Goal: Task Accomplishment & Management: Manage account settings

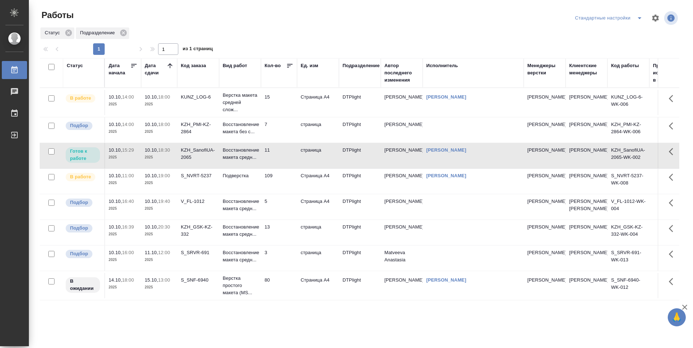
click at [272, 245] on td "13" at bounding box center [279, 232] width 36 height 25
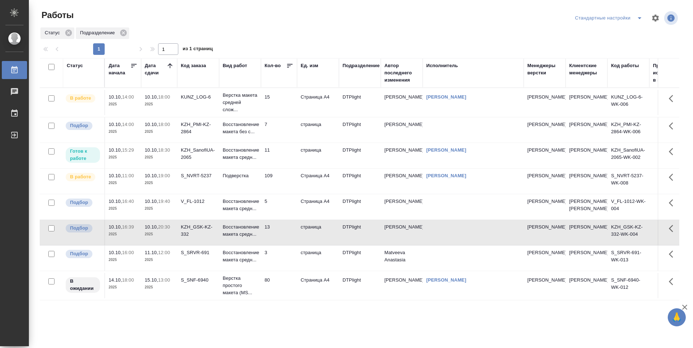
click at [276, 245] on td "13" at bounding box center [279, 232] width 36 height 25
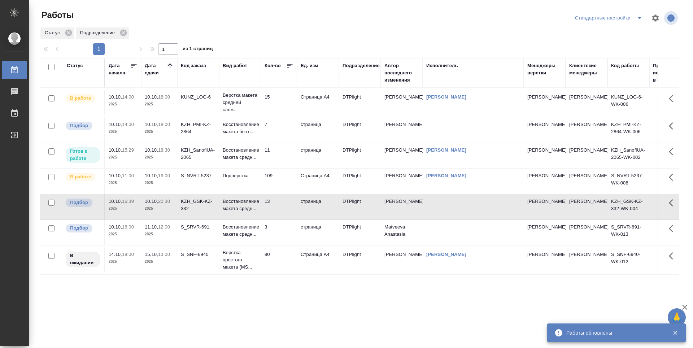
click at [284, 97] on td "15" at bounding box center [279, 102] width 36 height 25
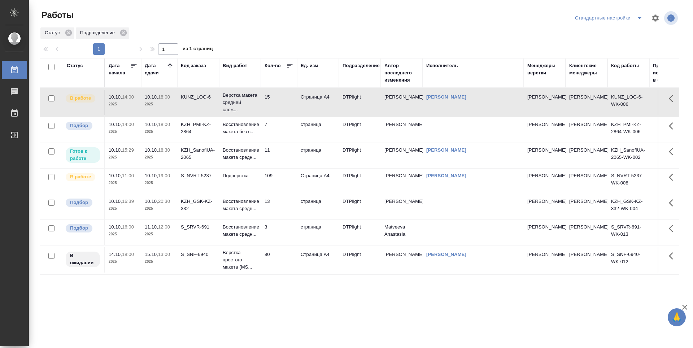
click at [277, 155] on td "11" at bounding box center [279, 155] width 36 height 25
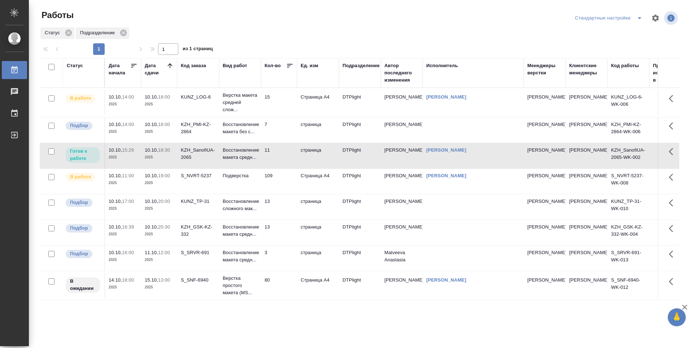
click at [292, 151] on td "11" at bounding box center [279, 155] width 36 height 25
click at [290, 208] on td "13" at bounding box center [279, 206] width 36 height 25
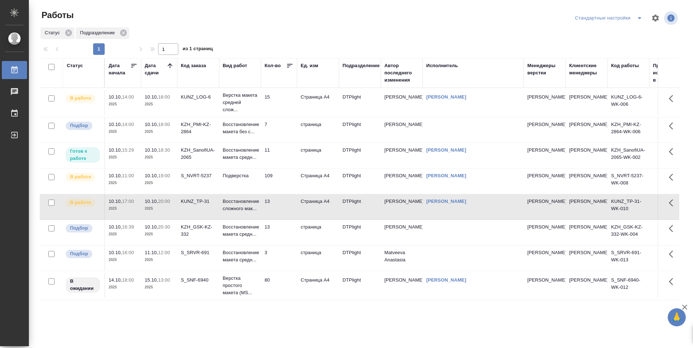
click at [280, 154] on td "11" at bounding box center [279, 155] width 36 height 25
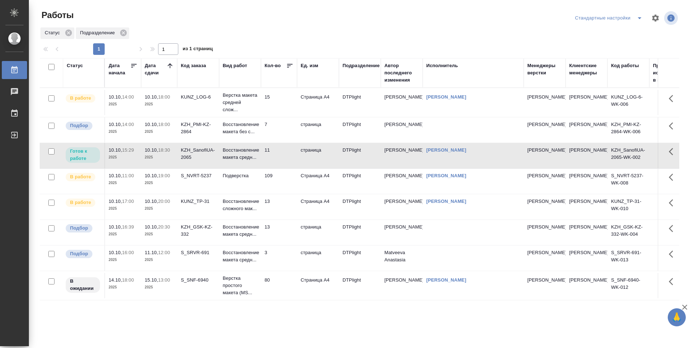
click at [290, 97] on td "15" at bounding box center [279, 102] width 36 height 25
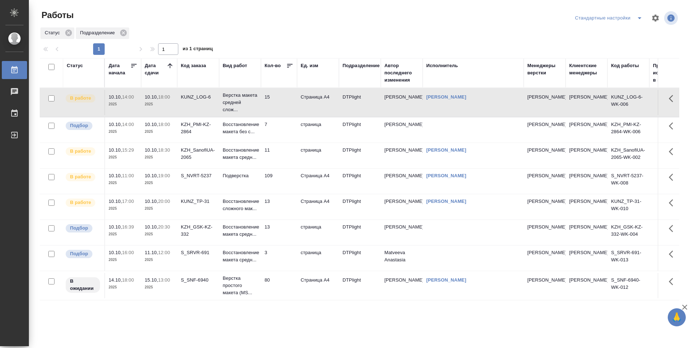
click at [278, 157] on td "11" at bounding box center [279, 155] width 36 height 25
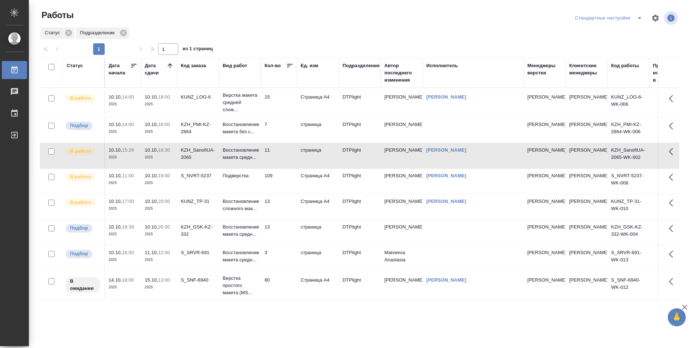
click at [285, 188] on td "109" at bounding box center [279, 181] width 36 height 25
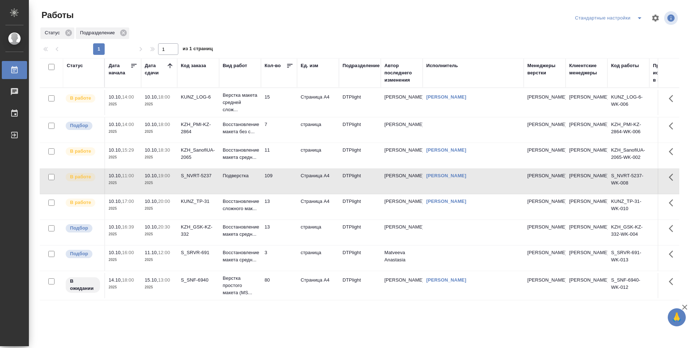
click at [285, 203] on td "13" at bounding box center [279, 206] width 36 height 25
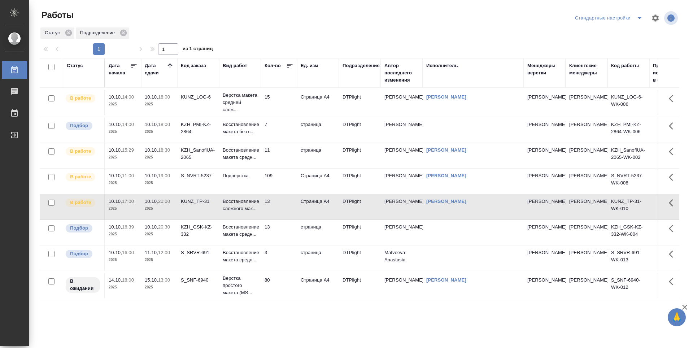
click at [287, 103] on td "15" at bounding box center [279, 102] width 36 height 25
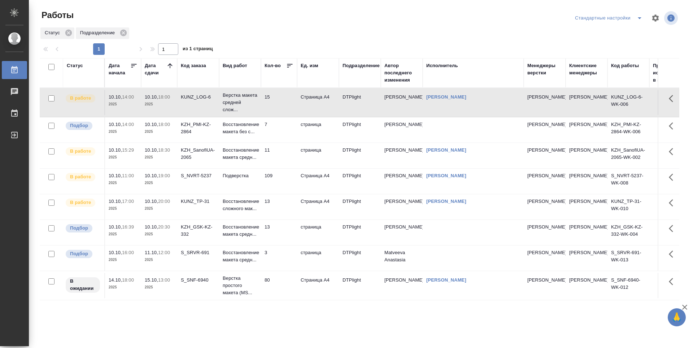
click at [280, 106] on td "15" at bounding box center [279, 102] width 36 height 25
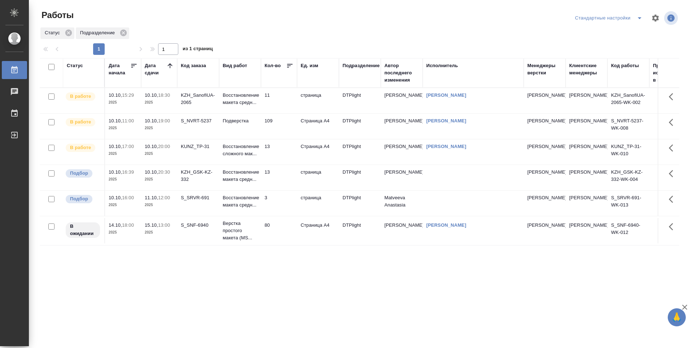
click at [286, 104] on td "11" at bounding box center [279, 100] width 36 height 25
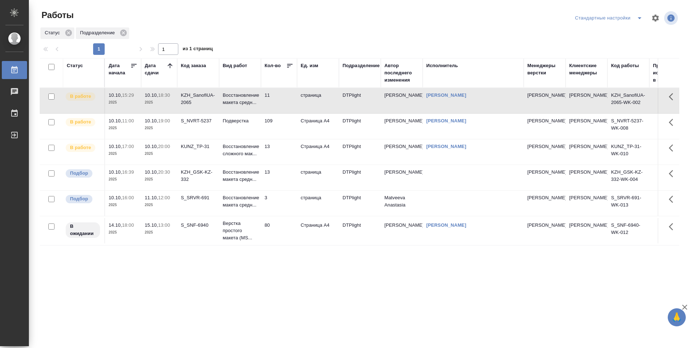
click at [287, 123] on td "109" at bounding box center [279, 126] width 36 height 25
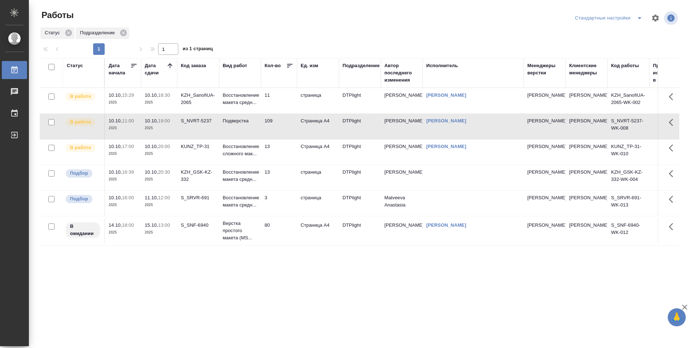
click at [281, 149] on td "13" at bounding box center [279, 151] width 36 height 25
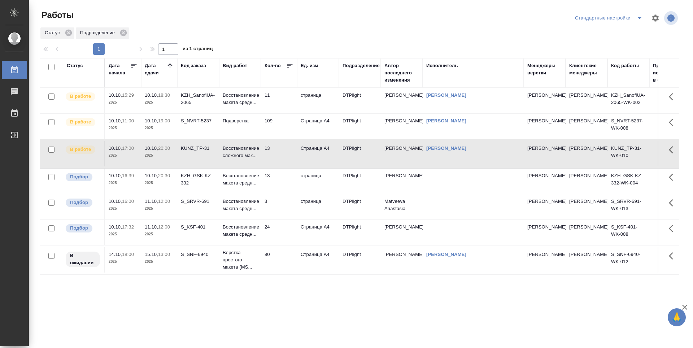
click at [286, 153] on td "13" at bounding box center [279, 153] width 36 height 25
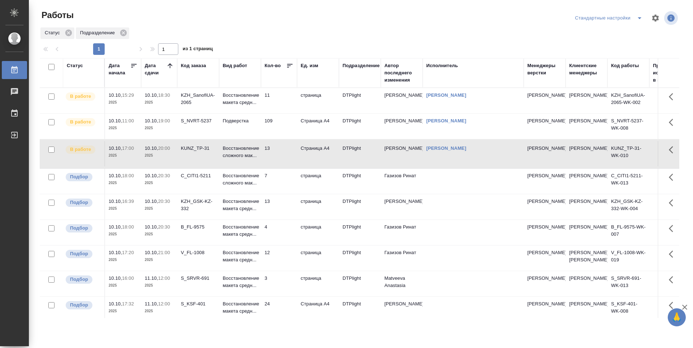
click at [292, 105] on td "11" at bounding box center [279, 100] width 36 height 25
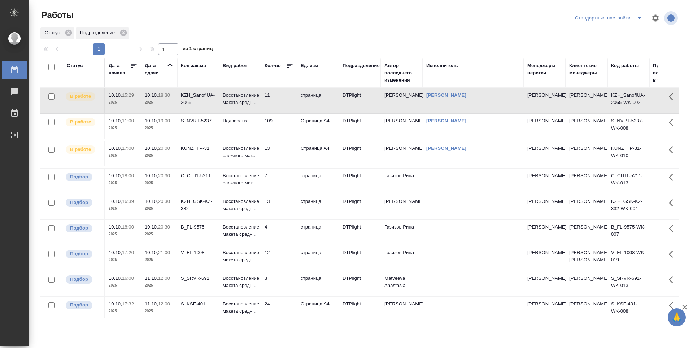
click at [292, 105] on td "11" at bounding box center [279, 100] width 36 height 25
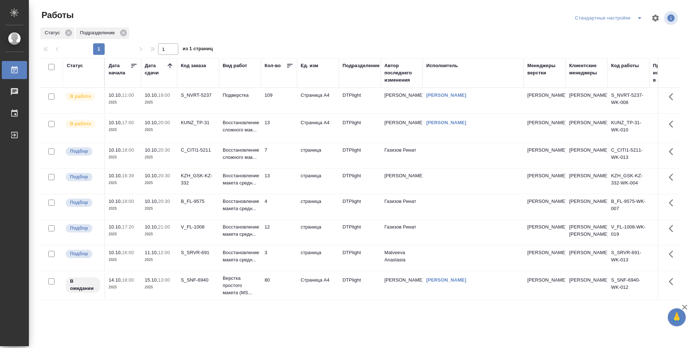
click at [274, 133] on td "13" at bounding box center [279, 128] width 36 height 25
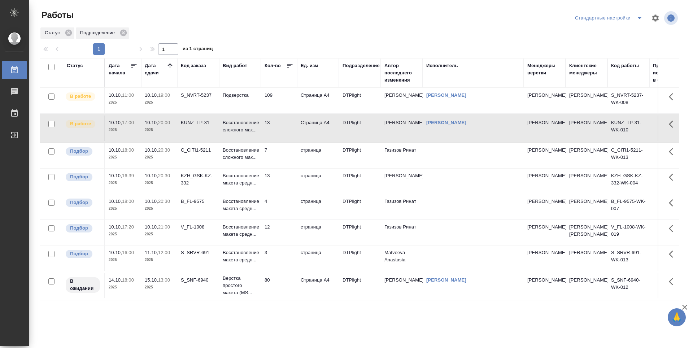
click at [278, 136] on td "13" at bounding box center [279, 128] width 36 height 25
click at [283, 96] on td "109" at bounding box center [279, 100] width 36 height 25
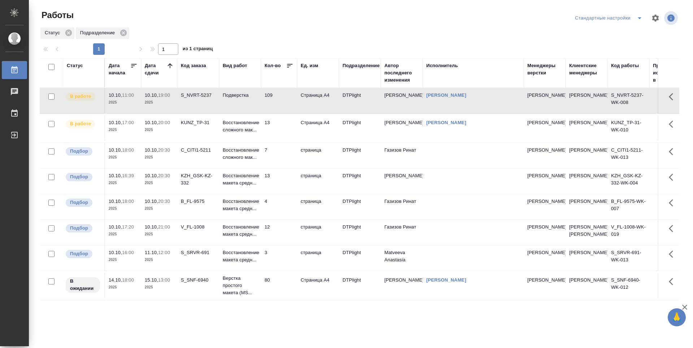
click at [283, 98] on td "109" at bounding box center [279, 100] width 36 height 25
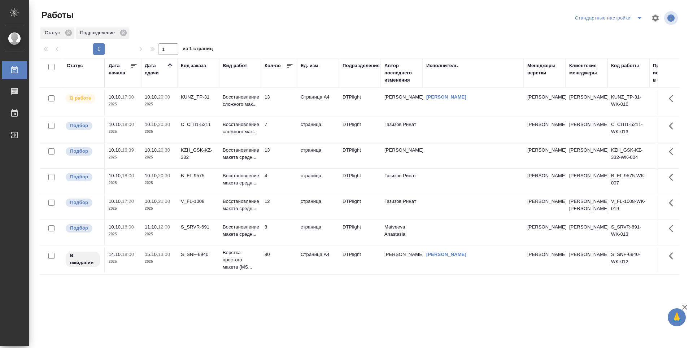
click at [284, 117] on tr "В работе 10.10, 17:00 2025 10.10, 20:00 2025 KUNZ_TP-31 Восстановление сложного…" at bounding box center [396, 102] width 713 height 29
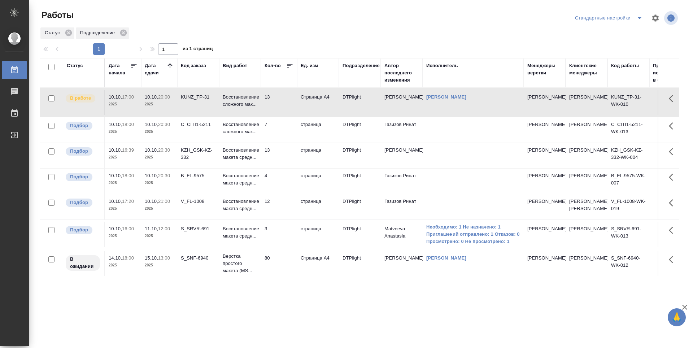
click at [281, 220] on td "12" at bounding box center [279, 206] width 36 height 25
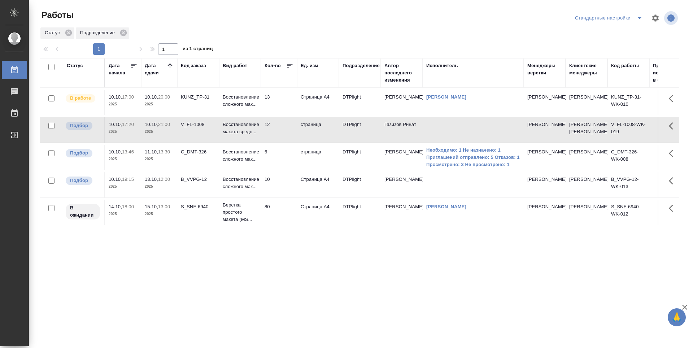
click at [287, 225] on td "80" at bounding box center [279, 212] width 36 height 25
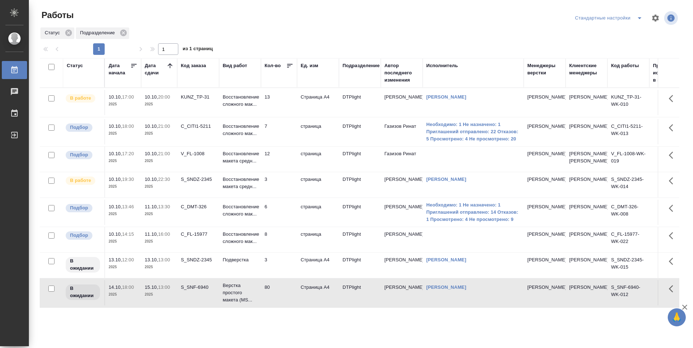
click at [284, 111] on td "13" at bounding box center [279, 102] width 36 height 25
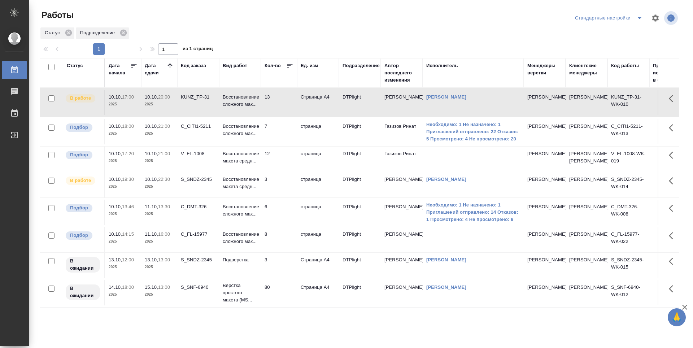
click at [284, 111] on td "13" at bounding box center [279, 102] width 36 height 25
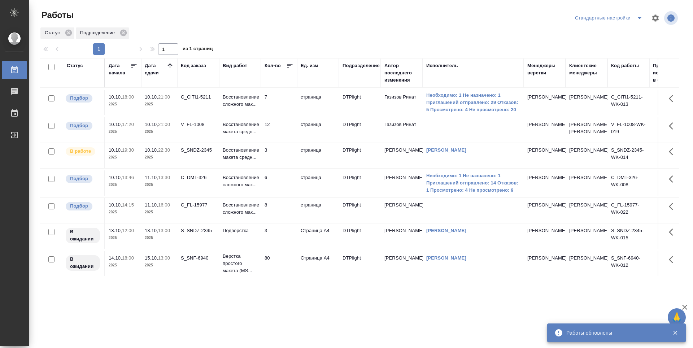
click at [282, 167] on td "3" at bounding box center [279, 155] width 36 height 25
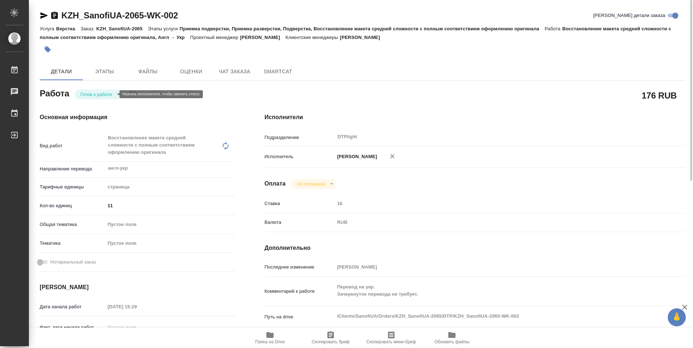
click at [98, 95] on body "🙏 .cls-1 fill:#fff; AWATERA Guselnikov Roman Работы 0 Чаты График Выйти KZH_San…" at bounding box center [346, 174] width 693 height 348
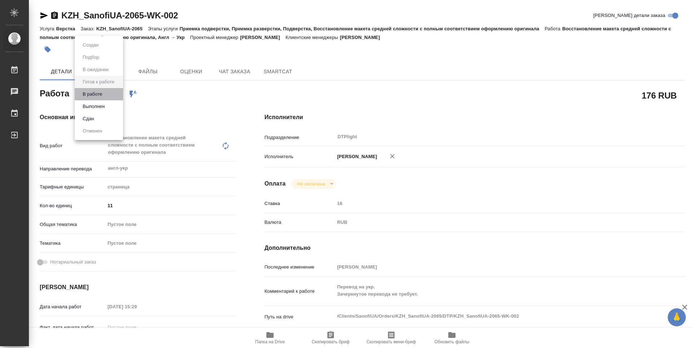
click at [89, 98] on li "В работе" at bounding box center [99, 94] width 48 height 12
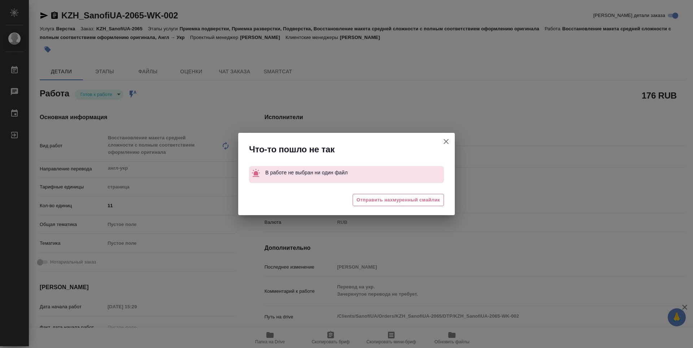
type textarea "x"
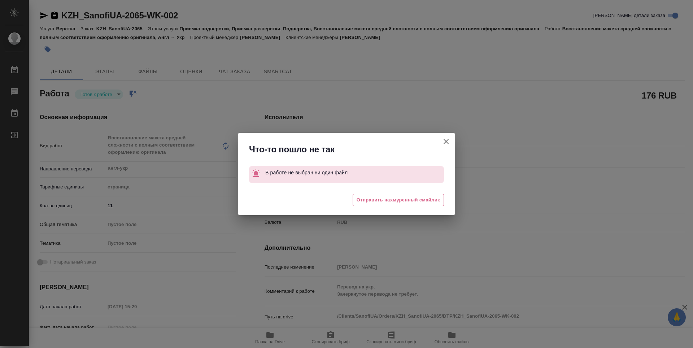
type textarea "x"
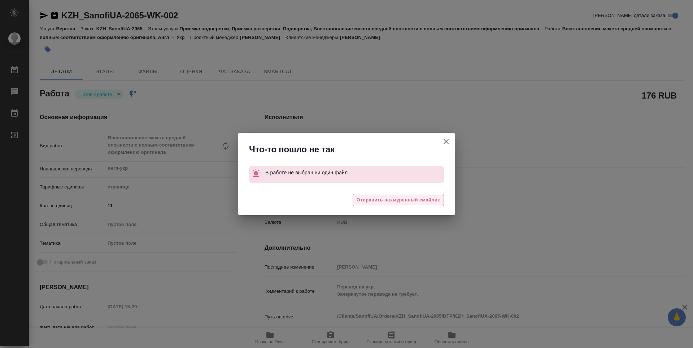
click at [425, 201] on span "Отправить нахмуренный смайлик" at bounding box center [398, 200] width 83 height 8
type textarea "x"
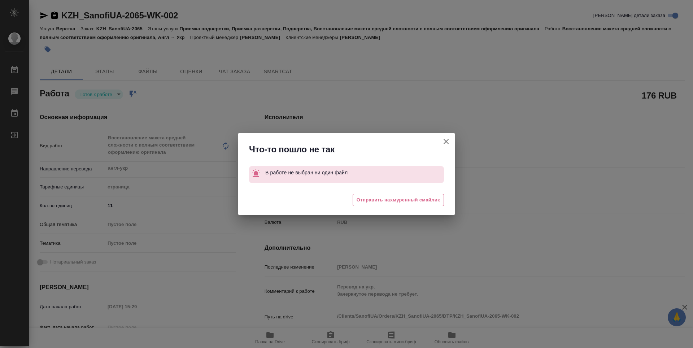
type textarea "x"
click at [446, 139] on icon "button" at bounding box center [446, 141] width 9 height 9
type textarea "x"
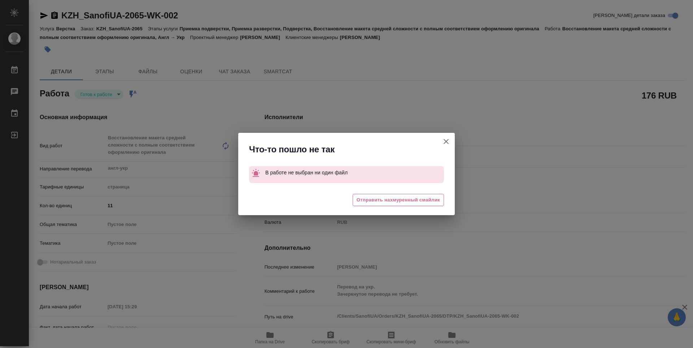
type textarea "x"
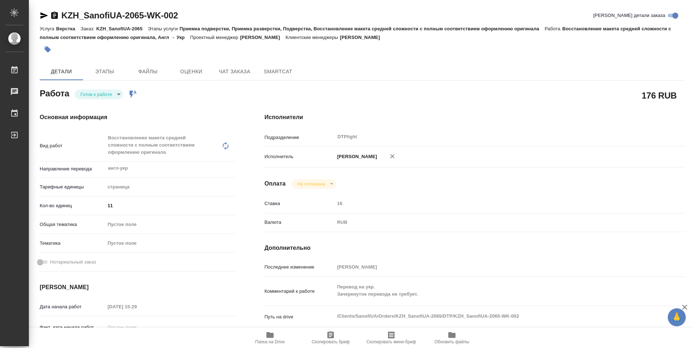
type textarea "x"
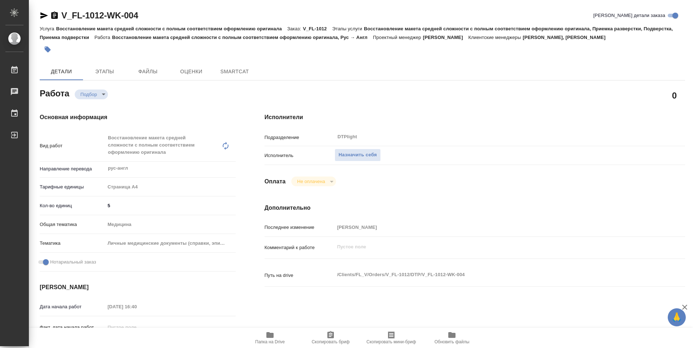
type textarea "x"
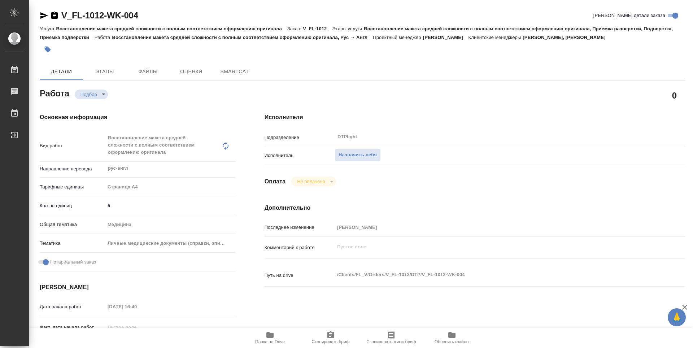
type textarea "x"
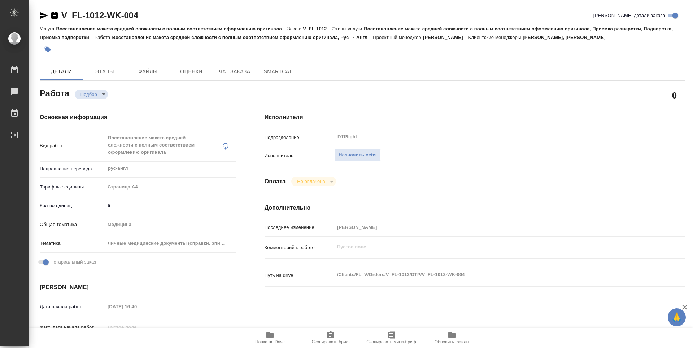
click at [277, 335] on span "Папка на Drive" at bounding box center [270, 338] width 52 height 14
type textarea "x"
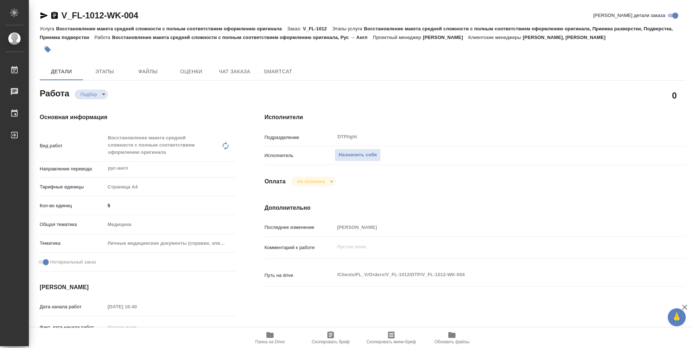
type textarea "x"
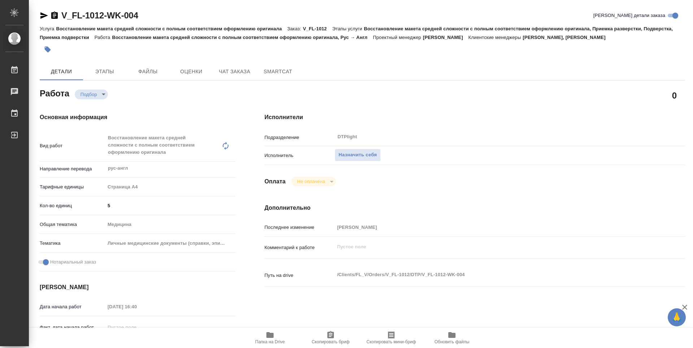
type textarea "x"
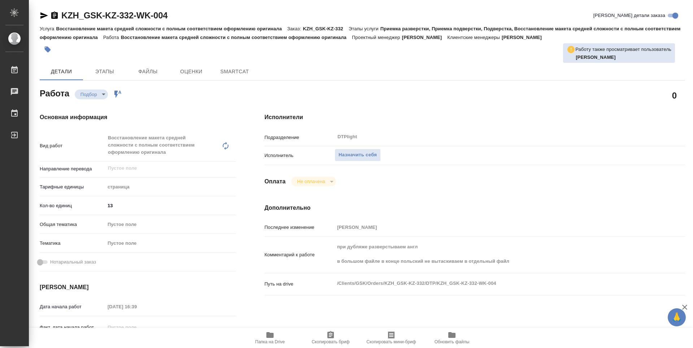
type textarea "x"
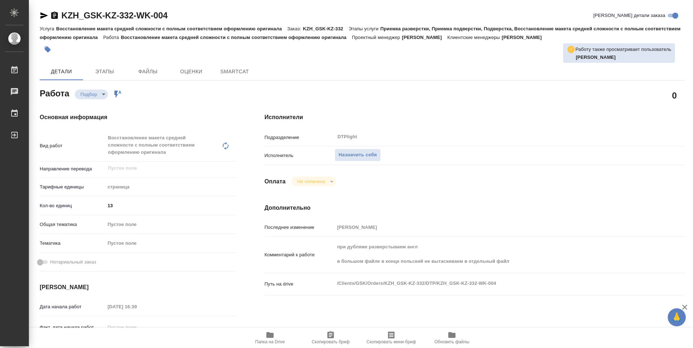
type textarea "x"
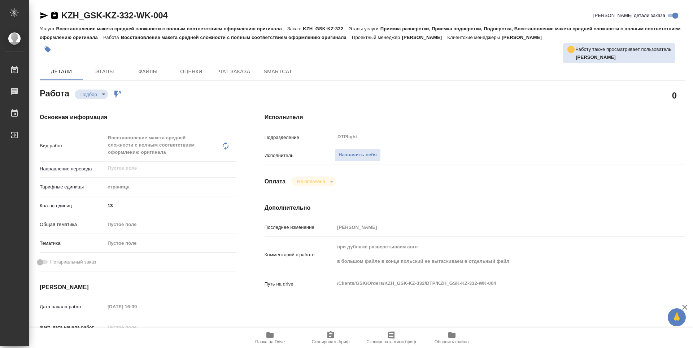
type textarea "x"
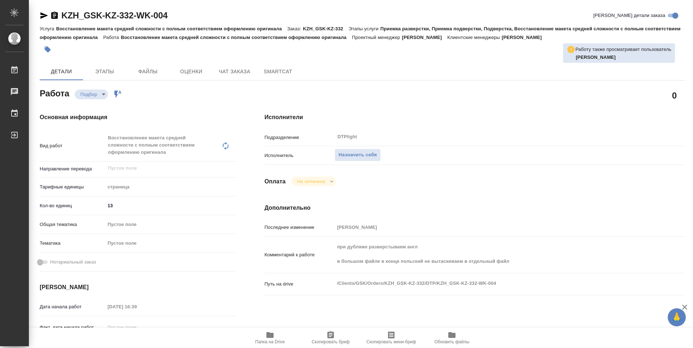
type textarea "x"
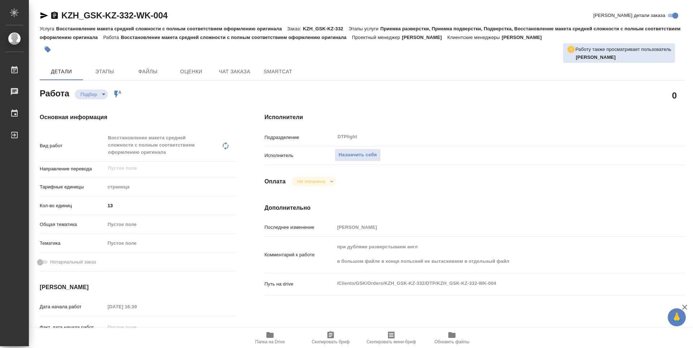
click at [265, 340] on span "Папка на Drive" at bounding box center [270, 341] width 30 height 5
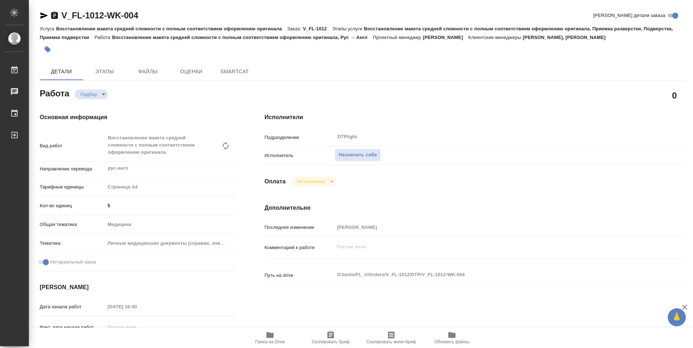
type textarea "x"
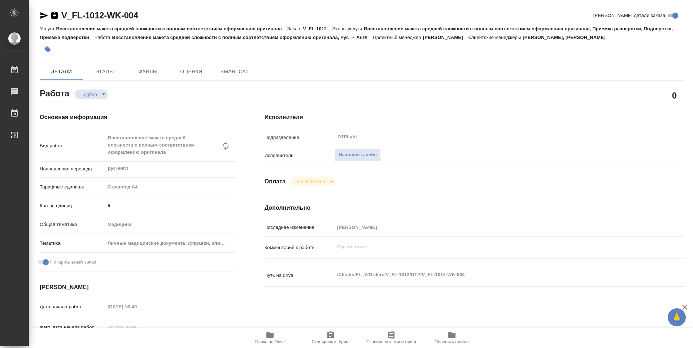
type textarea "x"
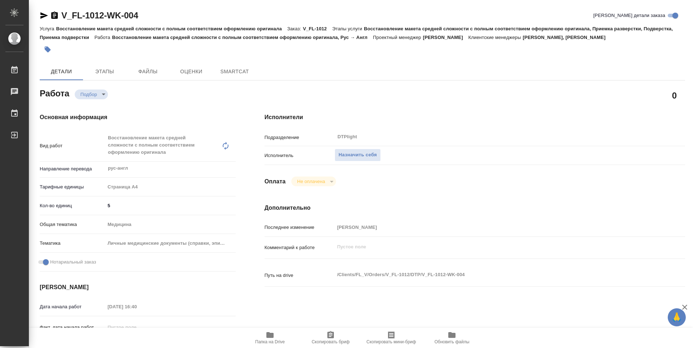
type textarea "x"
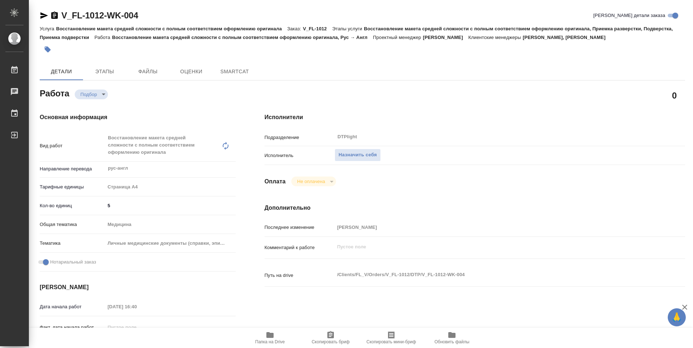
type textarea "x"
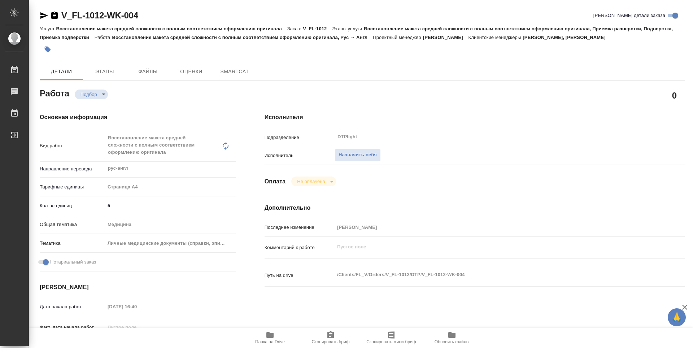
type textarea "x"
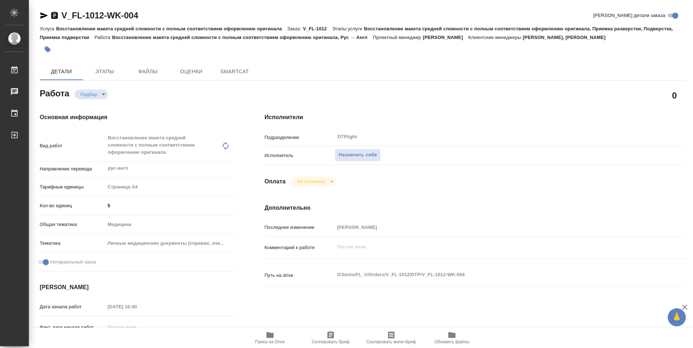
type textarea "x"
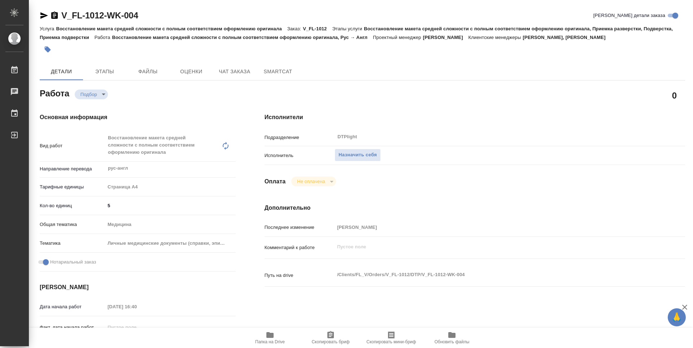
type textarea "x"
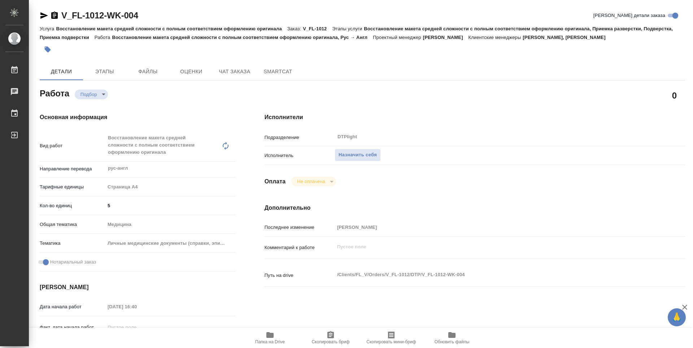
type textarea "x"
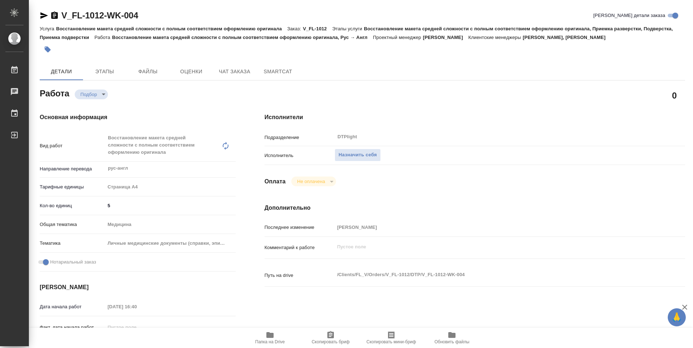
scroll to position [36, 0]
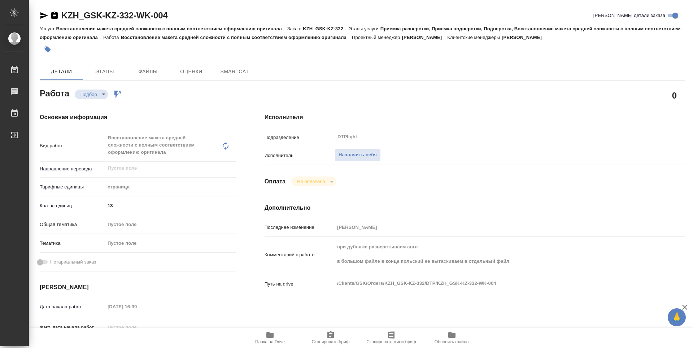
type textarea "x"
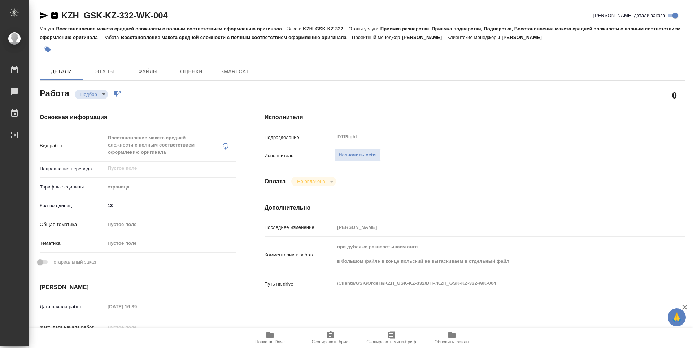
type textarea "x"
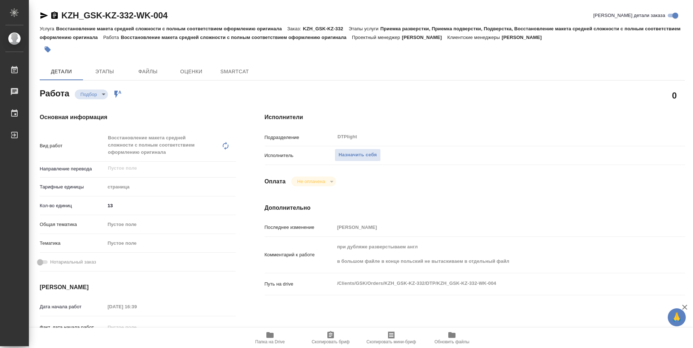
type textarea "x"
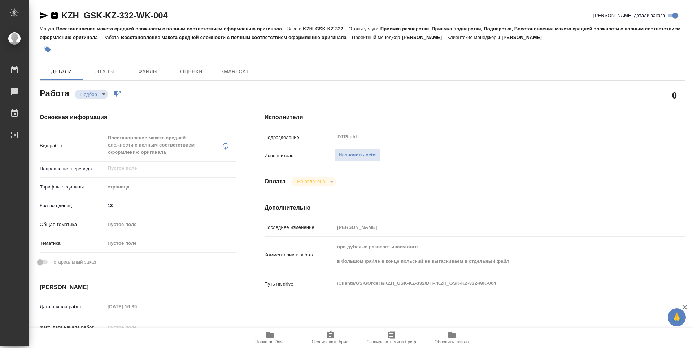
type textarea "x"
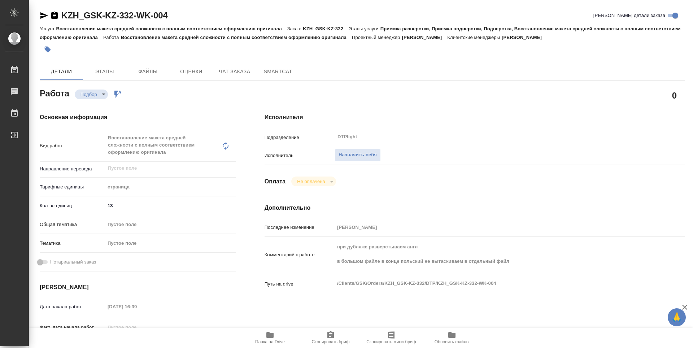
type textarea "x"
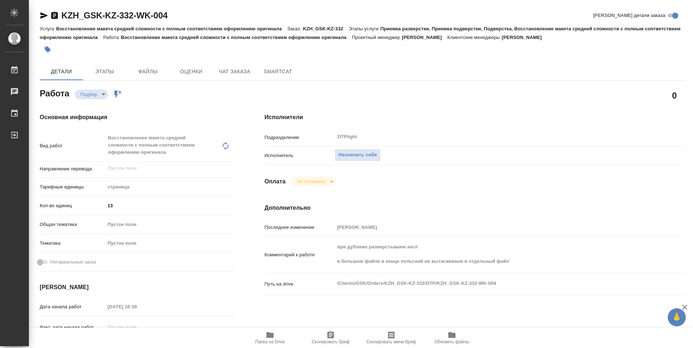
type textarea "x"
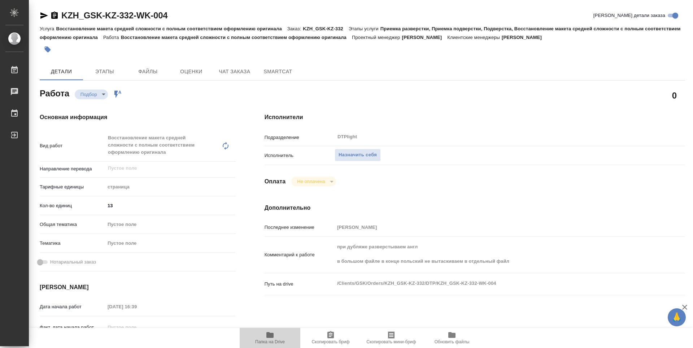
click at [270, 343] on span "Папка на Drive" at bounding box center [270, 341] width 30 height 5
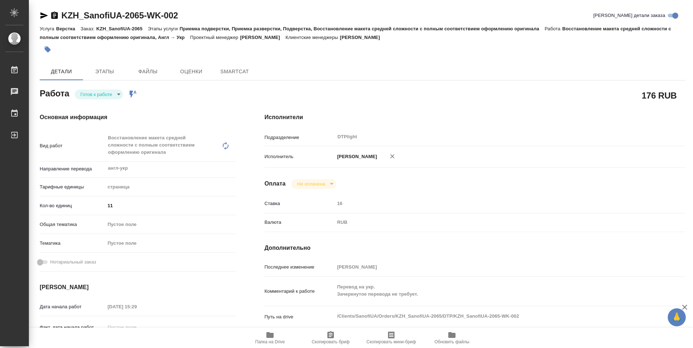
type textarea "x"
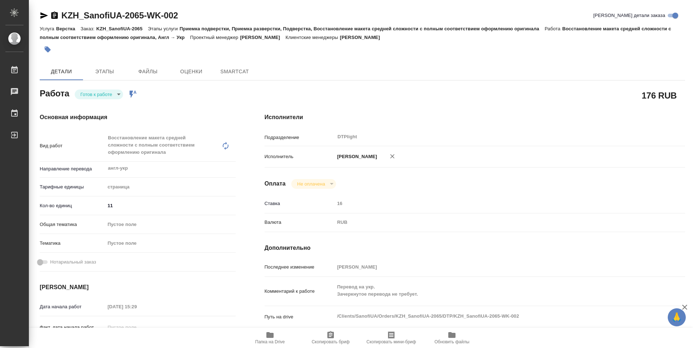
type textarea "x"
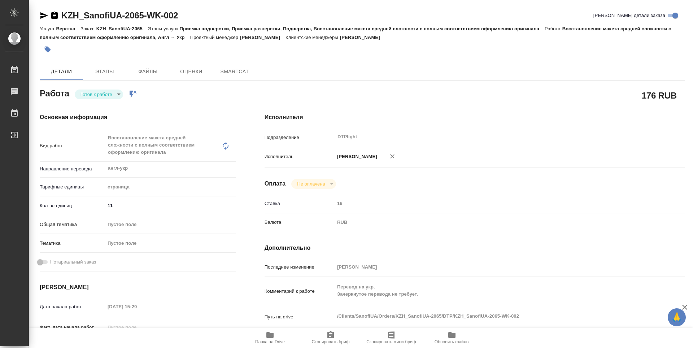
type textarea "x"
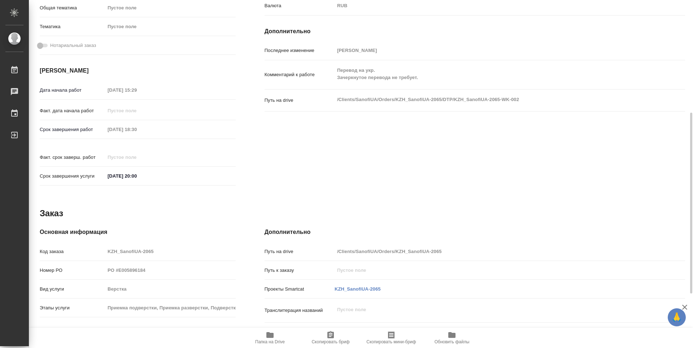
type textarea "x"
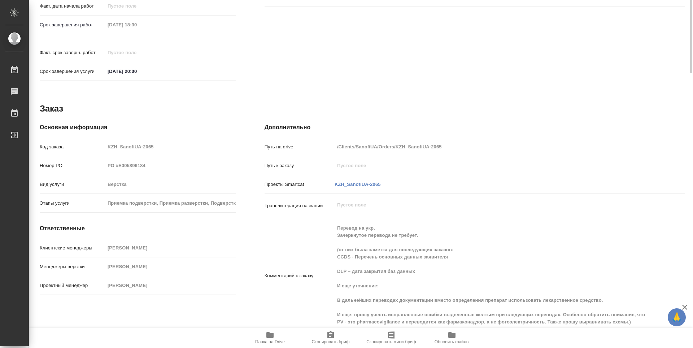
scroll to position [105, 0]
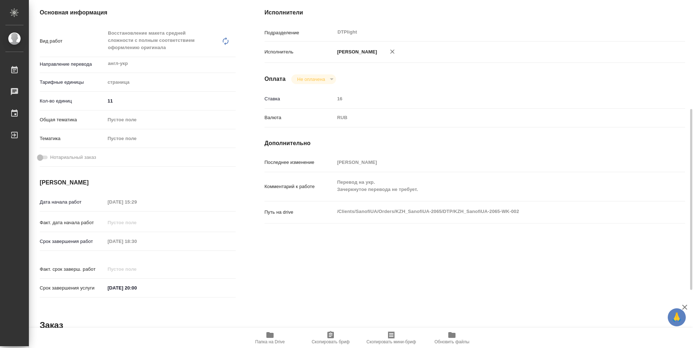
type textarea "x"
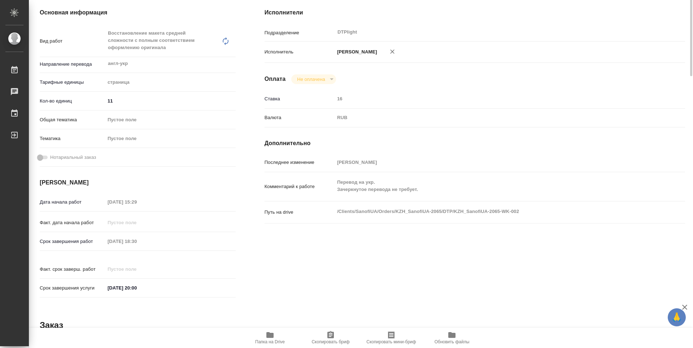
scroll to position [0, 0]
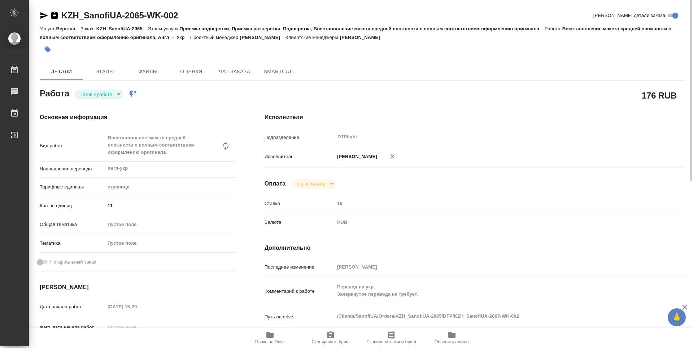
type textarea "x"
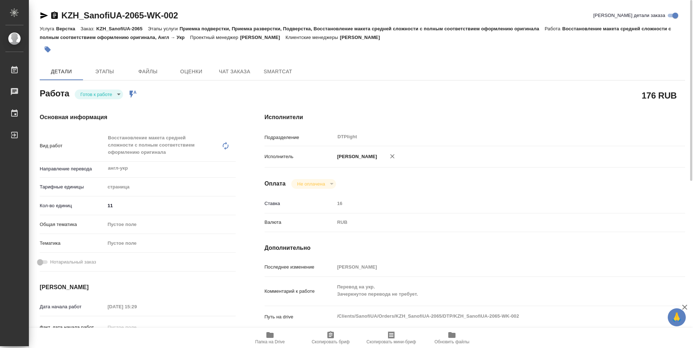
click at [45, 16] on icon "button" at bounding box center [44, 15] width 8 height 6
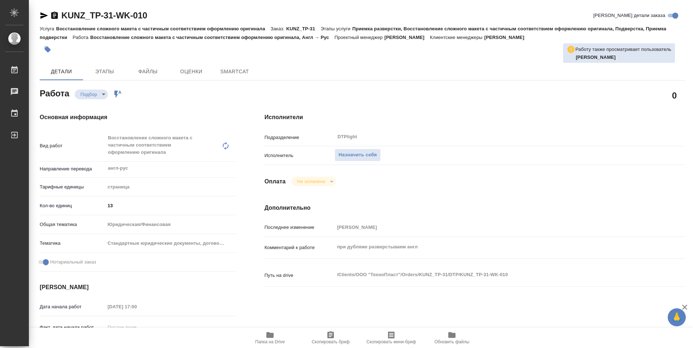
type textarea "x"
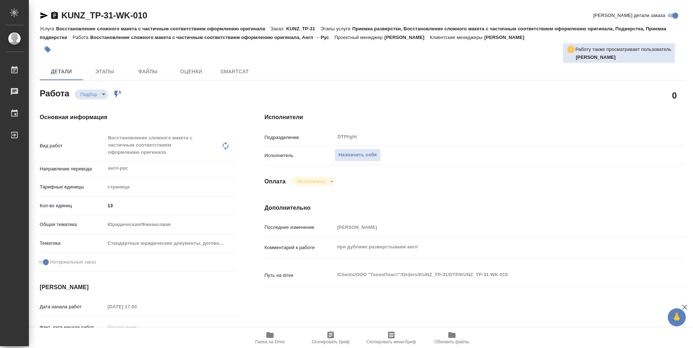
type textarea "x"
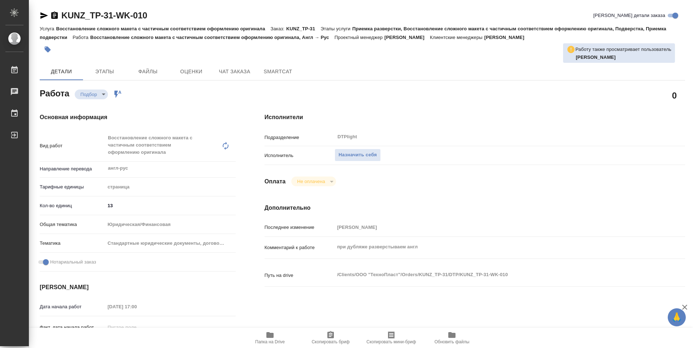
click at [266, 340] on span "Папка на Drive" at bounding box center [270, 341] width 30 height 5
type textarea "x"
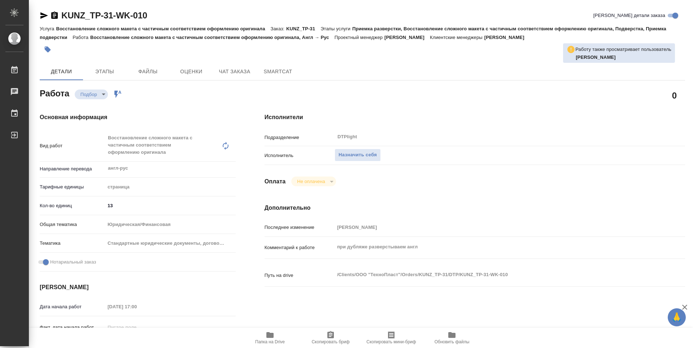
type textarea "x"
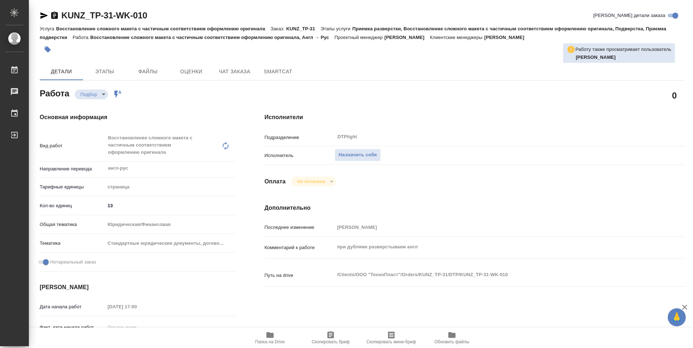
type textarea "x"
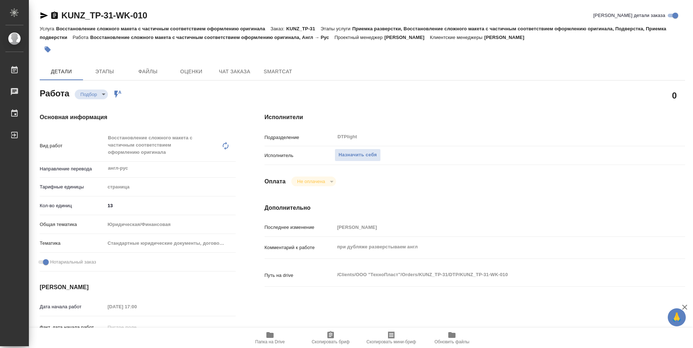
type textarea "x"
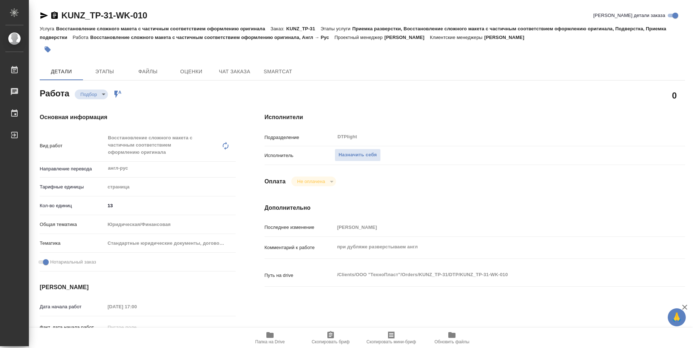
type textarea "x"
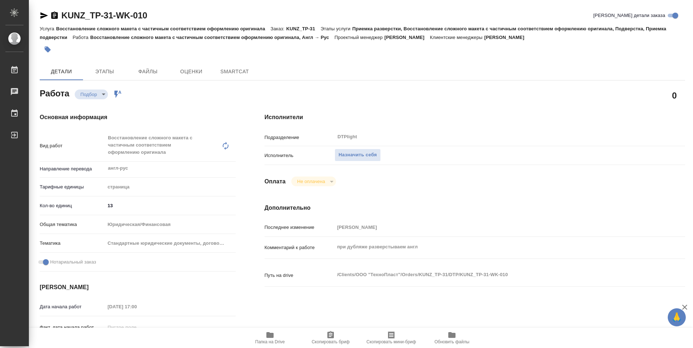
type textarea "x"
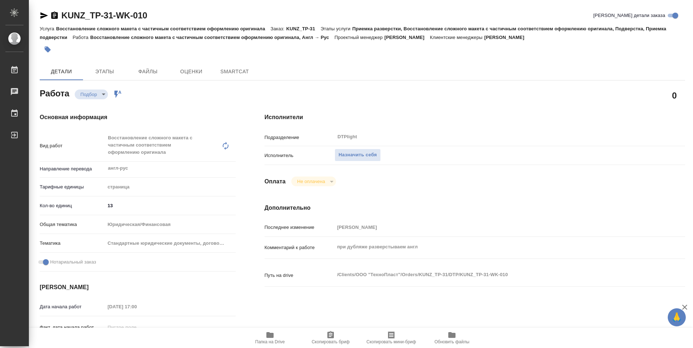
type textarea "x"
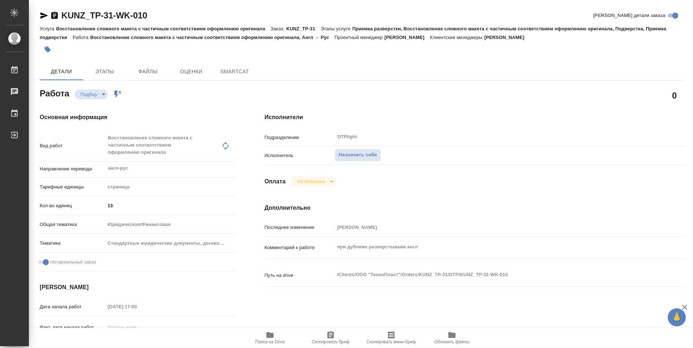
type textarea "x"
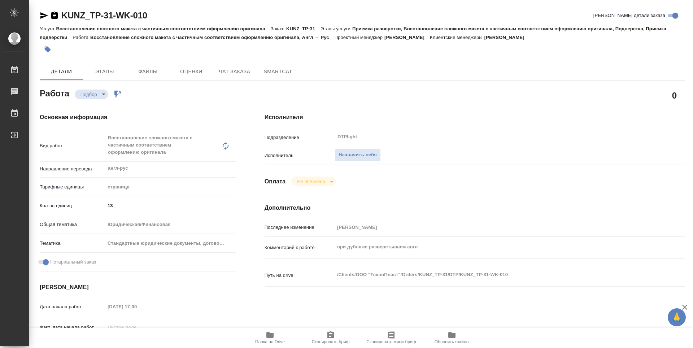
type textarea "x"
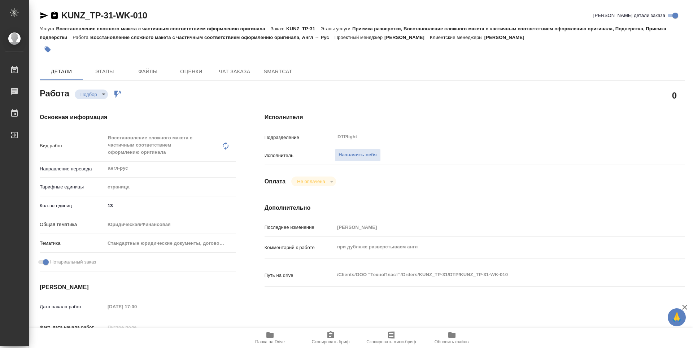
type textarea "x"
click at [54, 14] on icon "button" at bounding box center [54, 15] width 9 height 9
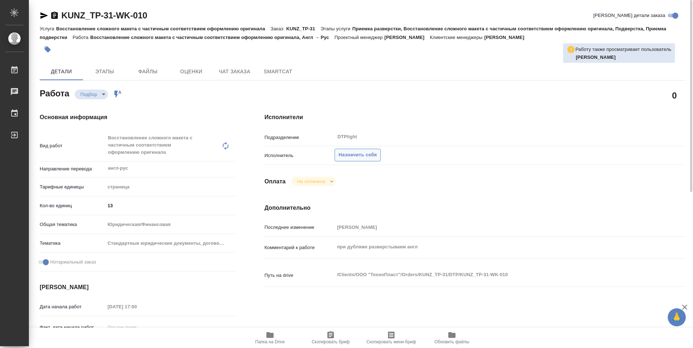
click at [375, 153] on span "Назначить себя" at bounding box center [358, 155] width 38 height 8
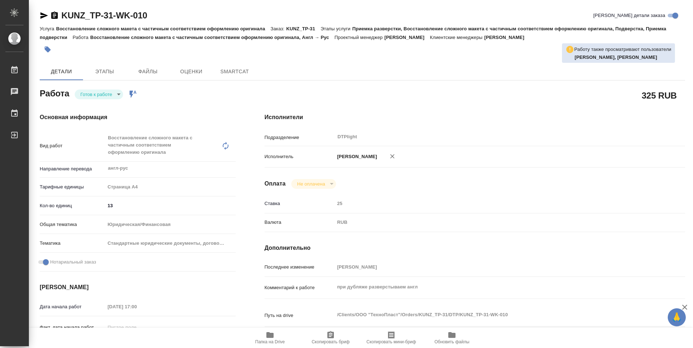
type textarea "x"
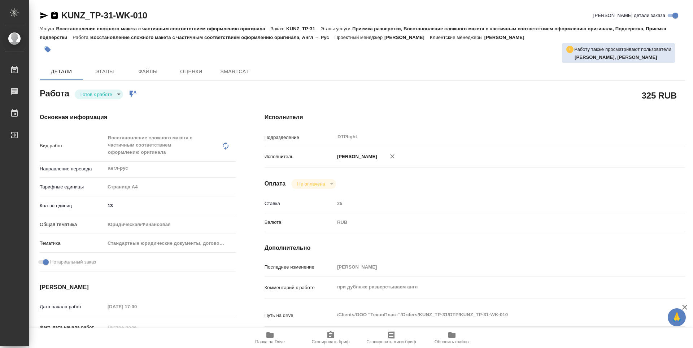
type textarea "x"
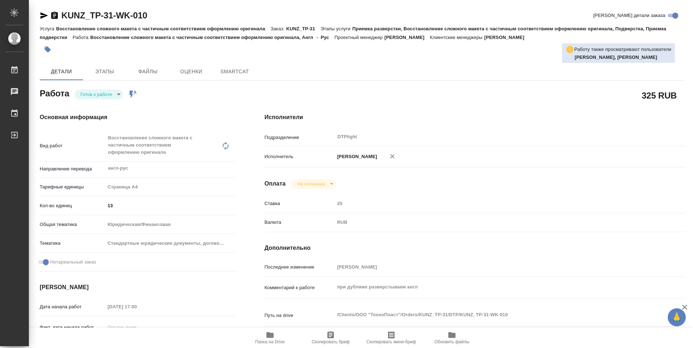
type textarea "x"
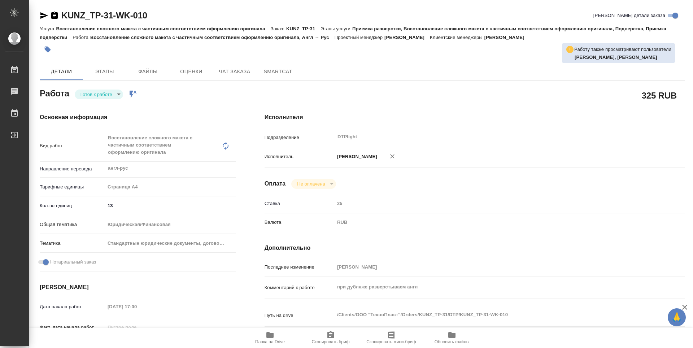
click at [114, 94] on body "🙏 .cls-1 fill:#fff; AWATERA Guselnikov Roman Работы Чаты График Выйти KUNZ_TP-3…" at bounding box center [346, 174] width 693 height 348
click at [100, 95] on button "В работе" at bounding box center [93, 94] width 24 height 8
type textarea "x"
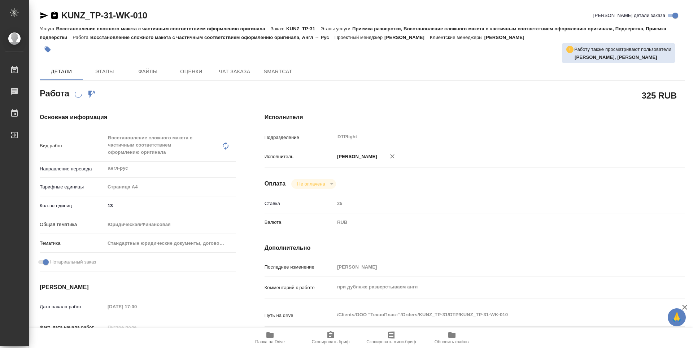
type textarea "x"
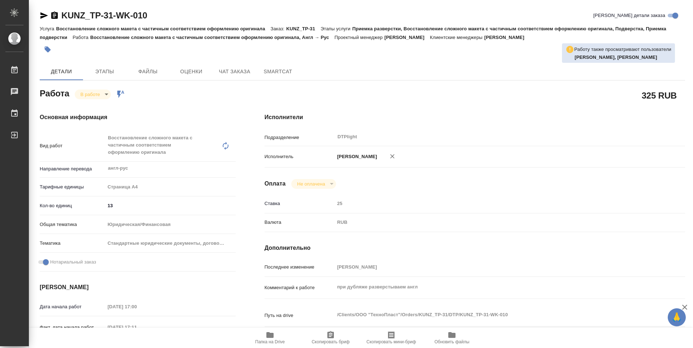
type textarea "x"
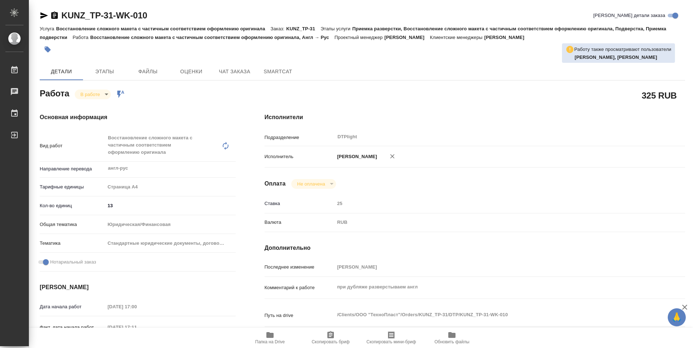
type textarea "x"
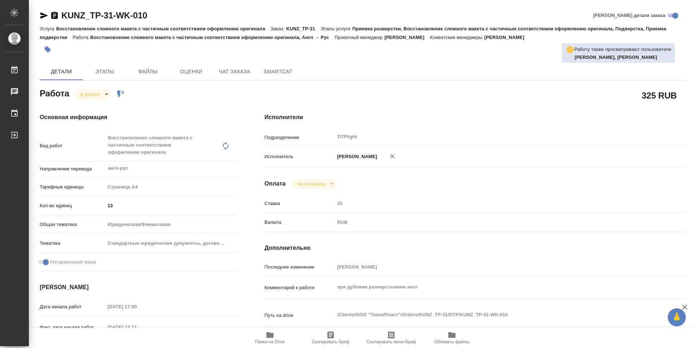
type textarea "x"
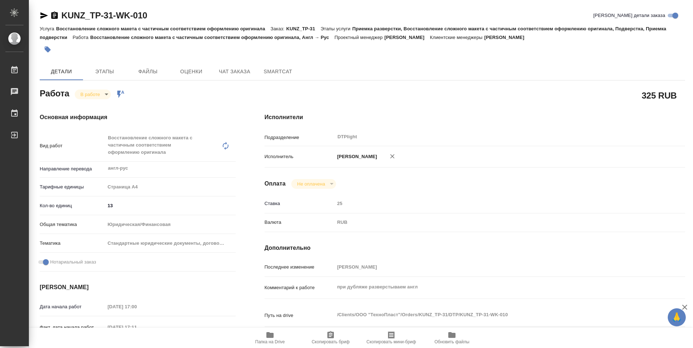
type textarea "x"
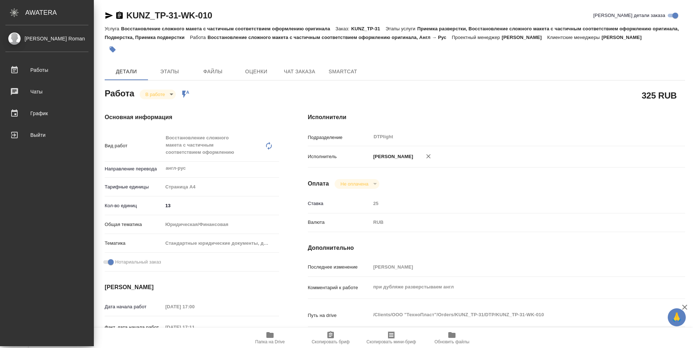
type textarea "x"
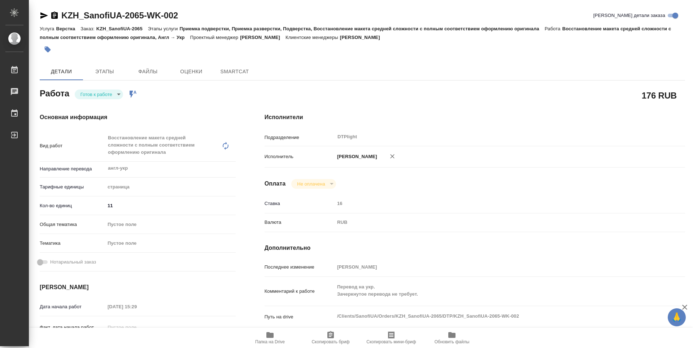
type textarea "x"
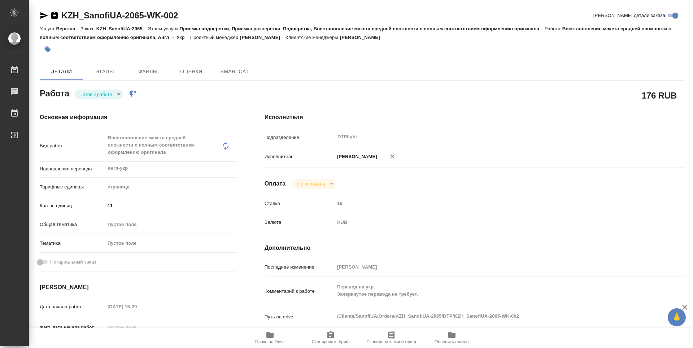
type textarea "x"
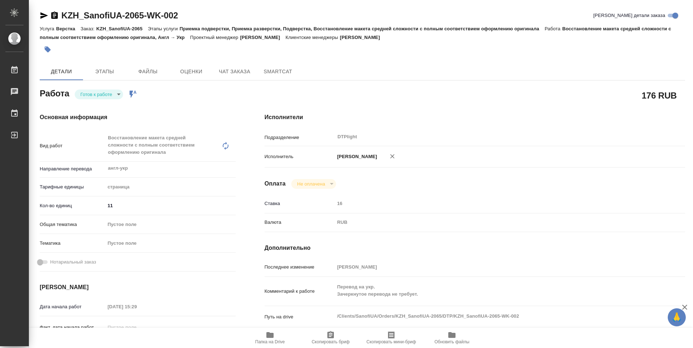
type textarea "x"
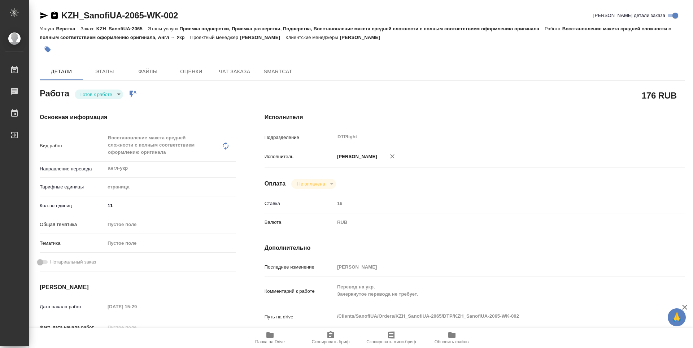
type textarea "x"
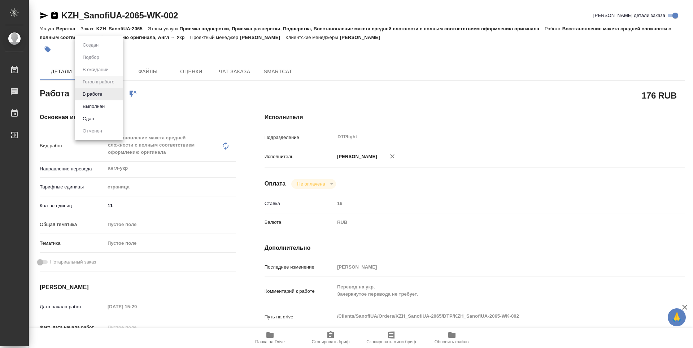
click at [117, 93] on body "🙏 .cls-1 fill:#fff; AWATERA Guselnikov Roman Работы 0 Чаты График Выйти KZH_San…" at bounding box center [346, 174] width 693 height 348
click at [96, 96] on button "В работе" at bounding box center [93, 94] width 24 height 8
type textarea "x"
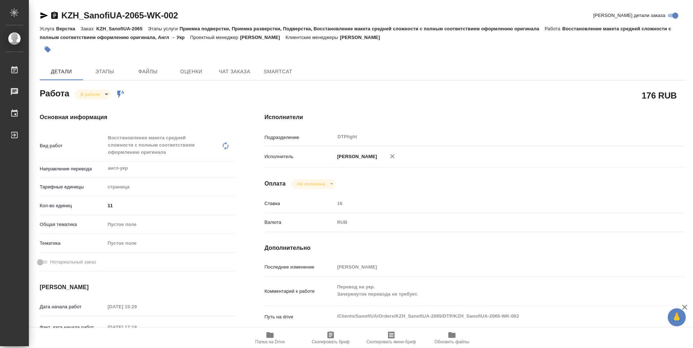
type textarea "x"
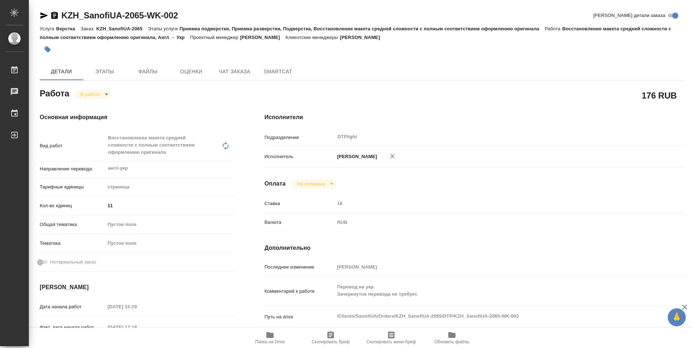
type textarea "x"
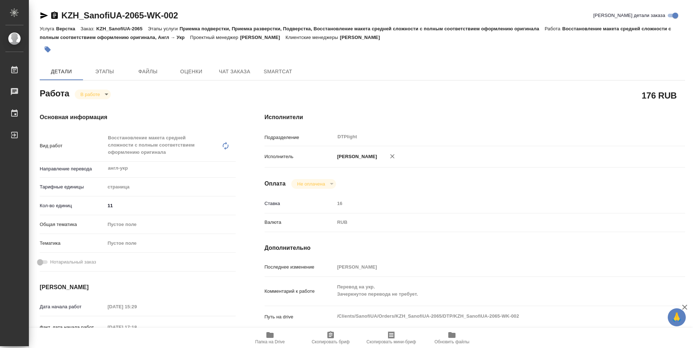
type textarea "x"
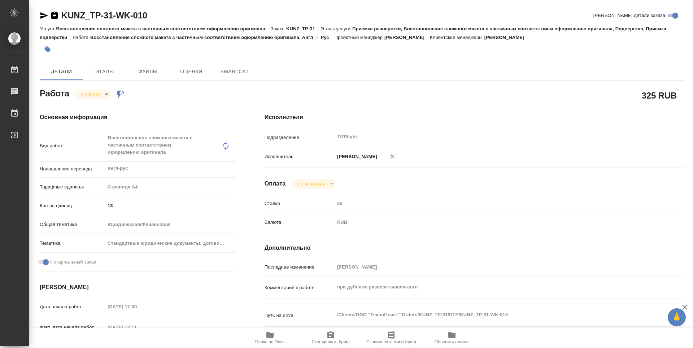
type textarea "x"
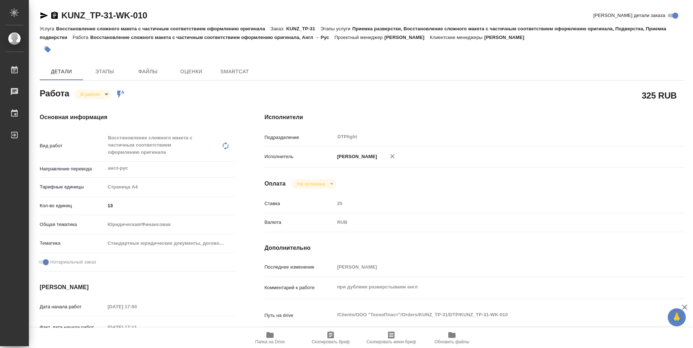
type textarea "x"
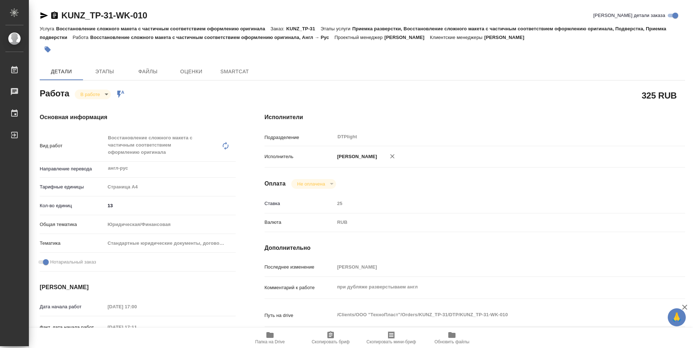
type textarea "x"
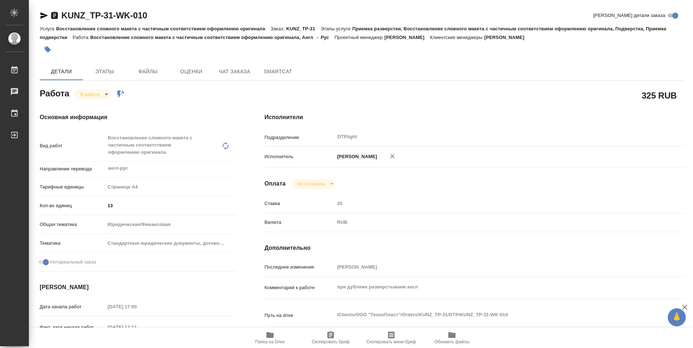
type textarea "x"
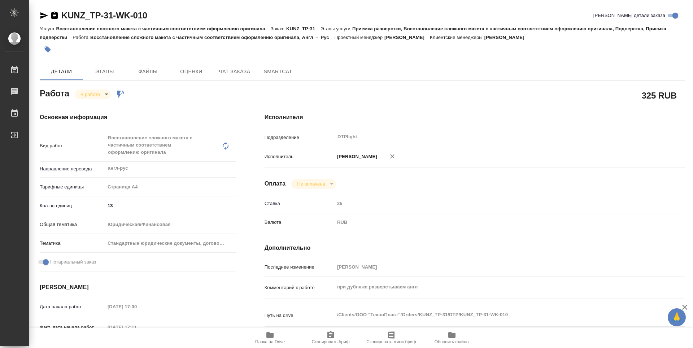
type textarea "x"
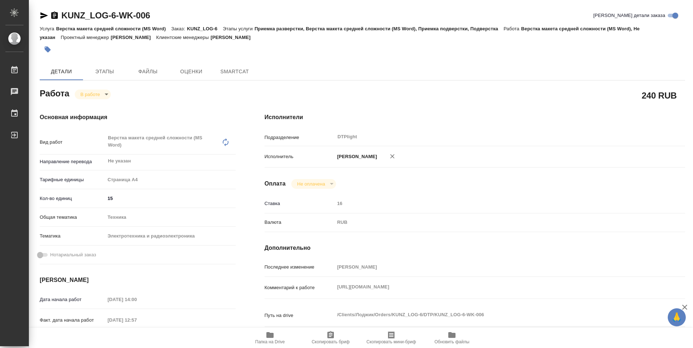
type textarea "x"
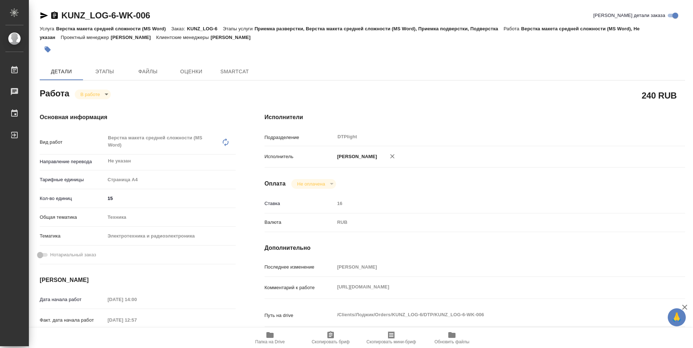
type textarea "x"
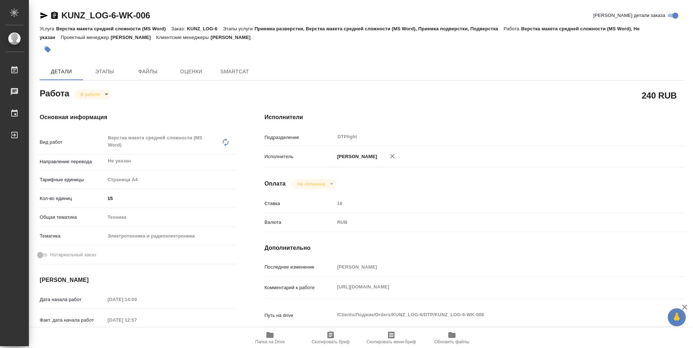
type textarea "x"
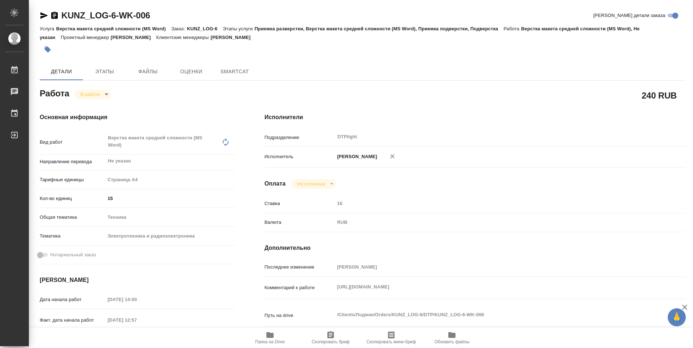
type textarea "x"
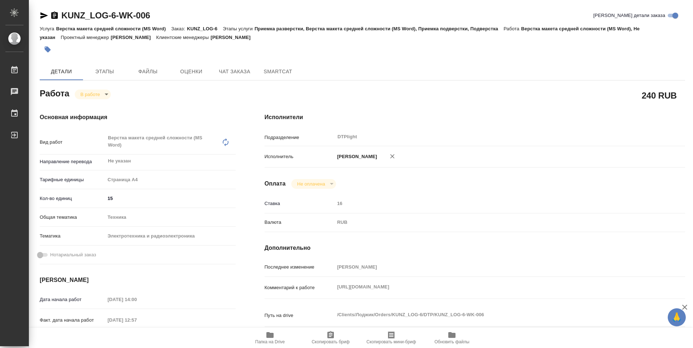
type textarea "x"
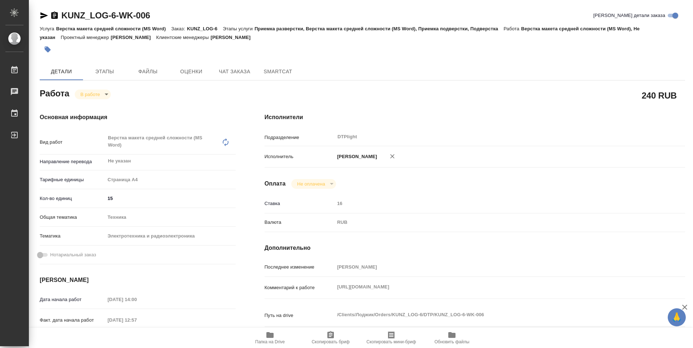
type textarea "x"
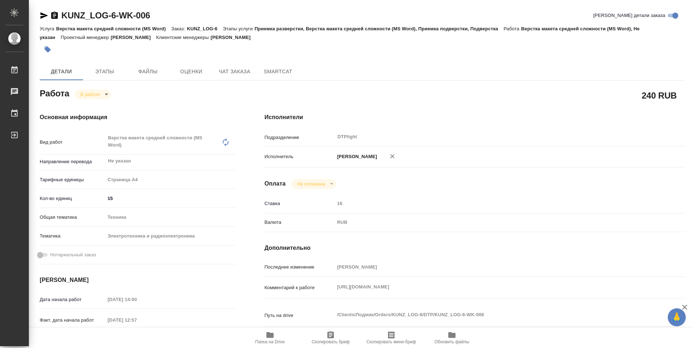
click at [282, 343] on span "Папка на Drive" at bounding box center [270, 341] width 30 height 5
click at [106, 94] on body "🙏 .cls-1 fill:#fff; AWATERA Guselnikov Roman Работы 0 Чаты График Выйти KUNZ_LO…" at bounding box center [346, 174] width 693 height 348
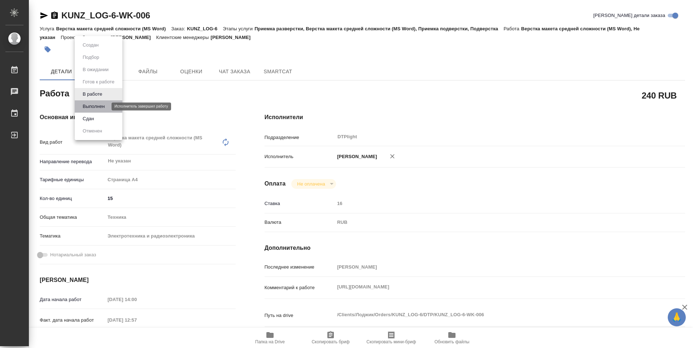
click at [92, 110] on button "Выполнен" at bounding box center [94, 107] width 26 height 8
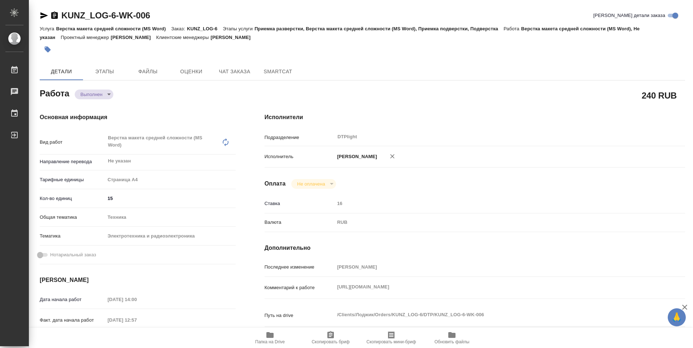
type textarea "x"
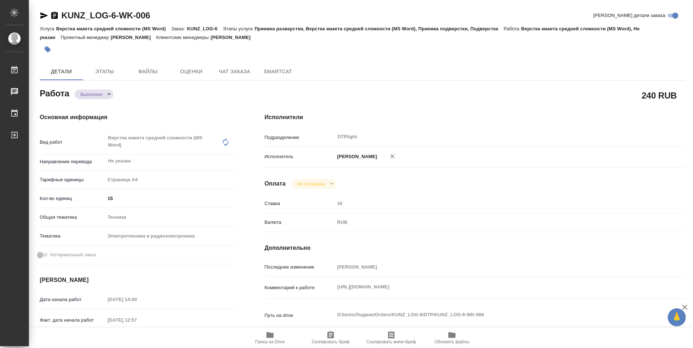
type textarea "x"
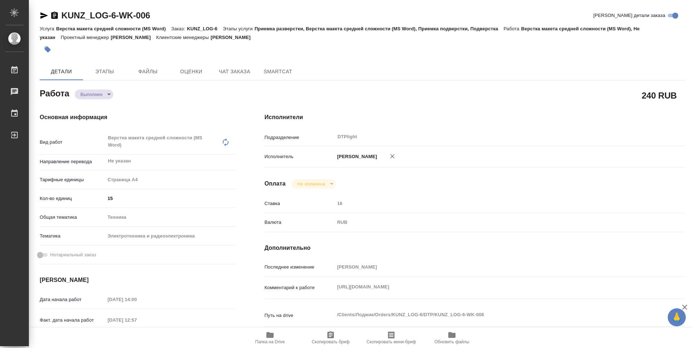
type textarea "x"
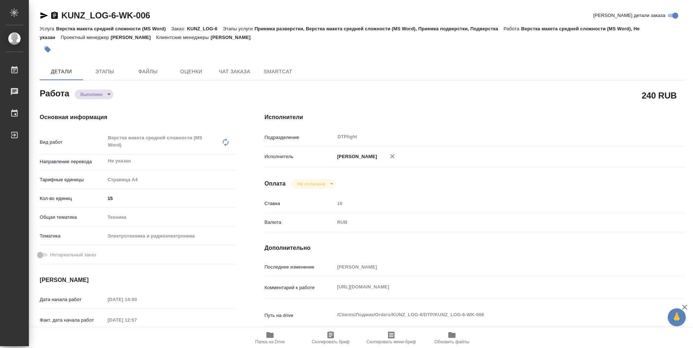
click at [57, 16] on icon "button" at bounding box center [54, 15] width 6 height 7
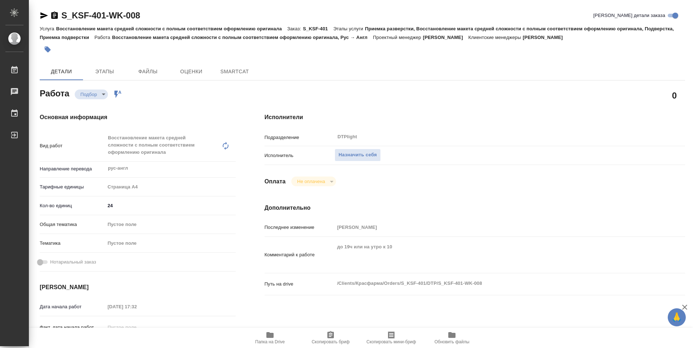
type textarea "x"
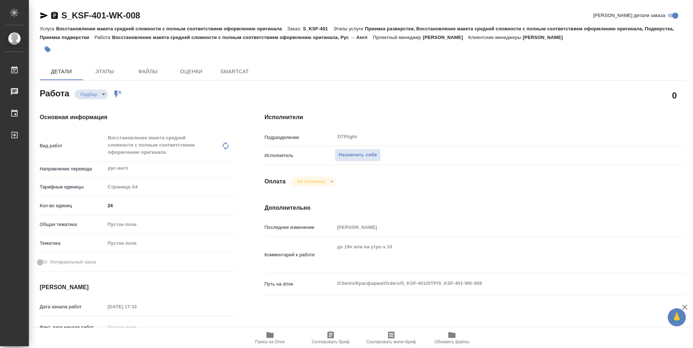
type textarea "x"
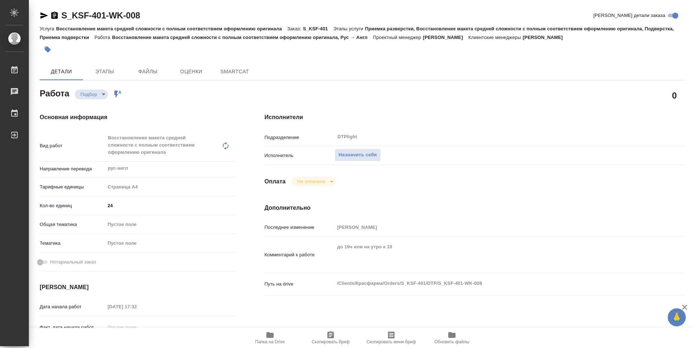
type textarea "x"
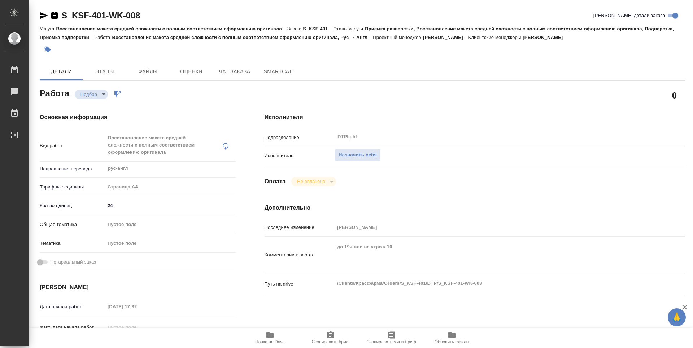
click at [275, 341] on span "Папка на Drive" at bounding box center [270, 341] width 30 height 5
type textarea "x"
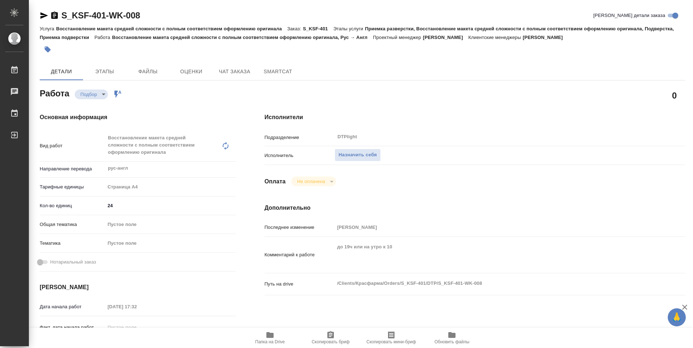
type textarea "x"
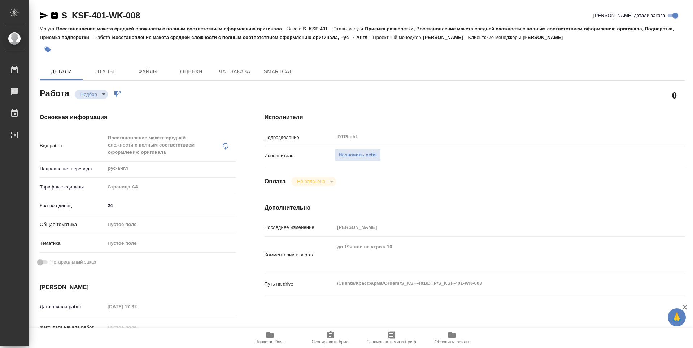
type textarea "x"
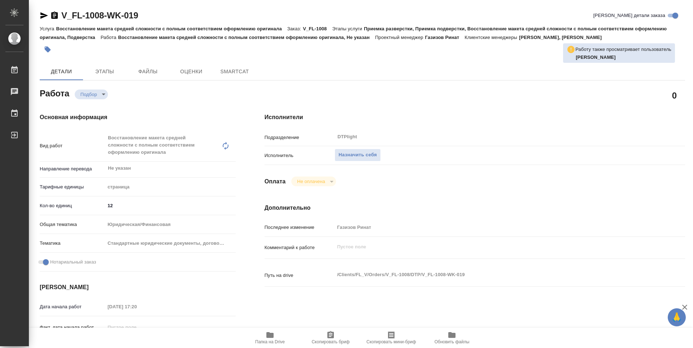
type textarea "x"
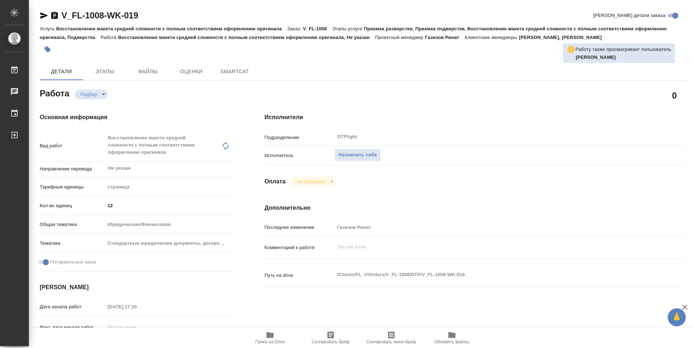
type textarea "x"
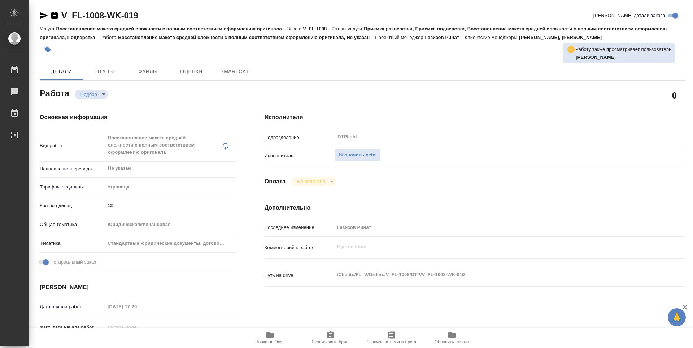
type textarea "x"
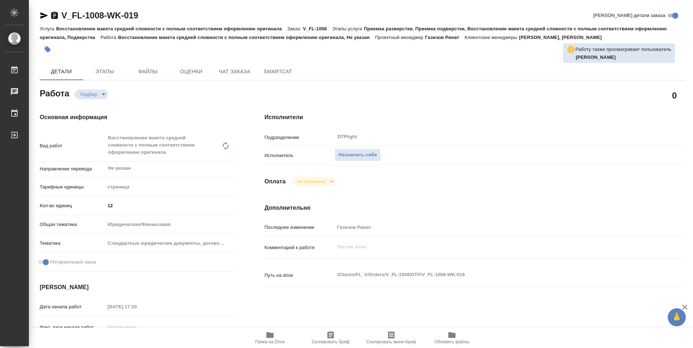
type textarea "x"
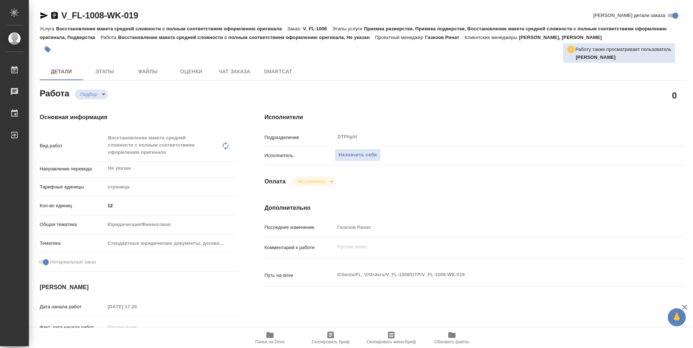
click at [272, 340] on span "Папка на Drive" at bounding box center [270, 341] width 30 height 5
type textarea "x"
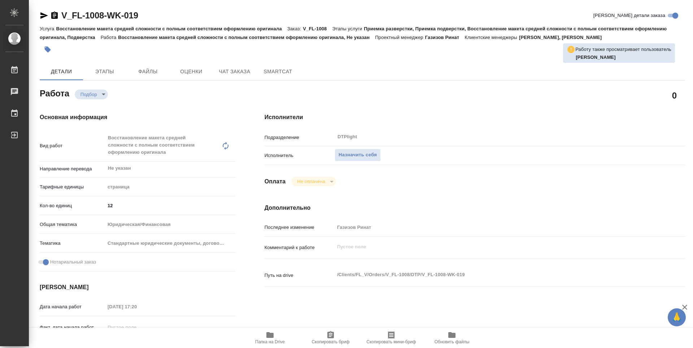
type textarea "x"
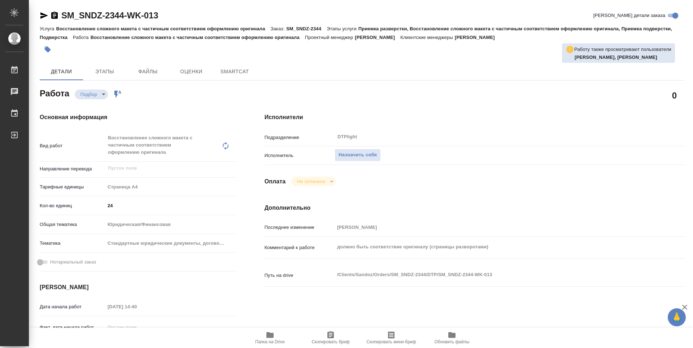
type textarea "x"
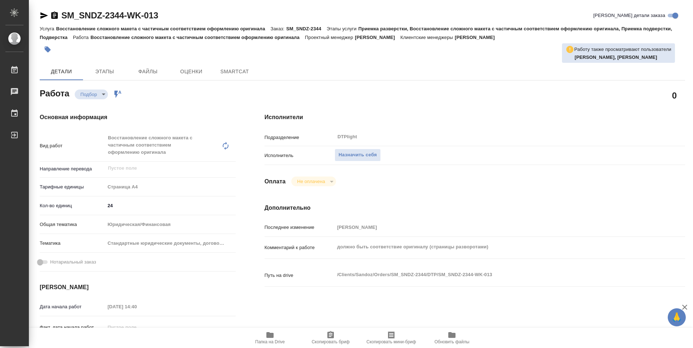
type textarea "x"
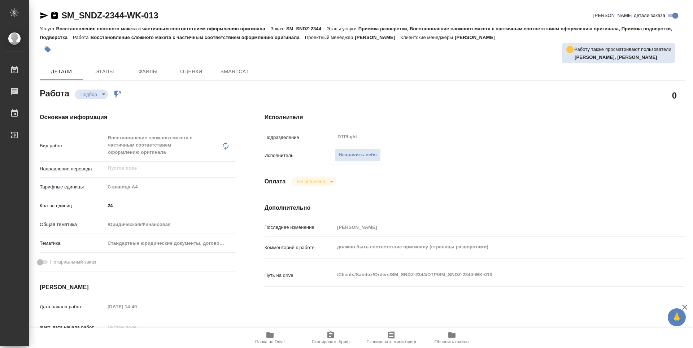
click at [275, 335] on span "Папка на Drive" at bounding box center [270, 338] width 52 height 14
type textarea "x"
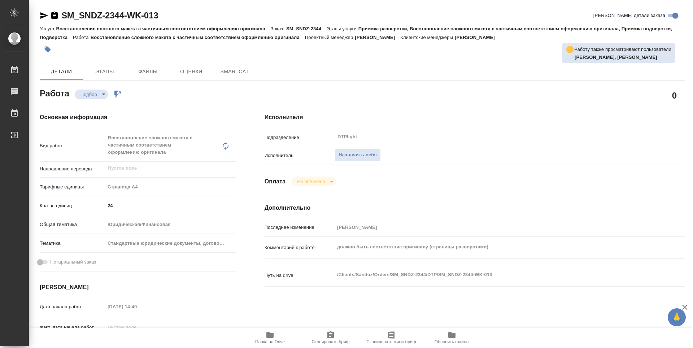
type textarea "x"
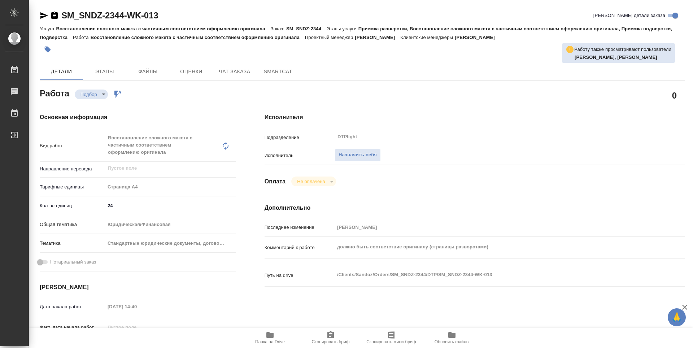
type textarea "x"
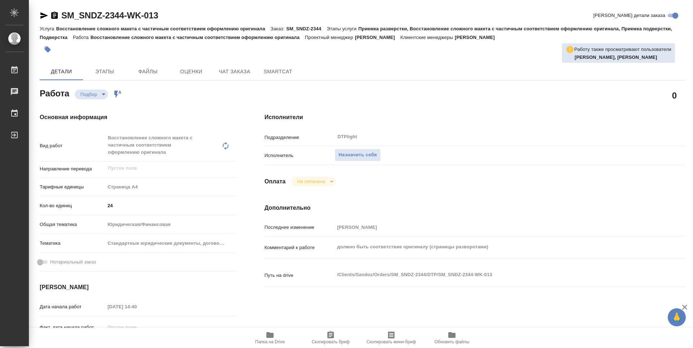
type textarea "x"
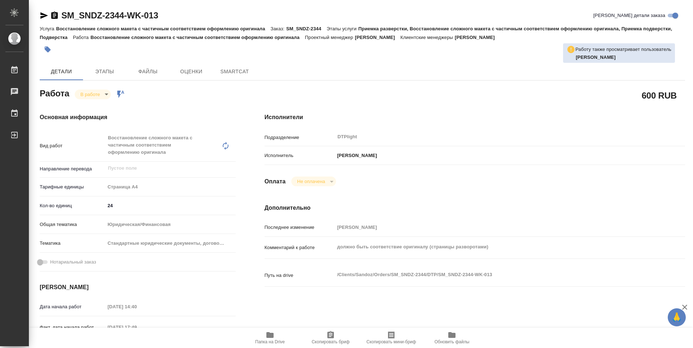
type textarea "x"
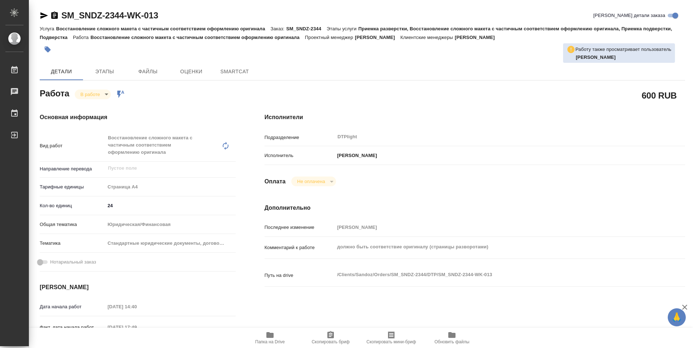
type textarea "x"
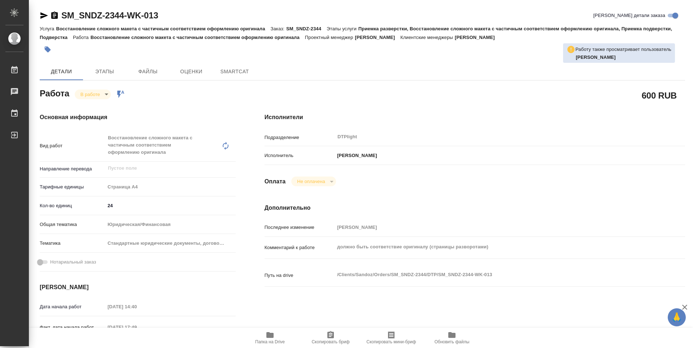
type textarea "x"
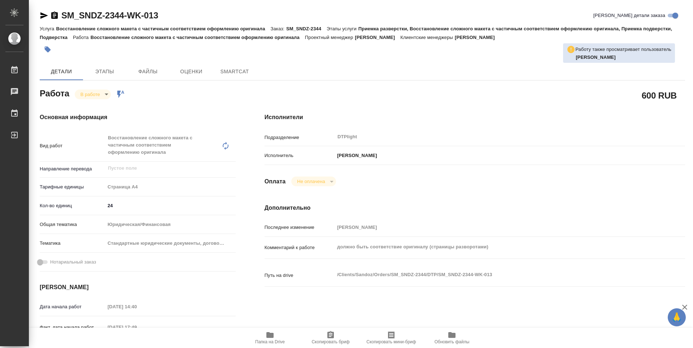
type textarea "x"
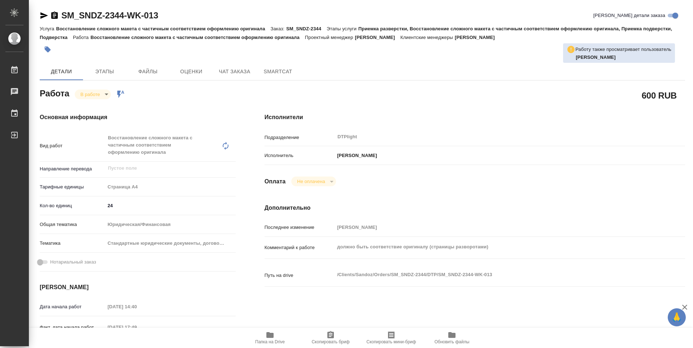
type textarea "x"
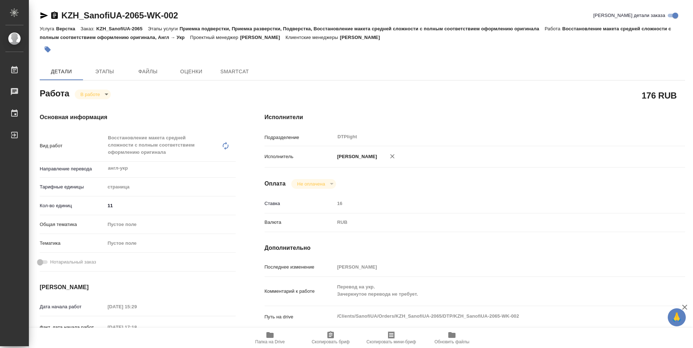
type textarea "x"
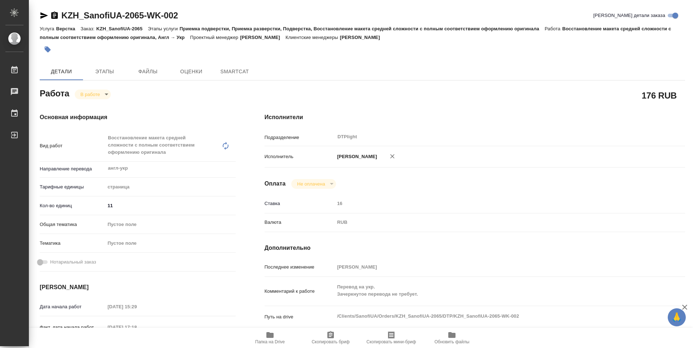
type textarea "x"
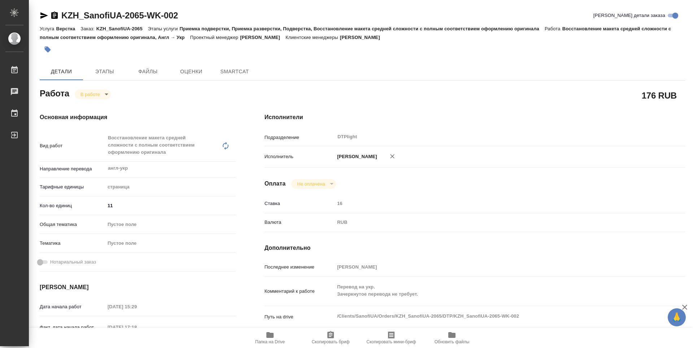
type textarea "x"
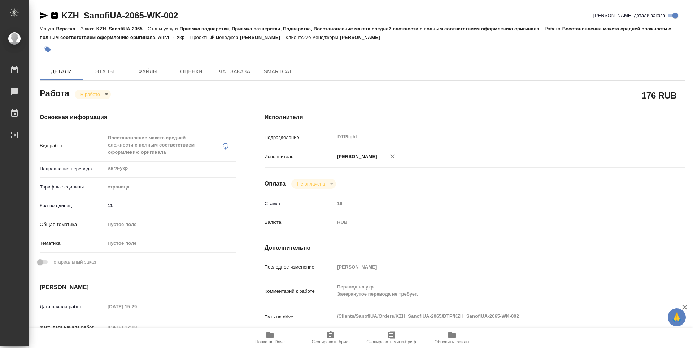
click at [270, 340] on span "Папка на Drive" at bounding box center [270, 341] width 30 height 5
type textarea "x"
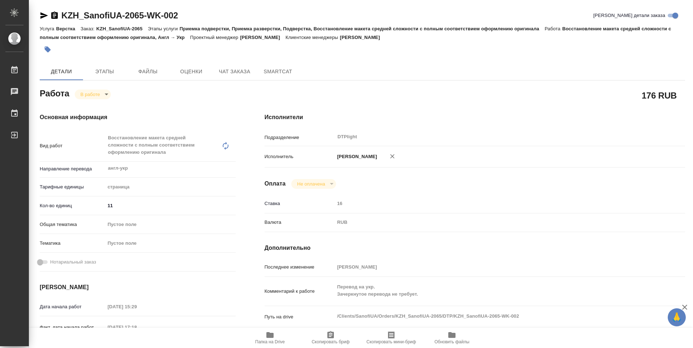
type textarea "x"
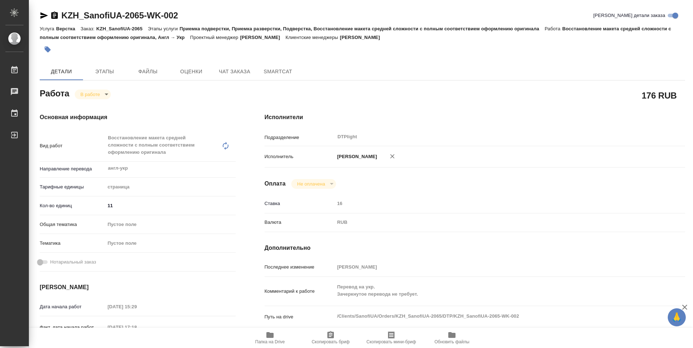
type textarea "x"
click at [105, 91] on body "🙏 .cls-1 fill:#fff; AWATERA Guselnikov Roman Работы 0 Чаты График Выйти KZH_San…" at bounding box center [346, 174] width 693 height 348
click at [95, 107] on button "Выполнен" at bounding box center [94, 107] width 26 height 8
type textarea "x"
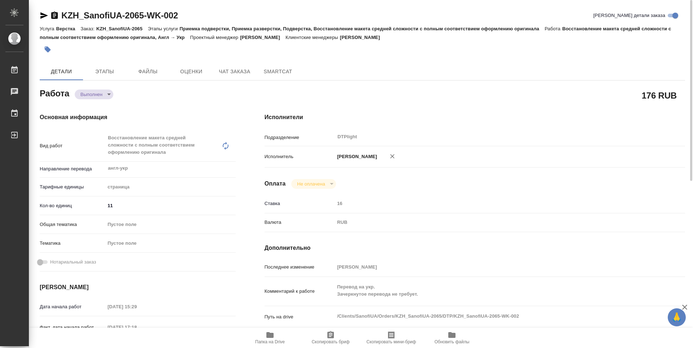
type textarea "x"
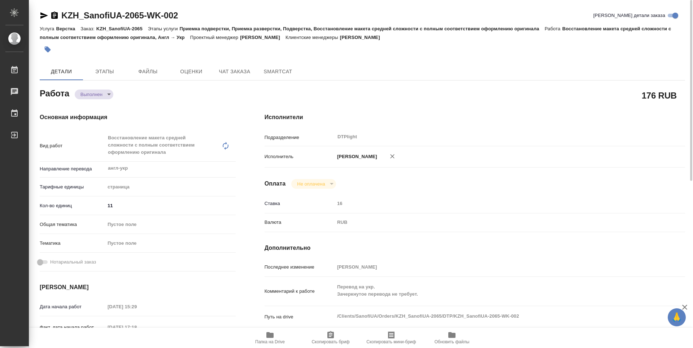
type textarea "x"
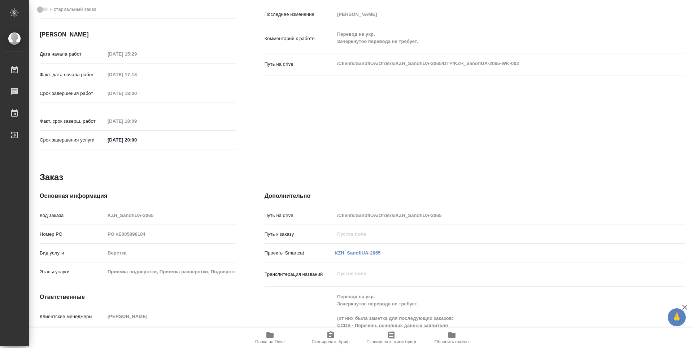
type textarea "x"
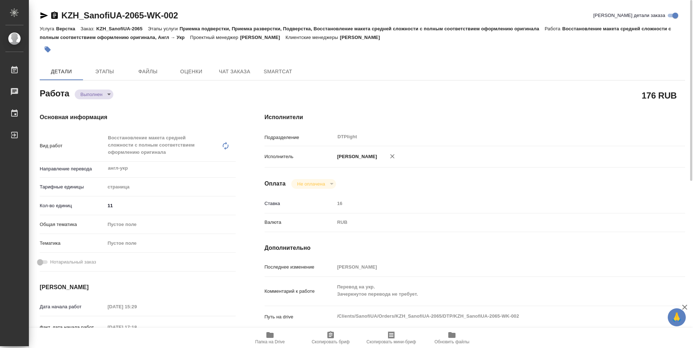
click at [54, 17] on icon "button" at bounding box center [54, 15] width 6 height 7
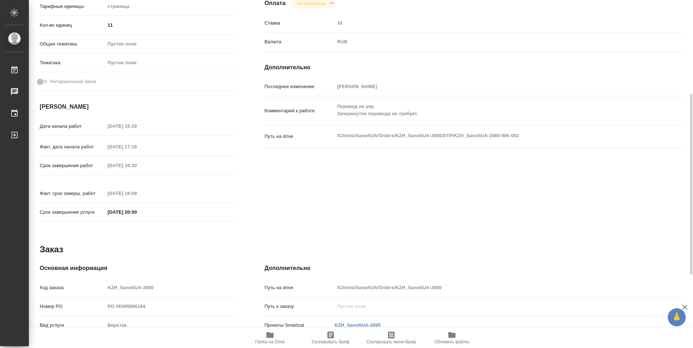
scroll to position [321, 0]
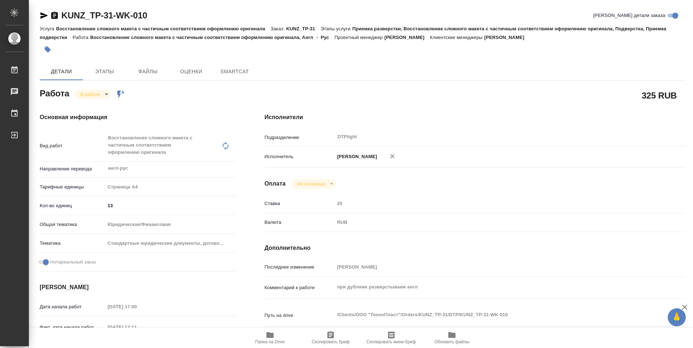
type textarea "x"
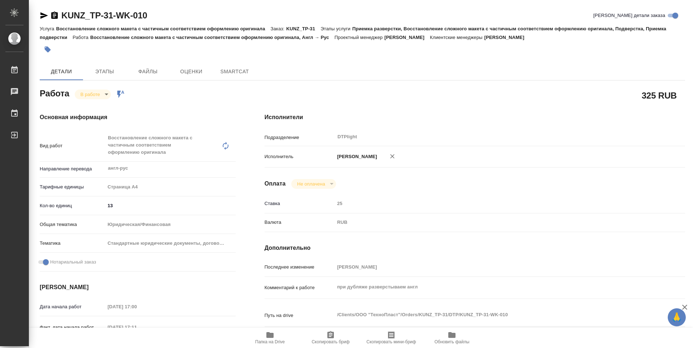
type textarea "x"
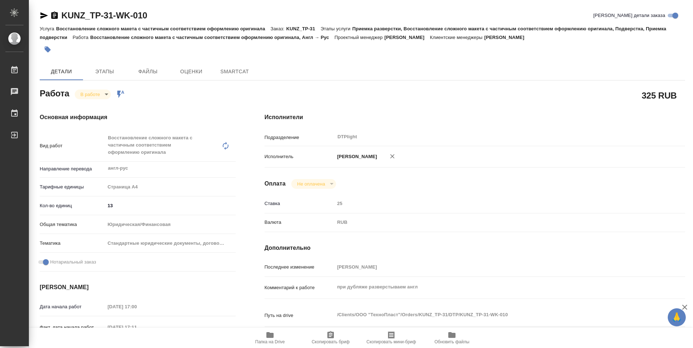
type textarea "x"
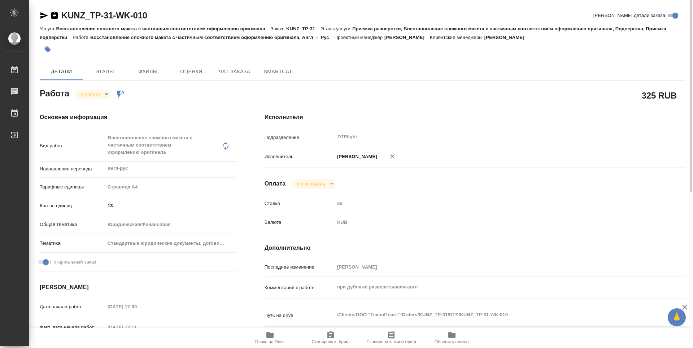
type textarea "x"
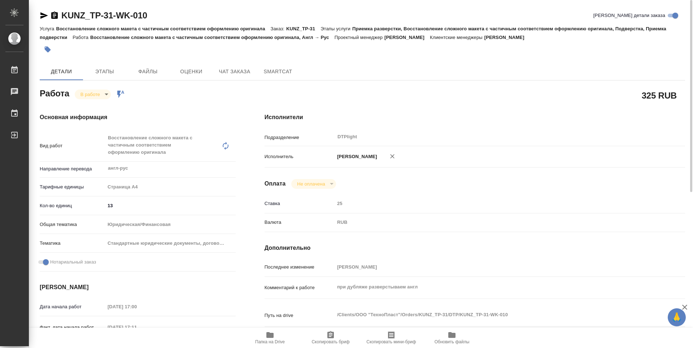
type textarea "x"
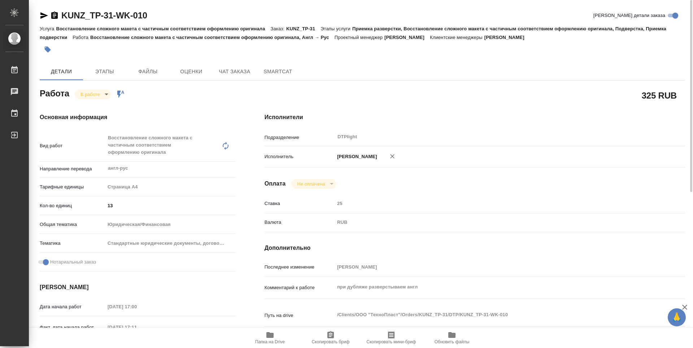
click at [274, 338] on icon "button" at bounding box center [270, 335] width 9 height 9
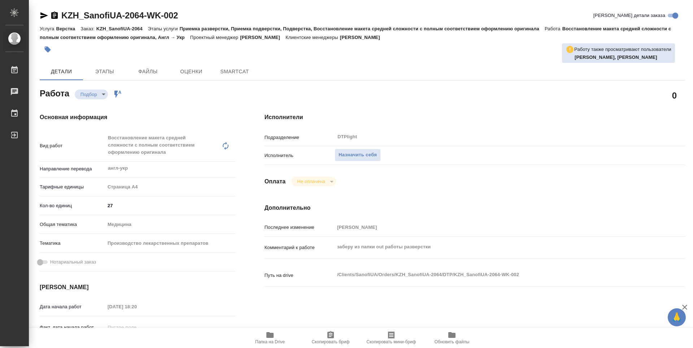
type textarea "x"
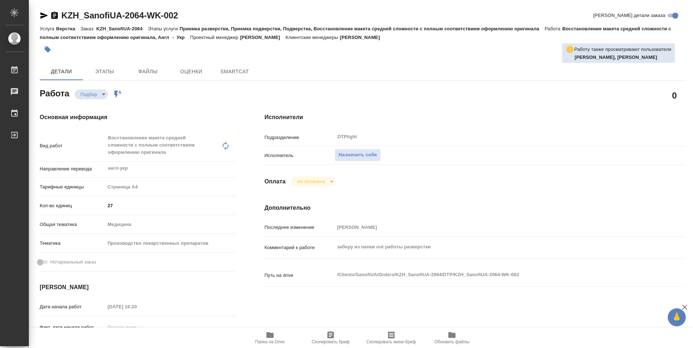
type textarea "x"
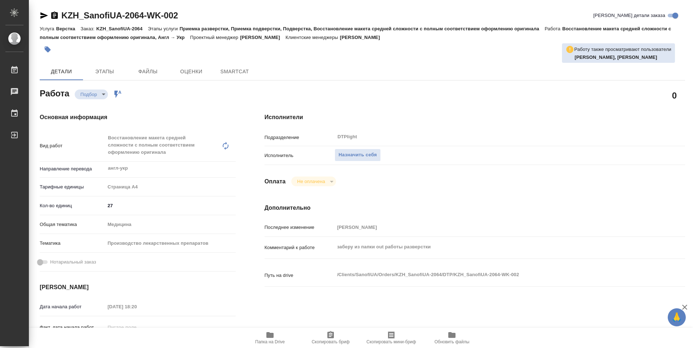
type textarea "x"
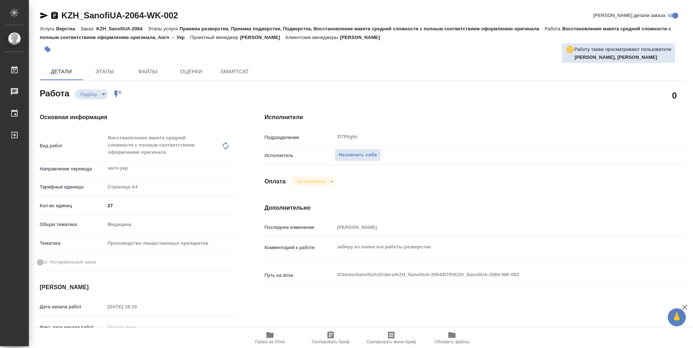
click at [273, 335] on icon "button" at bounding box center [269, 335] width 7 height 6
type textarea "x"
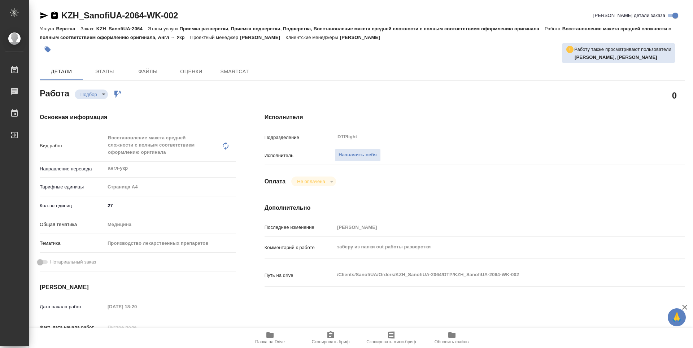
type textarea "x"
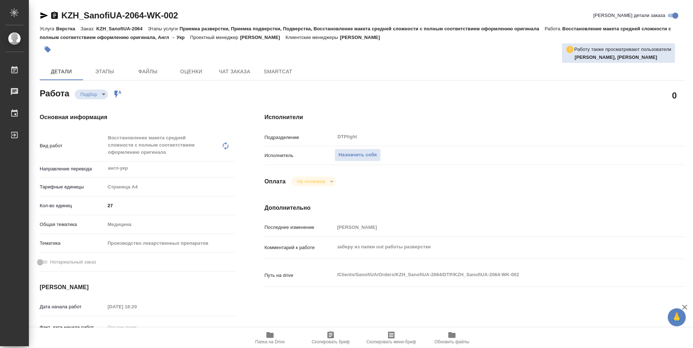
type textarea "x"
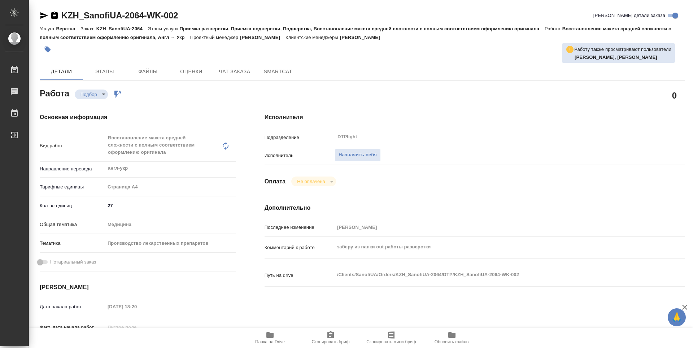
type textarea "x"
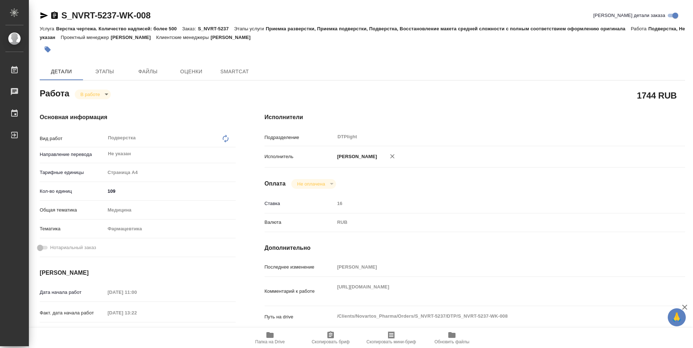
type textarea "x"
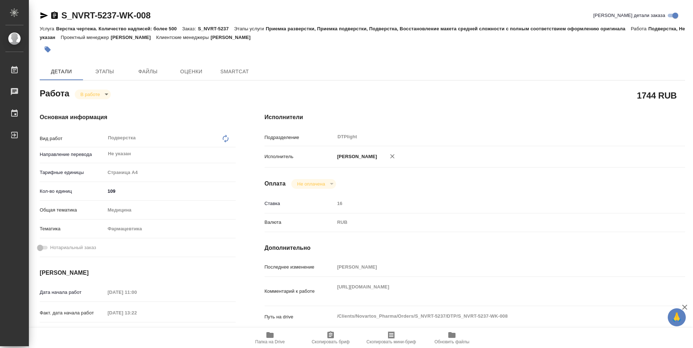
type textarea "x"
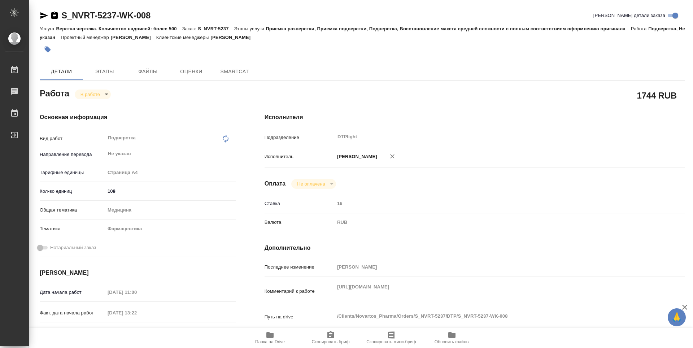
type textarea "x"
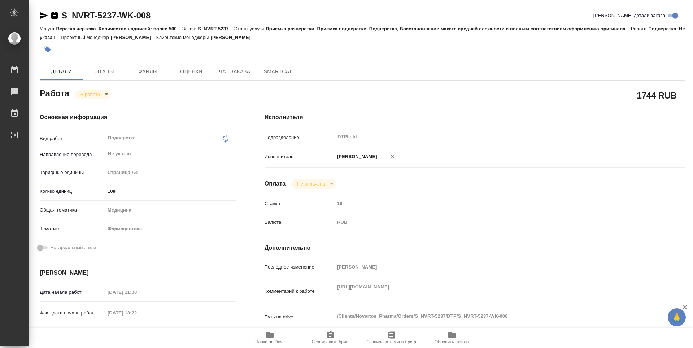
type textarea "x"
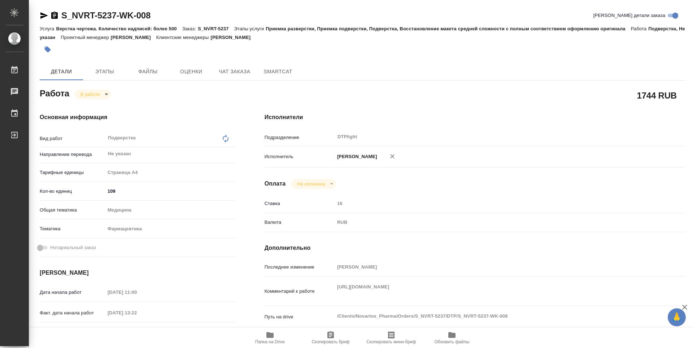
click at [283, 337] on span "Папка на Drive" at bounding box center [270, 338] width 52 height 14
type textarea "x"
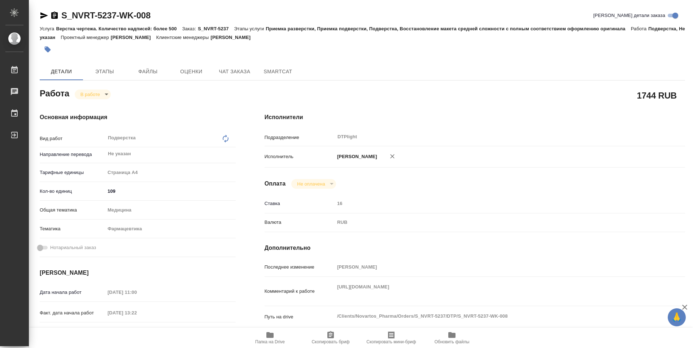
type textarea "x"
click at [105, 93] on body "🙏 .cls-1 fill:#fff; AWATERA Guselnikov Roman Работы 0 Чаты График Выйти S_NVRT-…" at bounding box center [346, 174] width 693 height 348
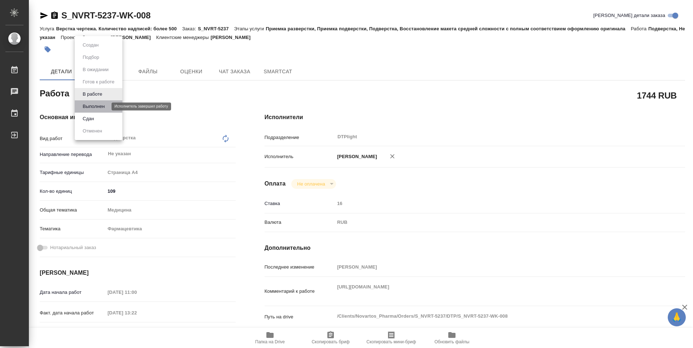
click at [90, 109] on button "Выполнен" at bounding box center [94, 107] width 26 height 8
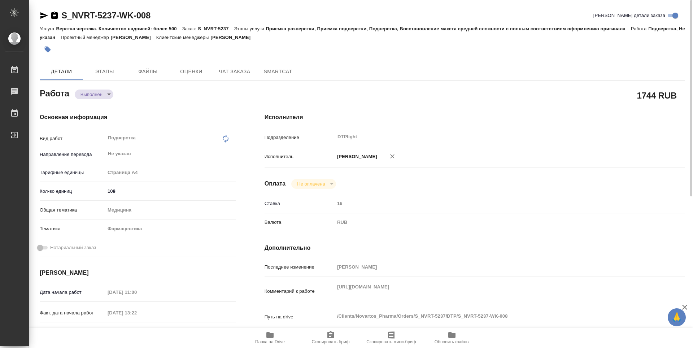
type textarea "x"
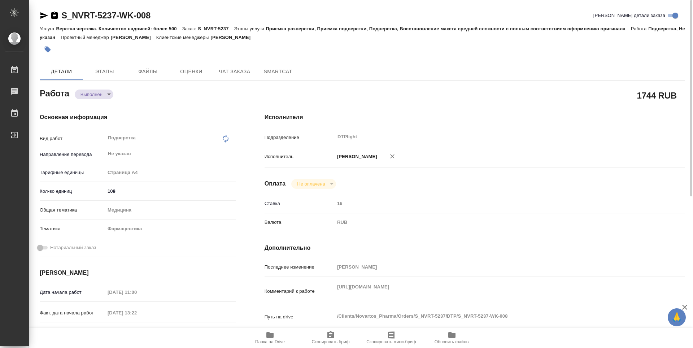
type textarea "x"
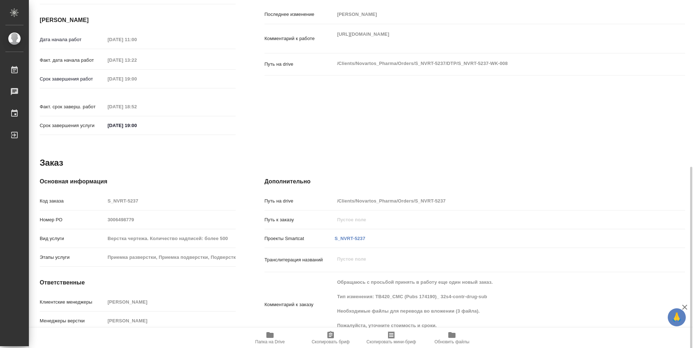
type textarea "x"
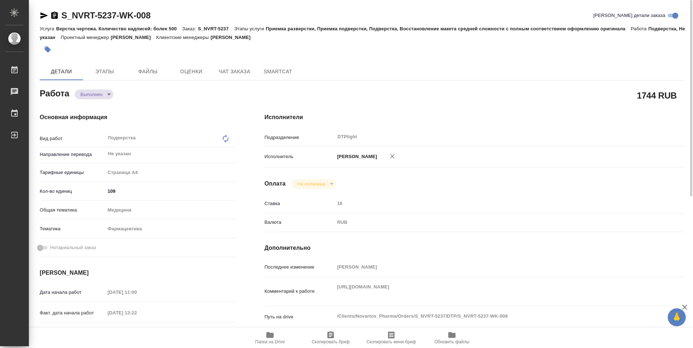
click at [55, 17] on icon "button" at bounding box center [54, 15] width 6 height 7
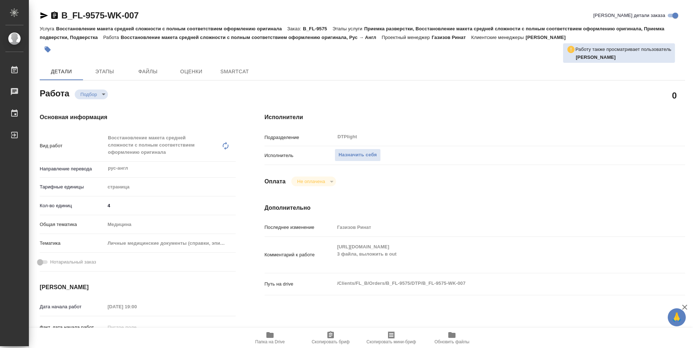
type textarea "x"
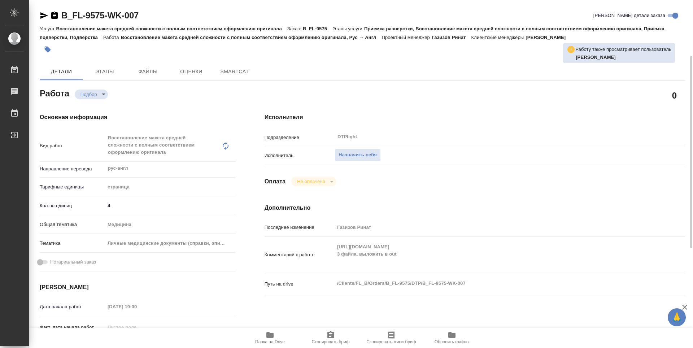
scroll to position [36, 0]
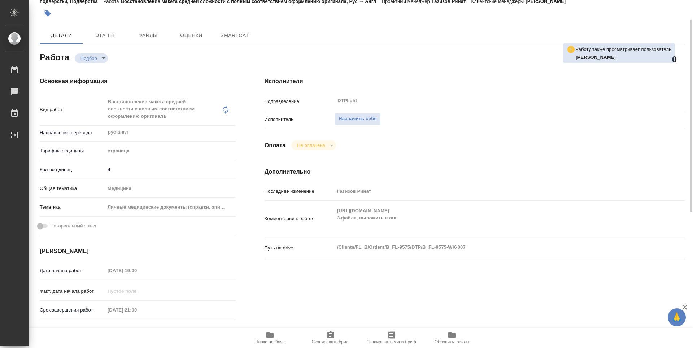
type textarea "x"
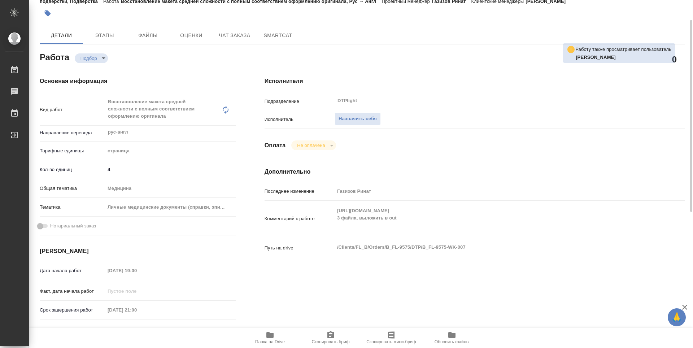
type textarea "x"
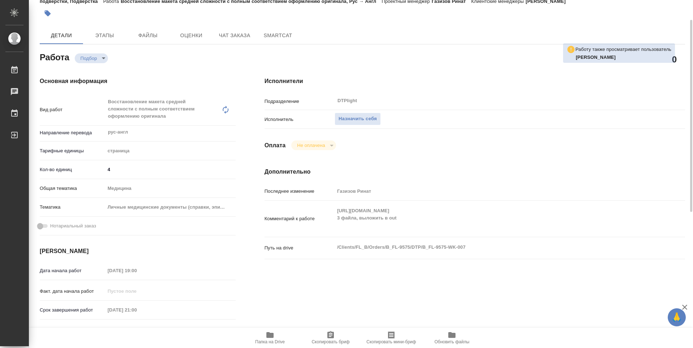
type textarea "x"
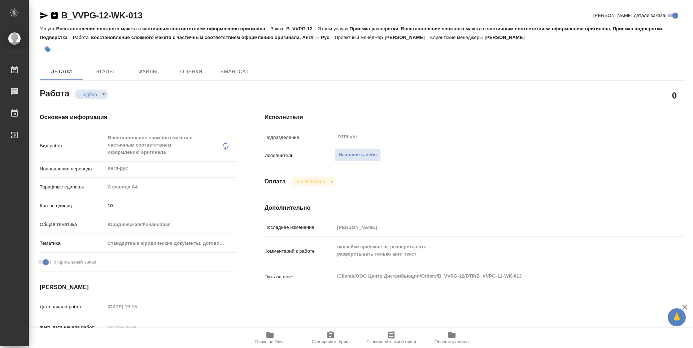
type textarea "x"
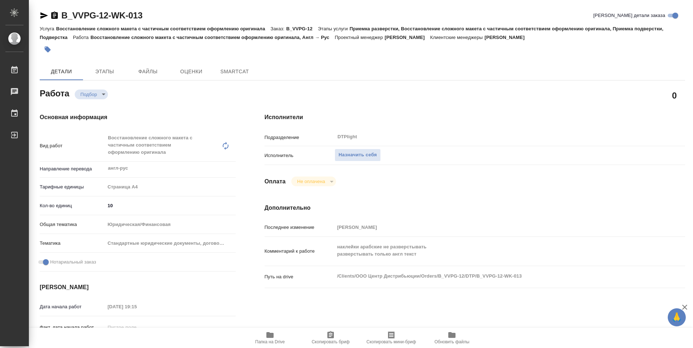
type textarea "x"
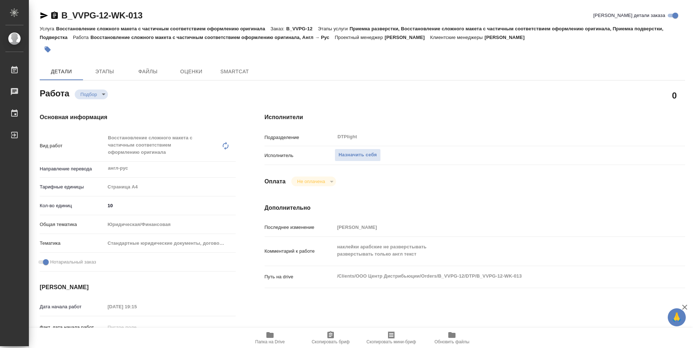
type textarea "x"
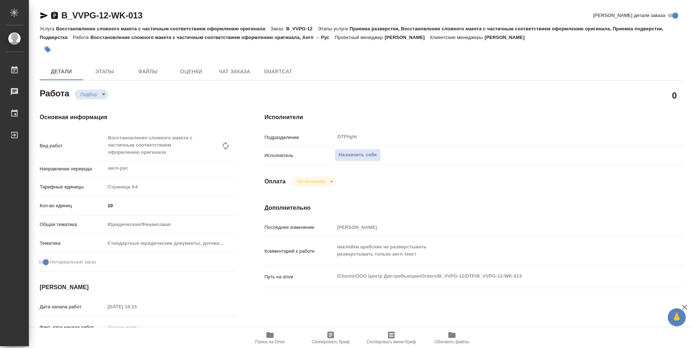
type textarea "x"
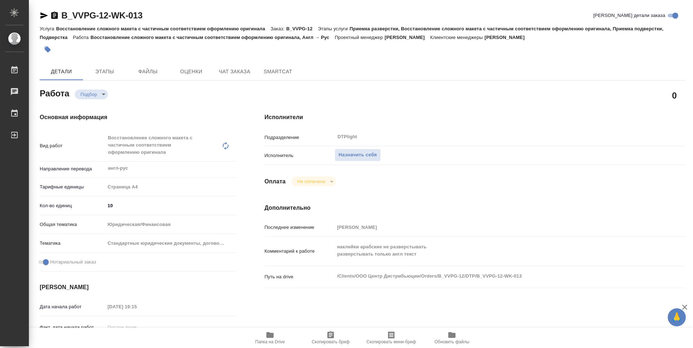
click at [270, 339] on icon "button" at bounding box center [270, 335] width 9 height 9
type textarea "x"
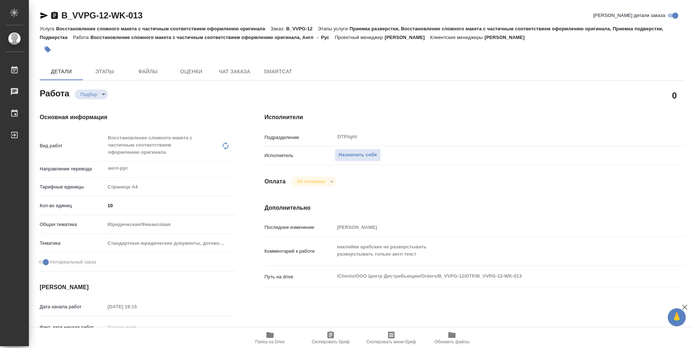
type textarea "x"
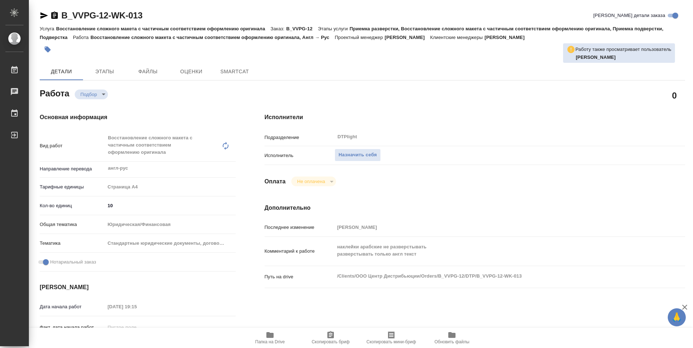
type textarea "x"
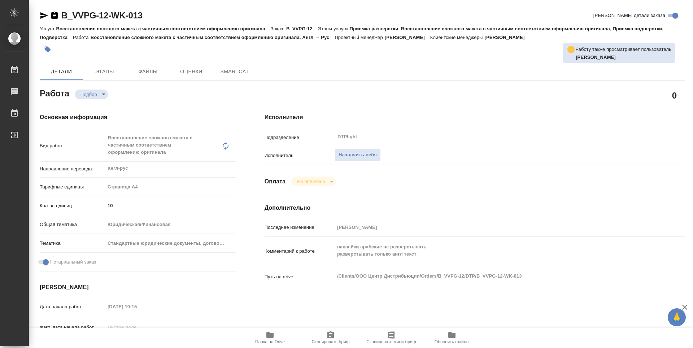
type textarea "x"
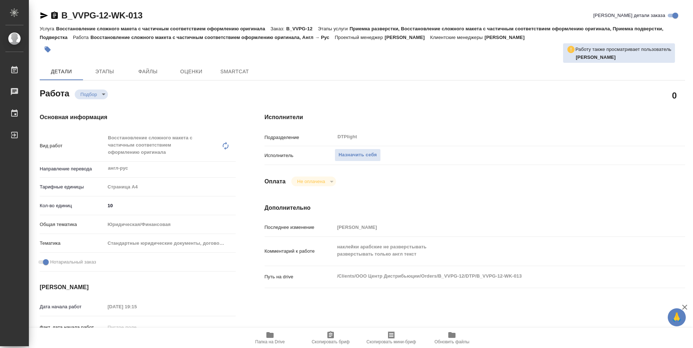
type textarea "x"
click at [271, 338] on icon "button" at bounding box center [270, 335] width 9 height 9
type textarea "x"
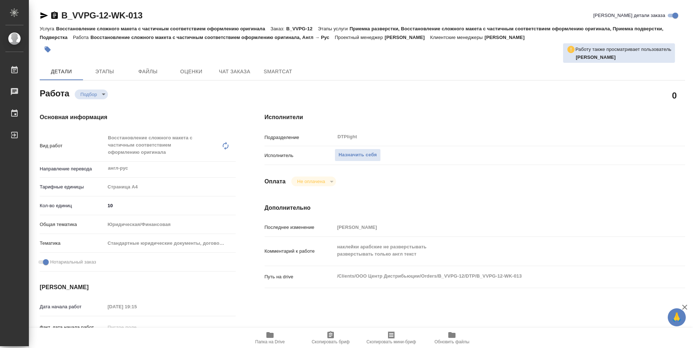
type textarea "x"
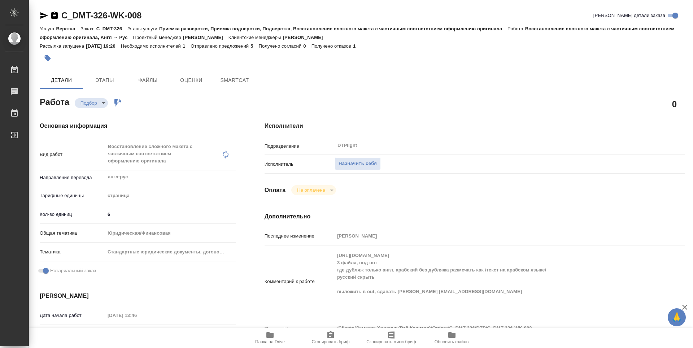
type textarea "x"
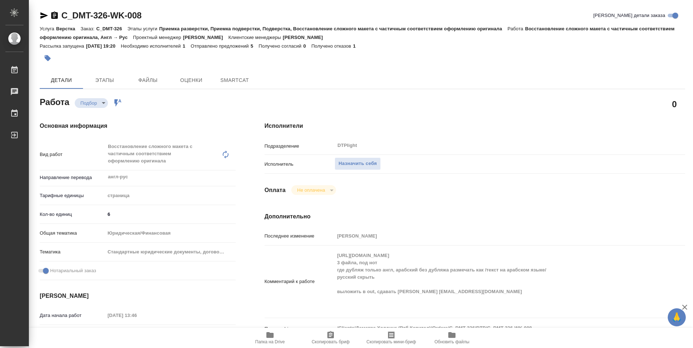
type textarea "x"
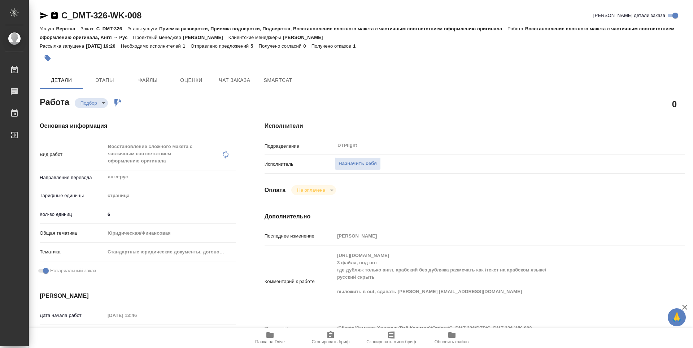
type textarea "x"
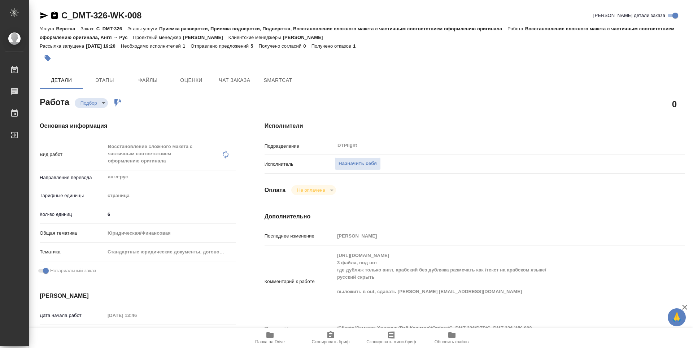
type textarea "x"
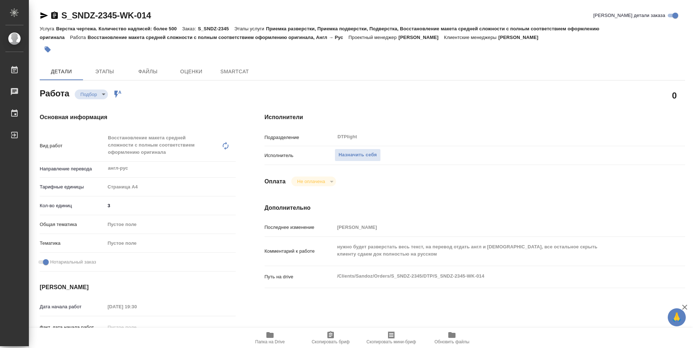
type textarea "x"
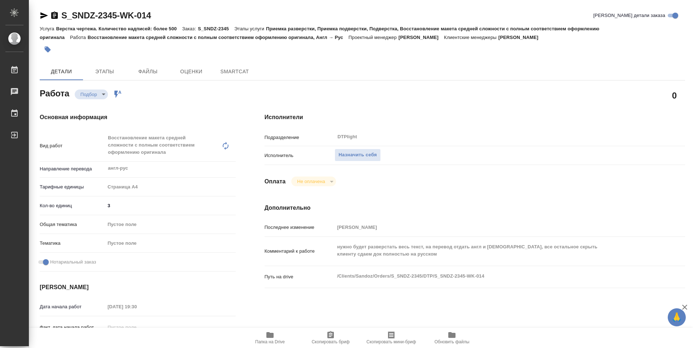
type textarea "x"
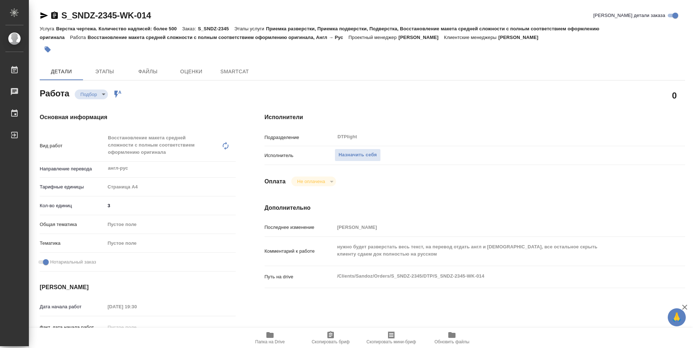
type textarea "x"
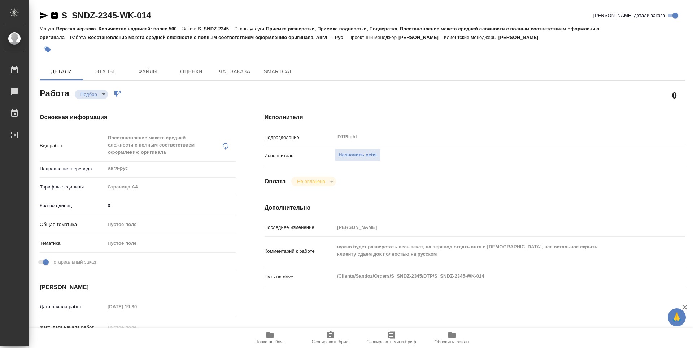
type textarea "x"
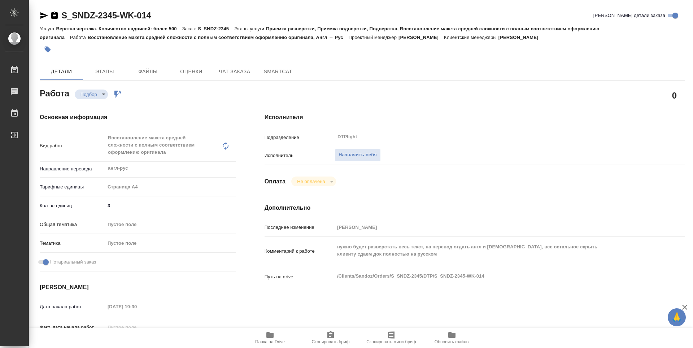
type textarea "x"
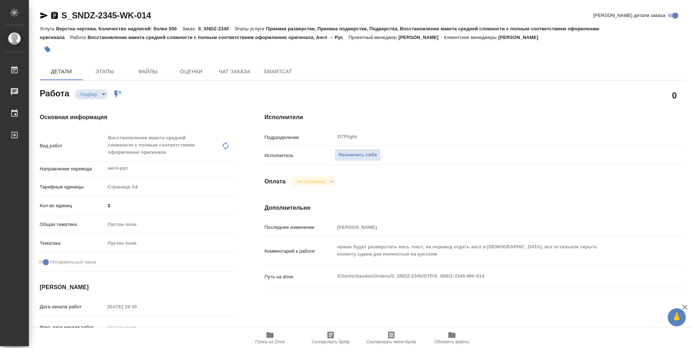
click at [273, 336] on icon "button" at bounding box center [269, 335] width 7 height 6
type textarea "x"
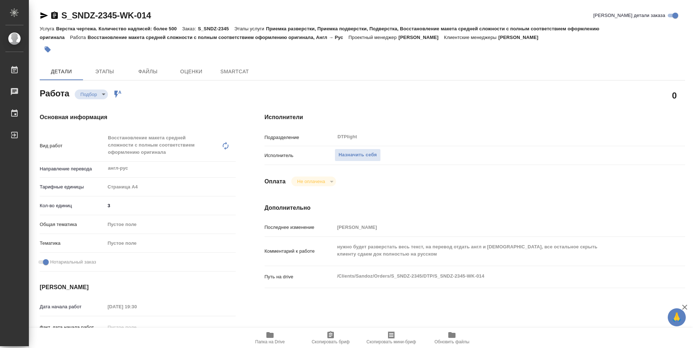
type textarea "x"
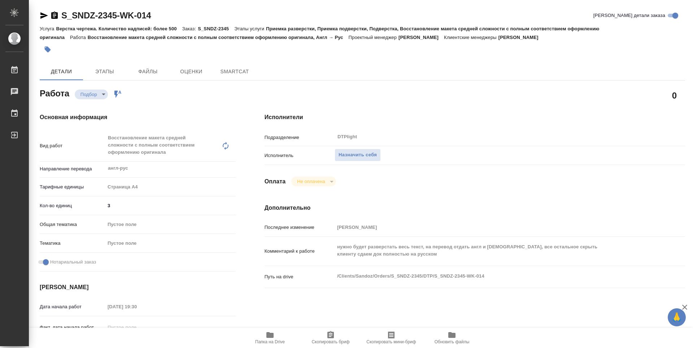
type textarea "x"
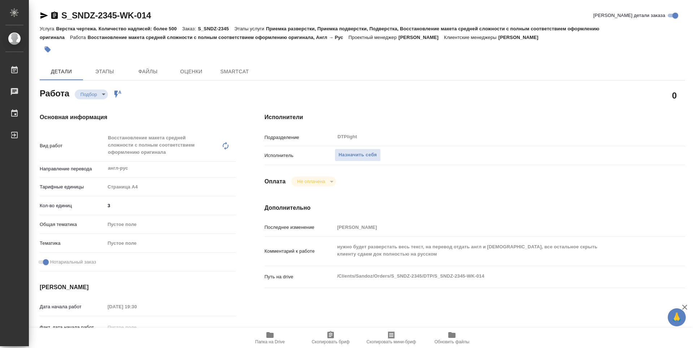
type textarea "x"
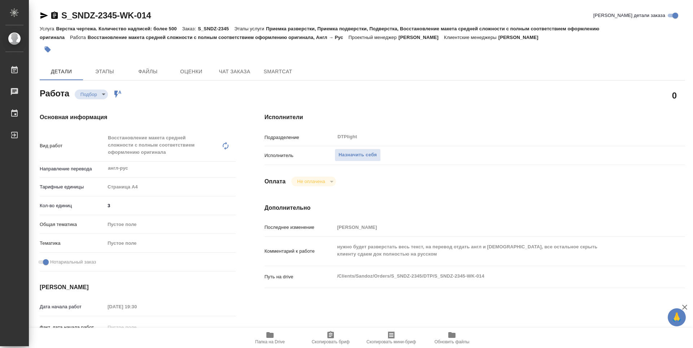
type textarea "x"
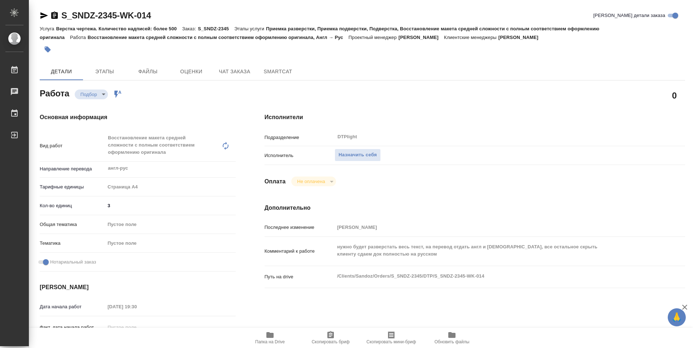
type textarea "x"
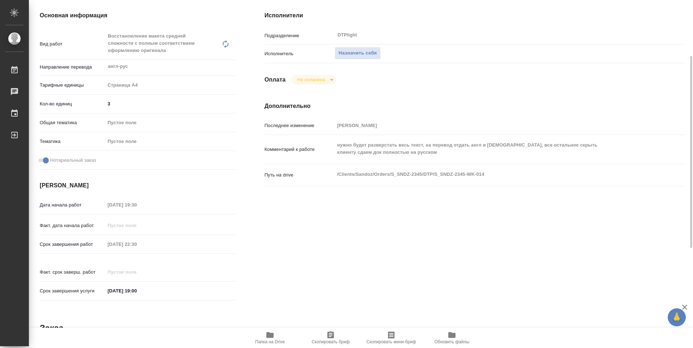
scroll to position [30, 0]
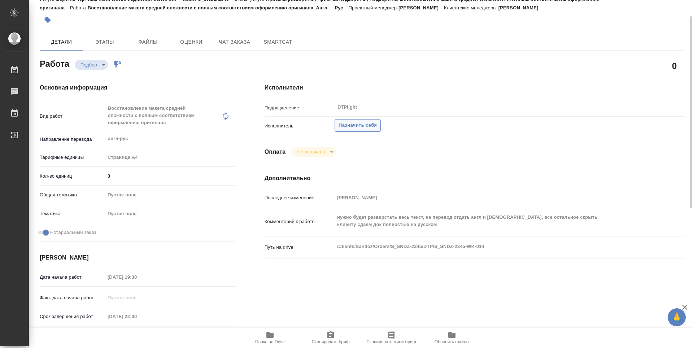
click at [358, 124] on span "Назначить себя" at bounding box center [358, 125] width 38 height 8
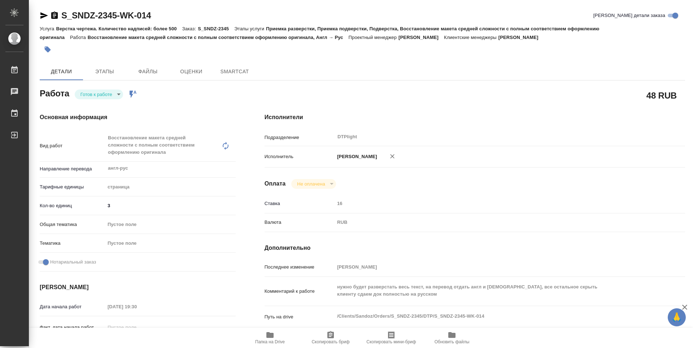
type textarea "x"
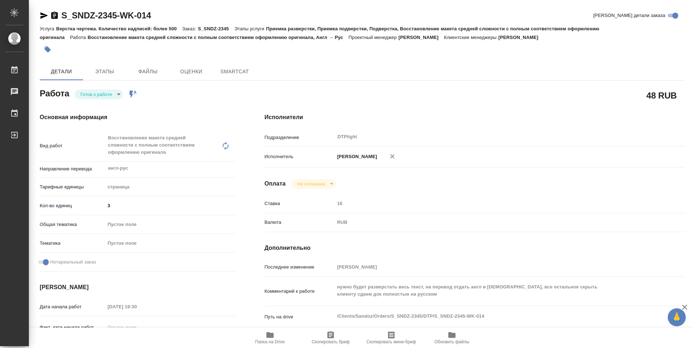
type textarea "x"
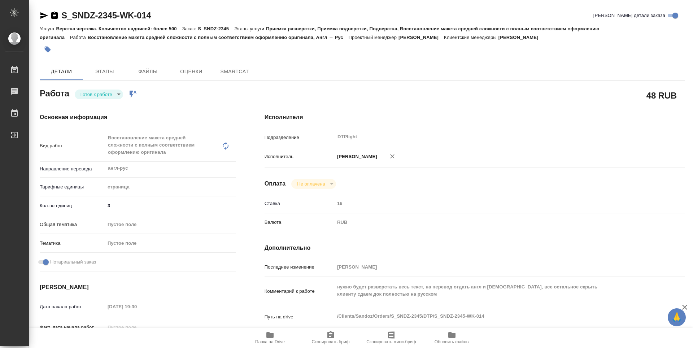
type textarea "x"
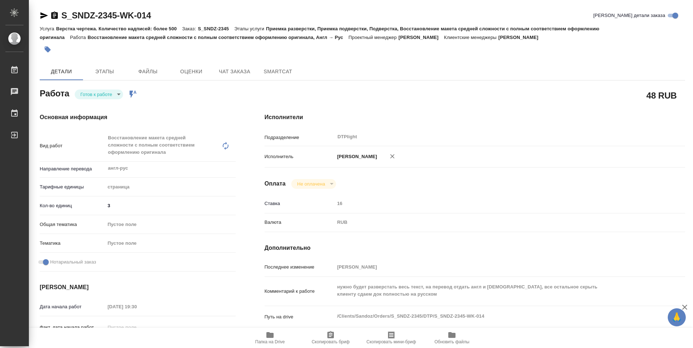
click at [116, 96] on body "🙏 .cls-1 fill:#fff; AWATERA Guselnikov Roman Работы Чаты График Выйти S_SNDZ-23…" at bounding box center [346, 174] width 693 height 348
type textarea "x"
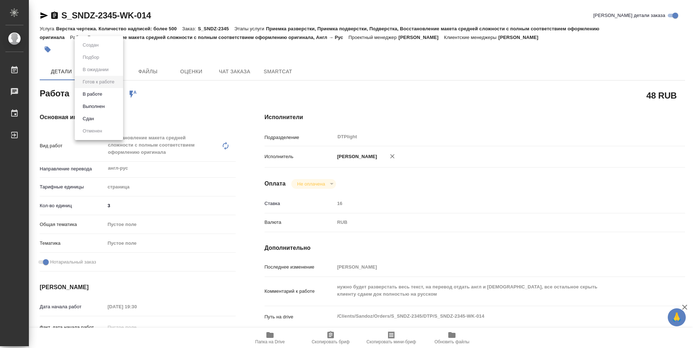
type textarea "x"
click at [89, 96] on button "В работе" at bounding box center [93, 94] width 24 height 8
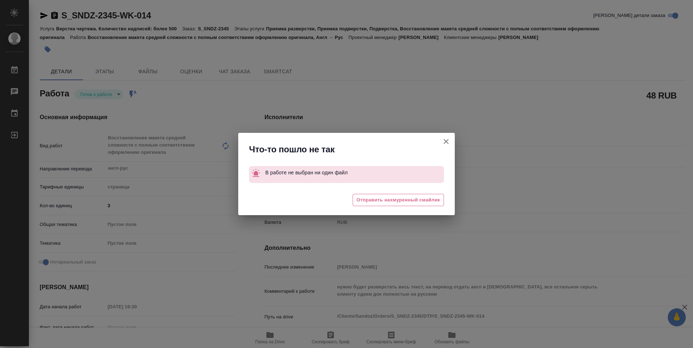
type textarea "x"
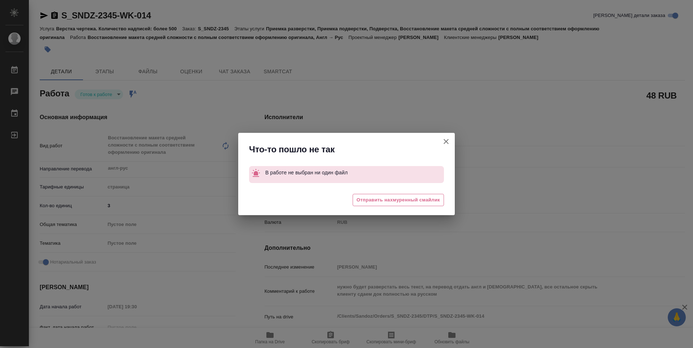
type textarea "x"
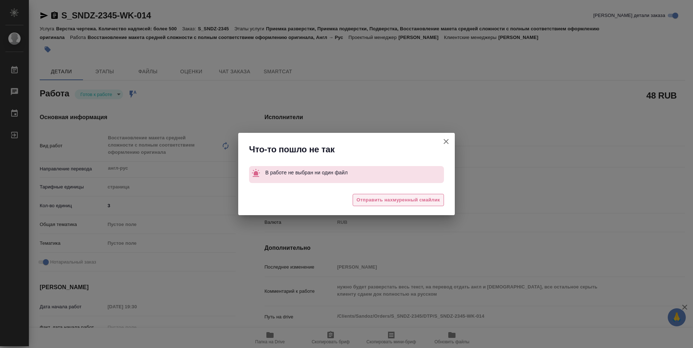
click at [421, 195] on button "Отправить нахмуренный смайлик" at bounding box center [398, 200] width 91 height 13
type textarea "x"
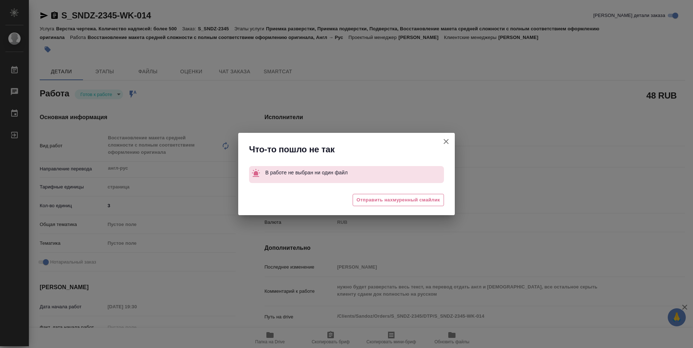
type textarea "x"
click at [445, 139] on icon "button" at bounding box center [446, 141] width 9 height 9
type textarea "x"
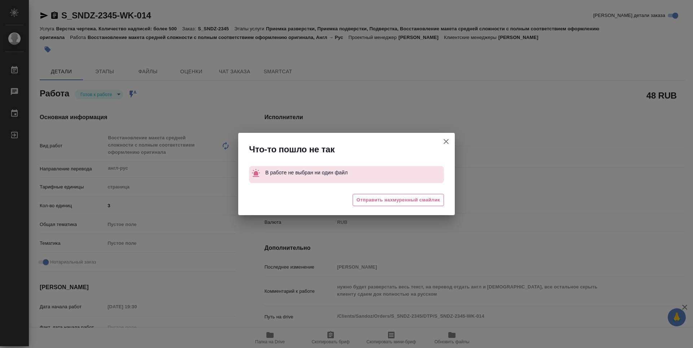
type textarea "x"
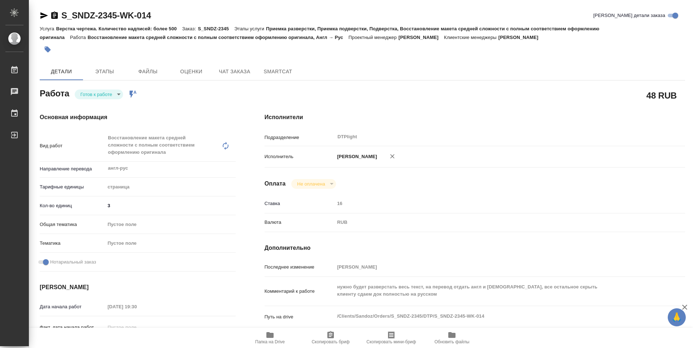
type textarea "x"
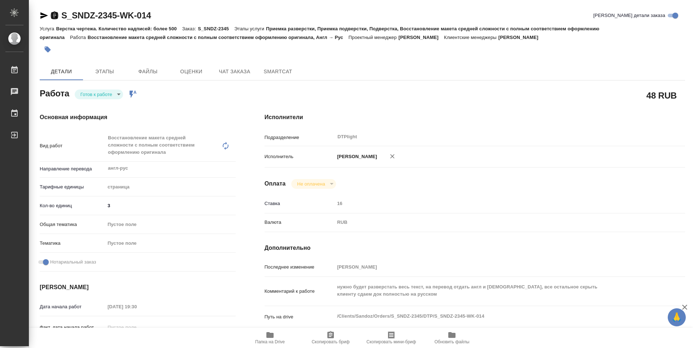
click at [55, 14] on icon "button" at bounding box center [54, 15] width 6 height 7
click at [116, 97] on body "🙏 .cls-1 fill:#fff; AWATERA Guselnikov Roman Работы 0 Чаты График Выйти S_SNDZ-…" at bounding box center [346, 174] width 693 height 348
click at [98, 91] on button "В работе" at bounding box center [93, 94] width 24 height 8
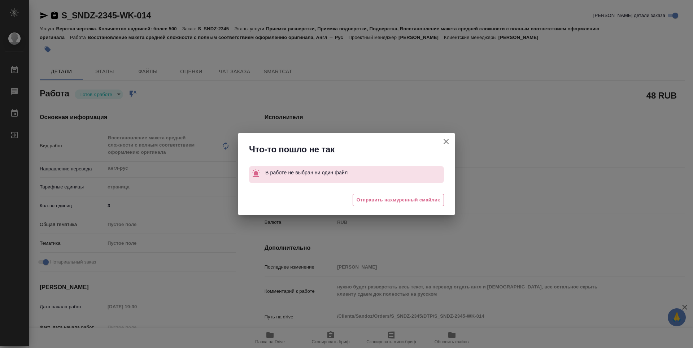
type textarea "x"
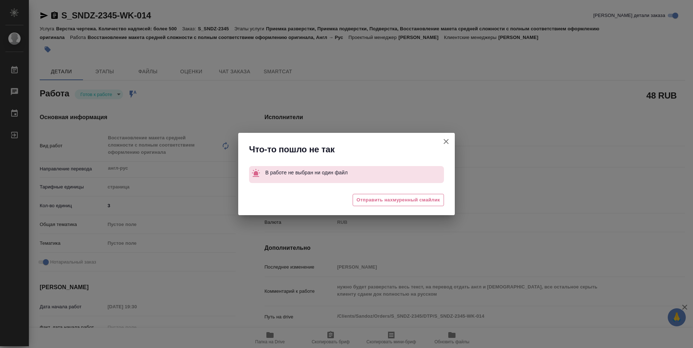
type textarea "x"
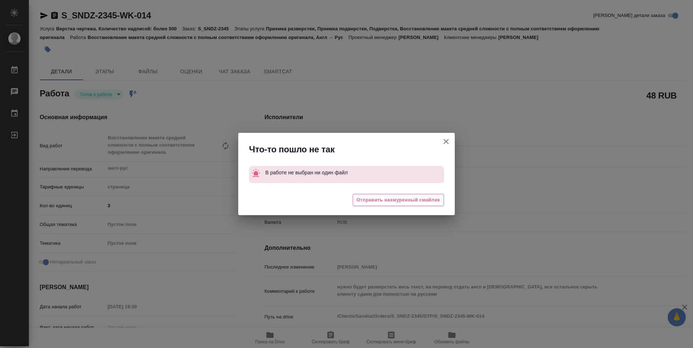
type textarea "x"
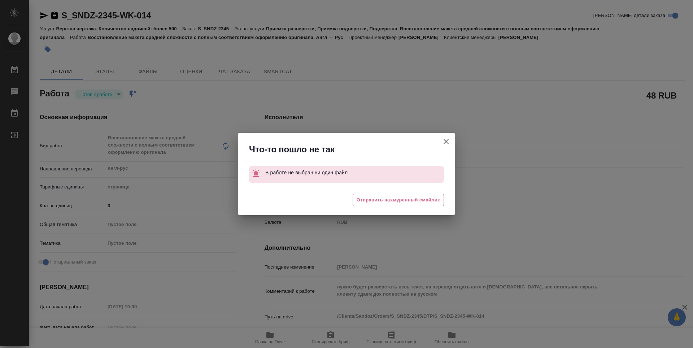
click at [446, 142] on icon "button" at bounding box center [446, 141] width 5 height 5
type textarea "x"
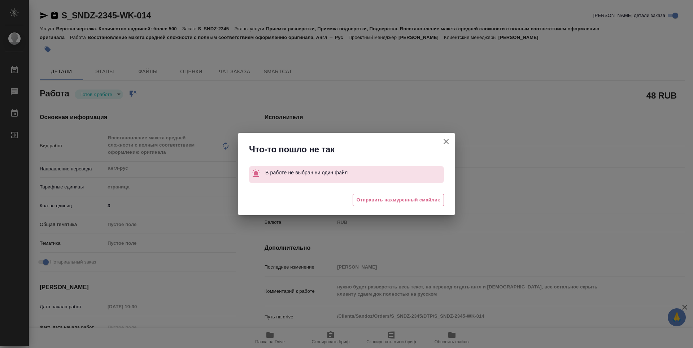
type textarea "x"
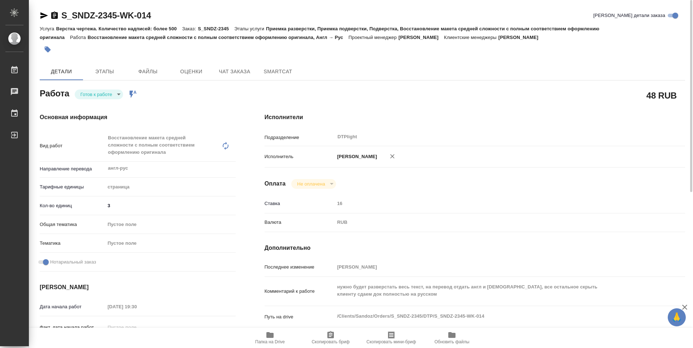
click at [46, 15] on icon "button" at bounding box center [44, 15] width 8 height 6
click at [112, 98] on body "🙏 .cls-1 fill:#fff; AWATERA Guselnikov Roman Работы 0 Чаты График Выйти S_SNDZ-…" at bounding box center [346, 174] width 693 height 348
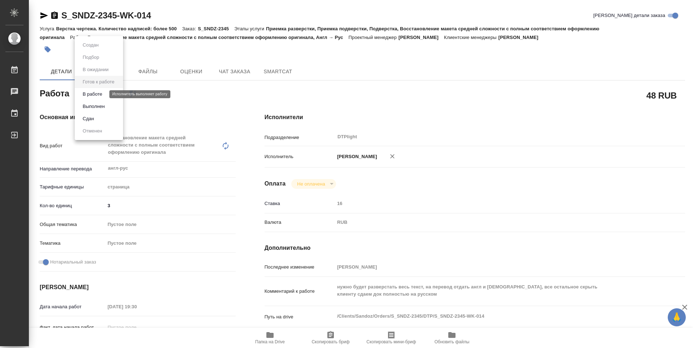
click at [99, 94] on button "В работе" at bounding box center [93, 94] width 24 height 8
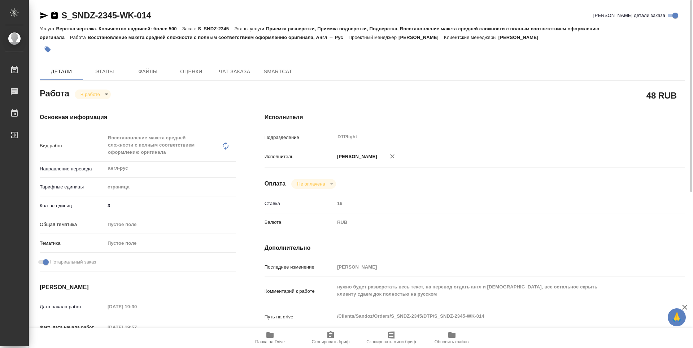
type textarea "x"
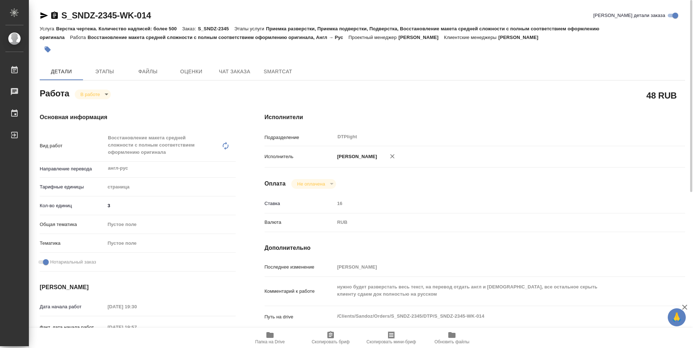
type textarea "x"
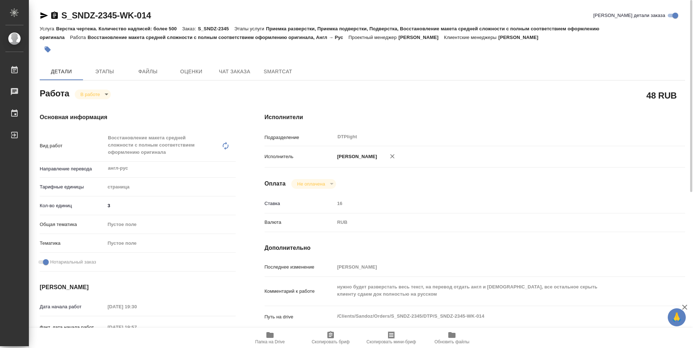
click at [54, 17] on icon "button" at bounding box center [54, 15] width 6 height 7
click at [250, 101] on div "Исполнители Подразделение DTPlight ​ Исполнитель Гусельников Роман Оплата Не оп…" at bounding box center [475, 260] width 450 height 323
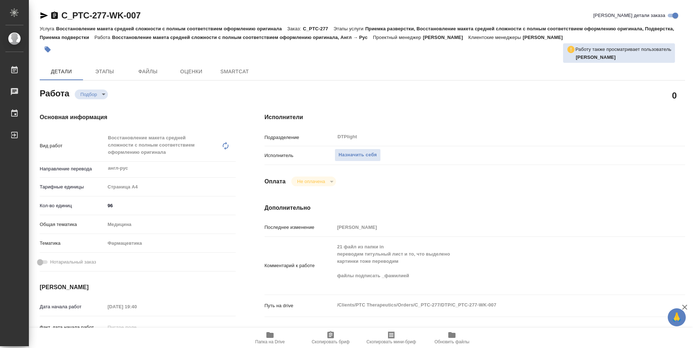
type textarea "x"
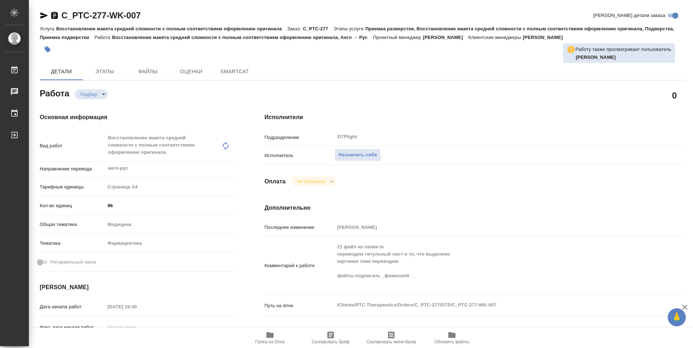
type textarea "x"
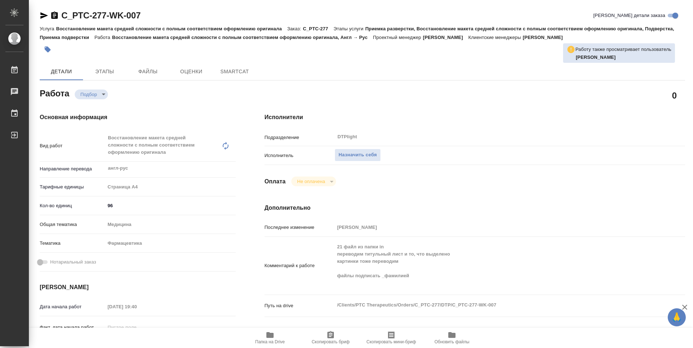
type textarea "x"
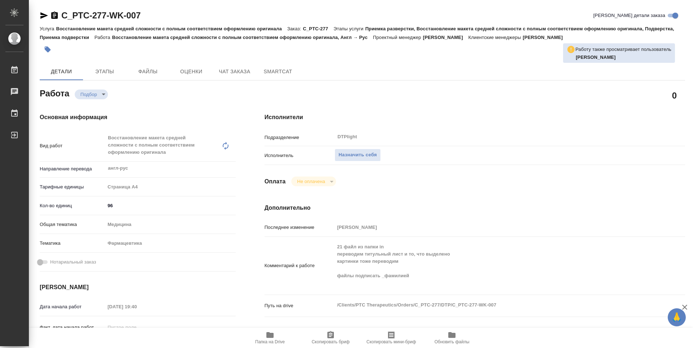
click at [280, 333] on span "Папка на Drive" at bounding box center [270, 338] width 52 height 14
type textarea "x"
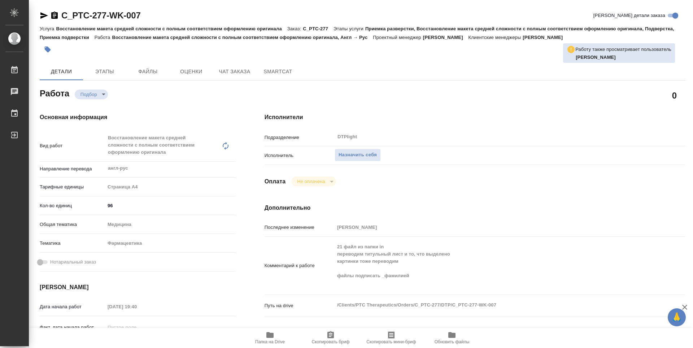
type textarea "x"
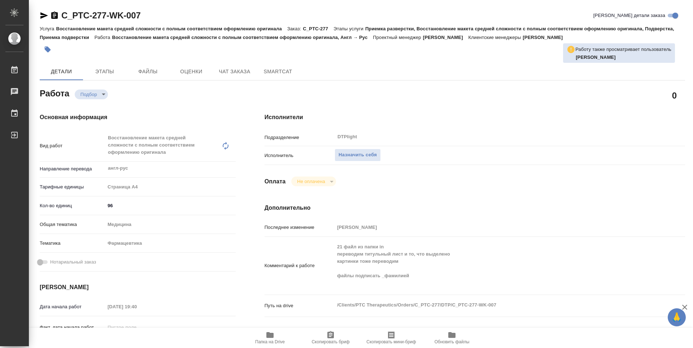
type textarea "x"
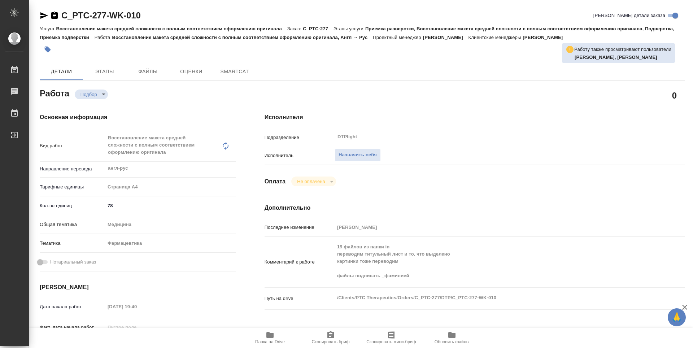
type textarea "x"
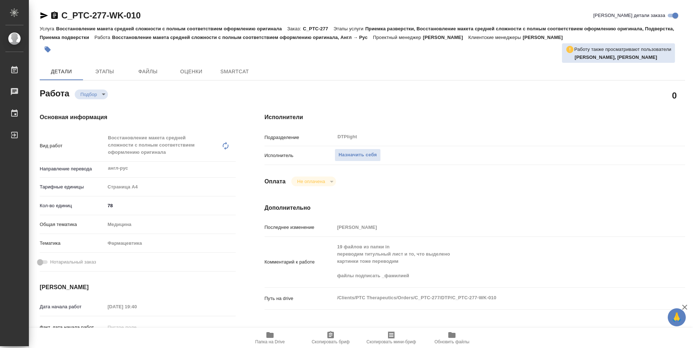
type textarea "x"
click at [270, 337] on icon "button" at bounding box center [269, 335] width 7 height 6
type textarea "x"
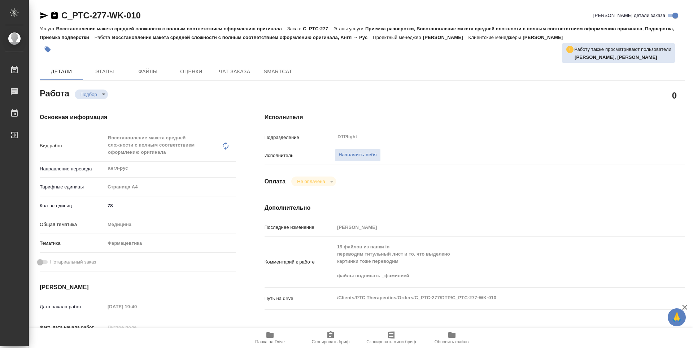
type textarea "x"
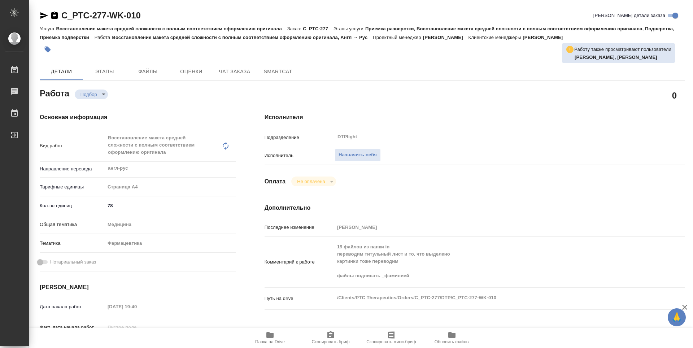
type textarea "x"
click at [279, 338] on span "Папка на Drive" at bounding box center [270, 338] width 52 height 14
type textarea "x"
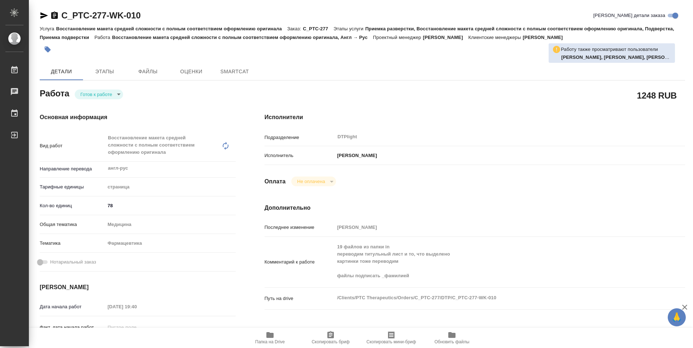
type textarea "x"
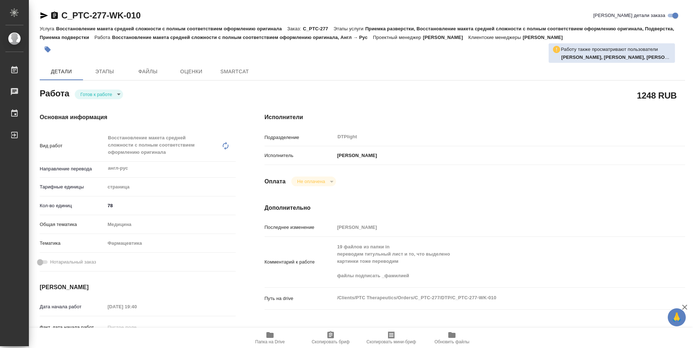
type textarea "x"
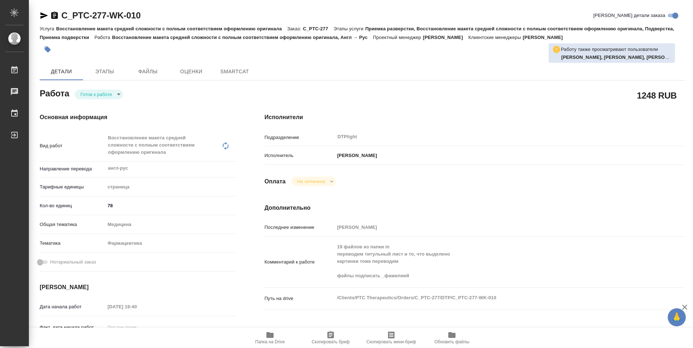
type textarea "x"
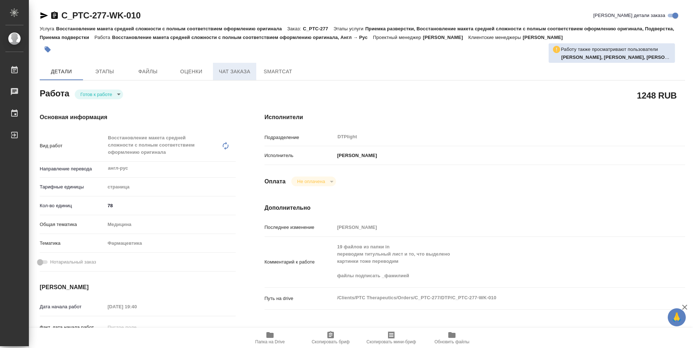
type textarea "x"
click at [230, 73] on span "Чат заказа" at bounding box center [234, 71] width 35 height 9
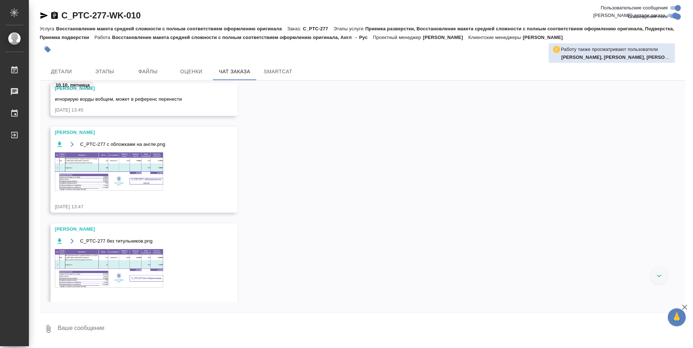
scroll to position [308, 0]
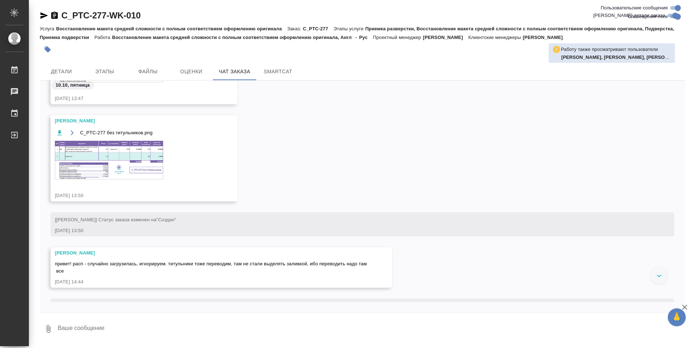
click at [87, 156] on img at bounding box center [109, 160] width 108 height 38
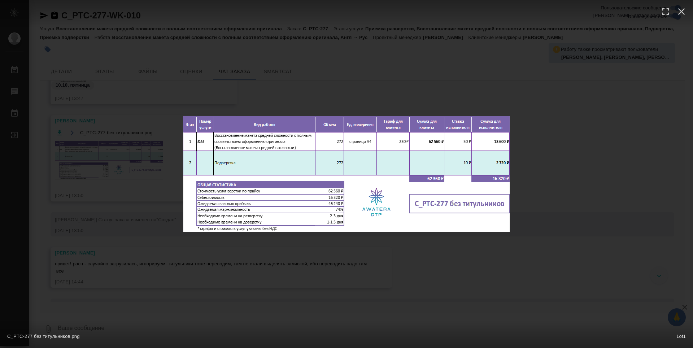
click at [381, 255] on div "C_PTC-277 без титульников.png 1 of 1" at bounding box center [346, 174] width 693 height 348
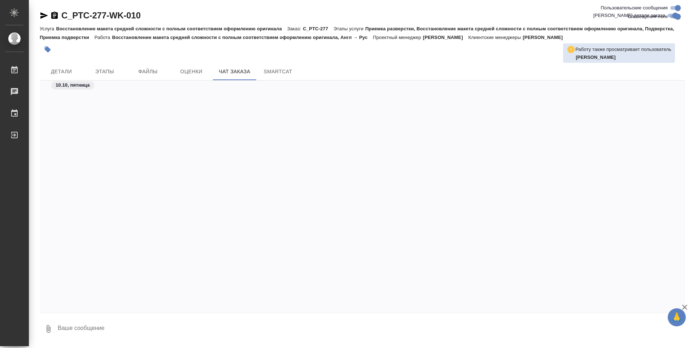
scroll to position [2298, 0]
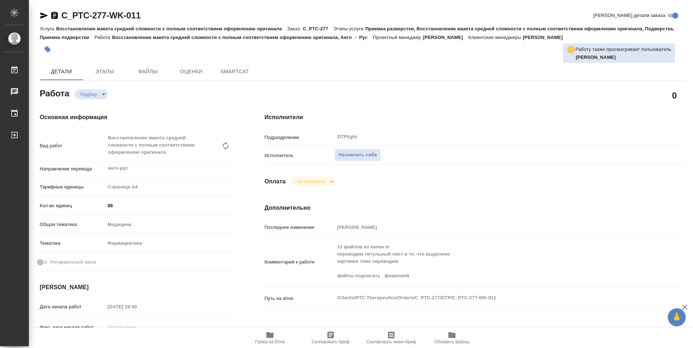
type textarea "x"
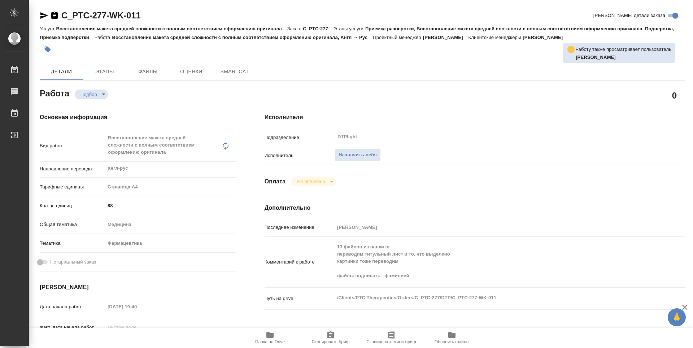
type textarea "x"
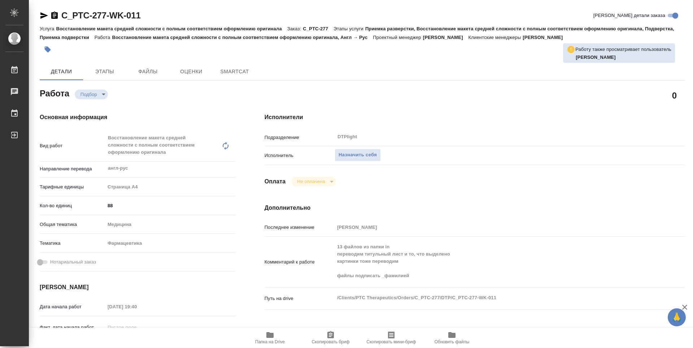
type textarea "x"
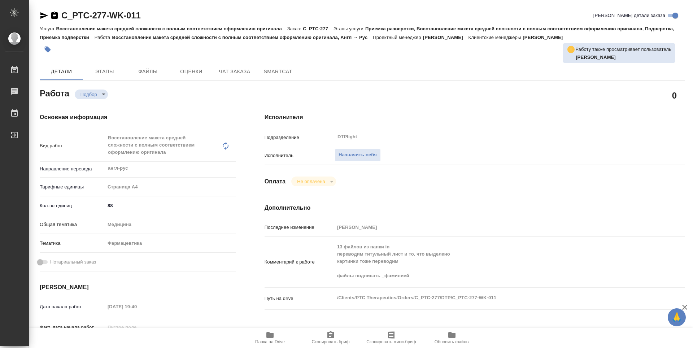
click at [272, 338] on icon "button" at bounding box center [269, 335] width 7 height 6
type textarea "x"
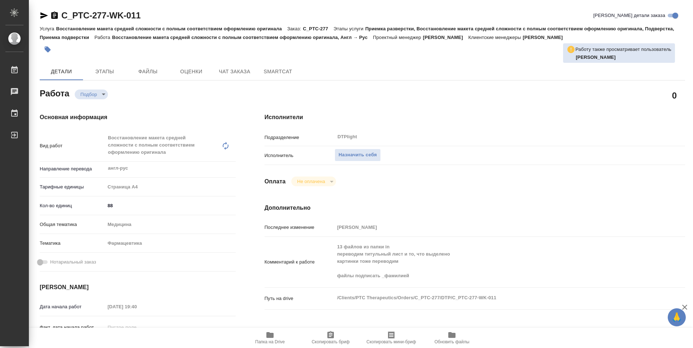
type textarea "x"
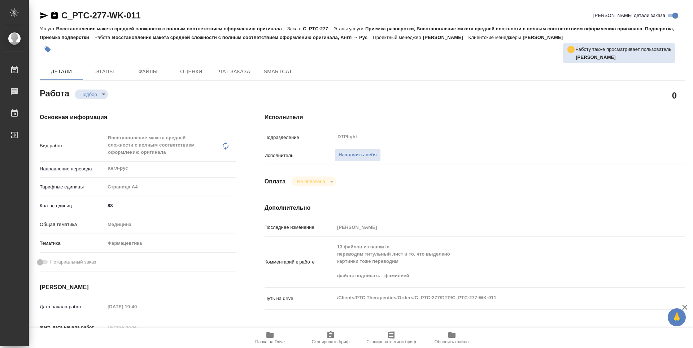
type textarea "x"
click at [171, 98] on div "Работа Подбор recruiting" at bounding box center [138, 92] width 196 height 13
type textarea "x"
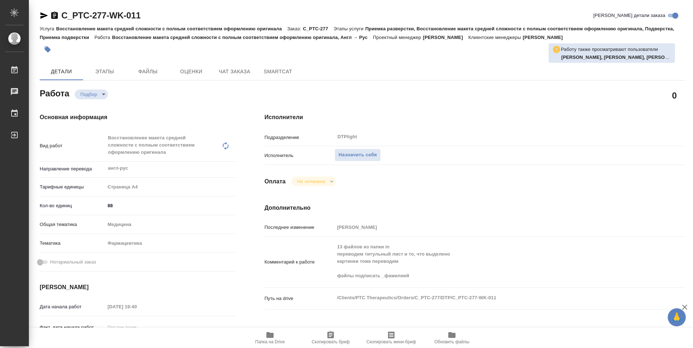
type textarea "x"
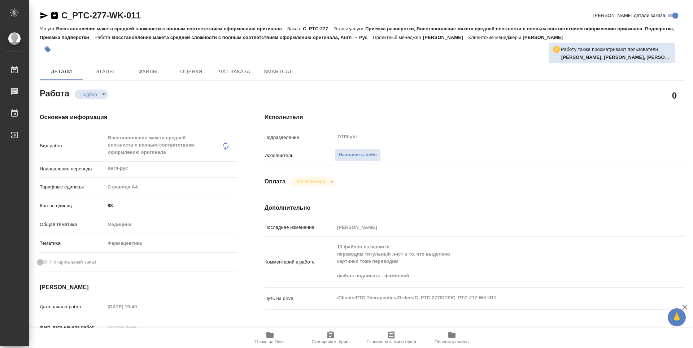
type textarea "x"
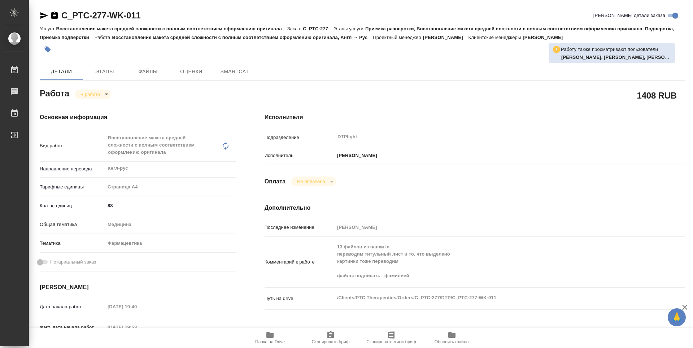
type textarea "x"
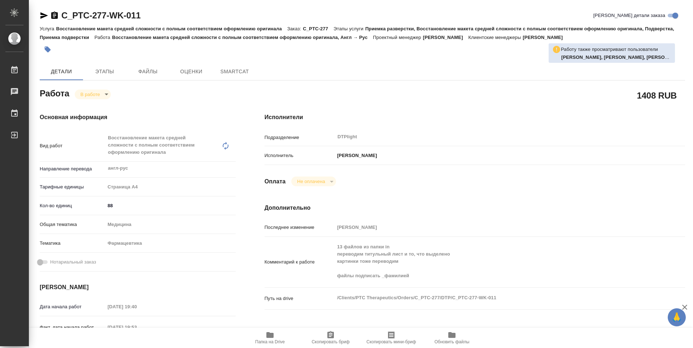
type textarea "x"
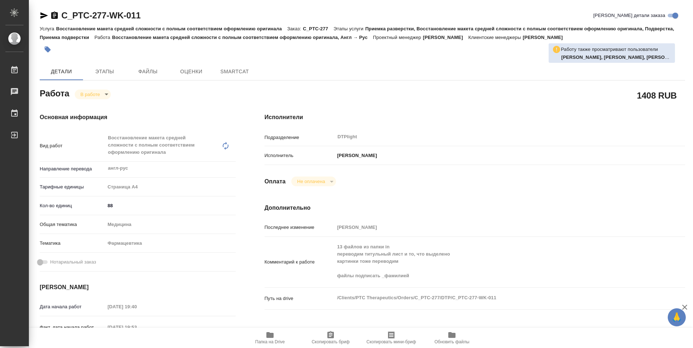
type textarea "x"
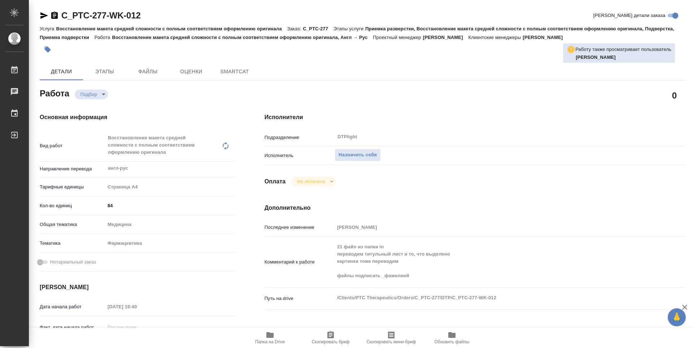
type textarea "x"
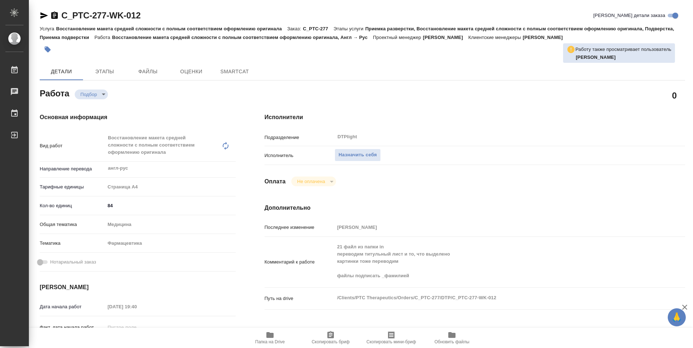
type textarea "x"
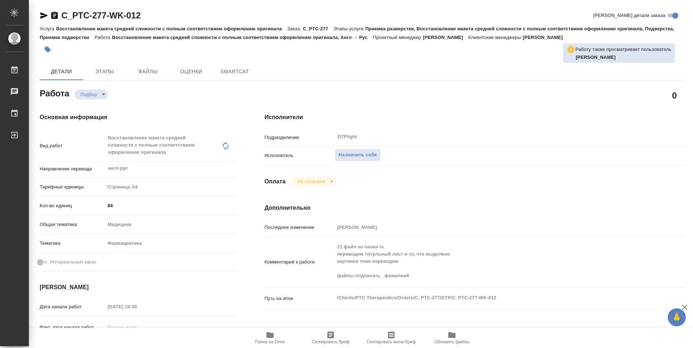
type textarea "x"
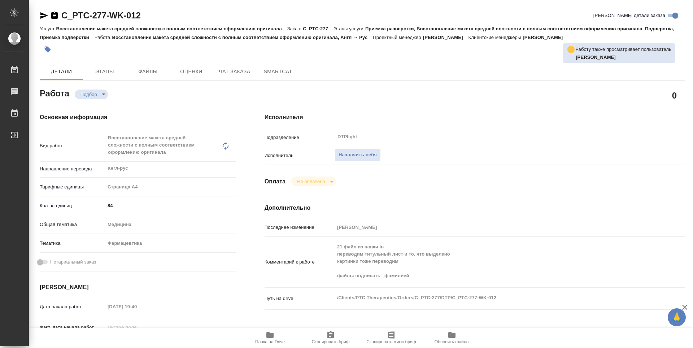
type textarea "x"
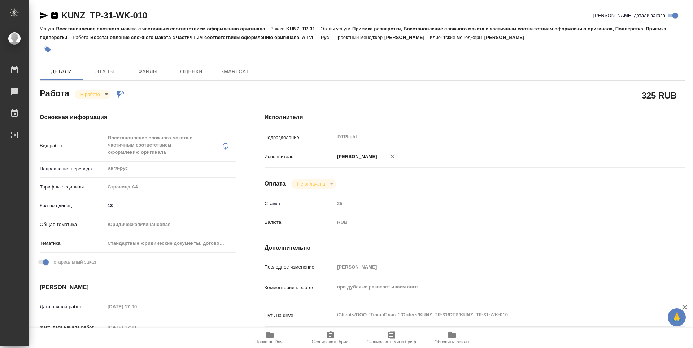
type textarea "x"
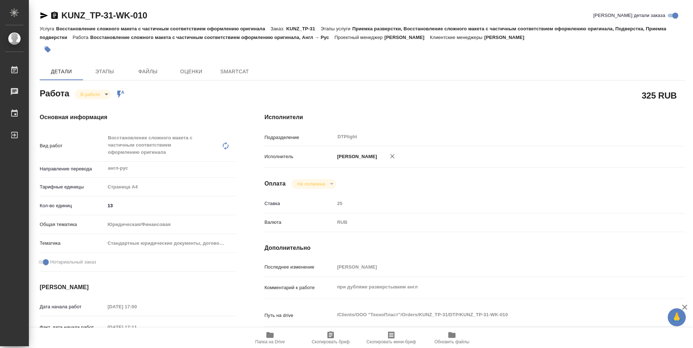
type textarea "x"
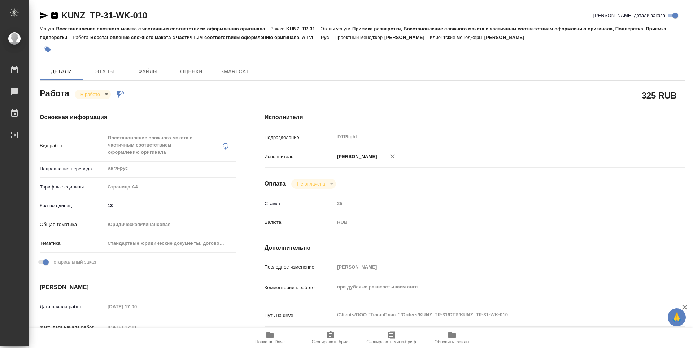
type textarea "x"
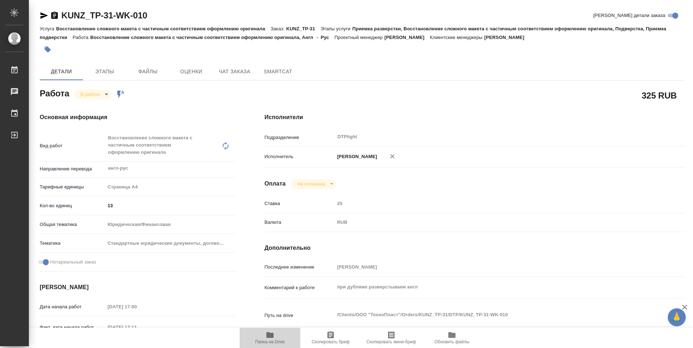
click at [270, 341] on span "Папка на Drive" at bounding box center [270, 341] width 30 height 5
type textarea "x"
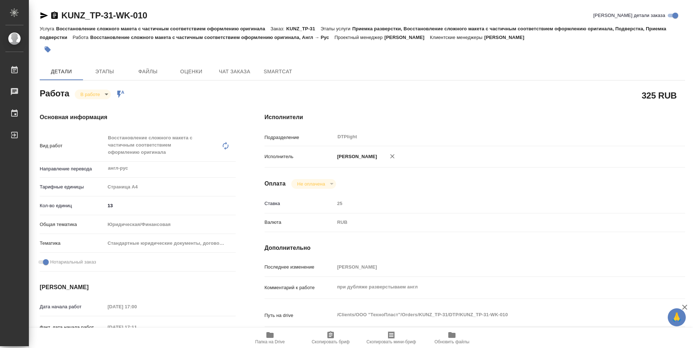
type textarea "x"
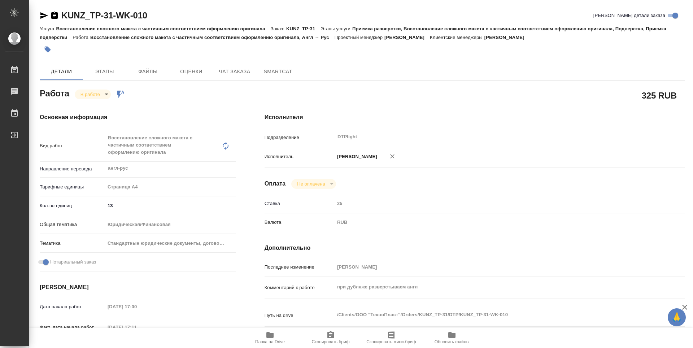
type textarea "x"
click at [105, 92] on body "🙏 .cls-1 fill:#fff; AWATERA Guselnikov Roman Работы 0 Чаты График Выйти KUNZ_TP…" at bounding box center [346, 174] width 693 height 348
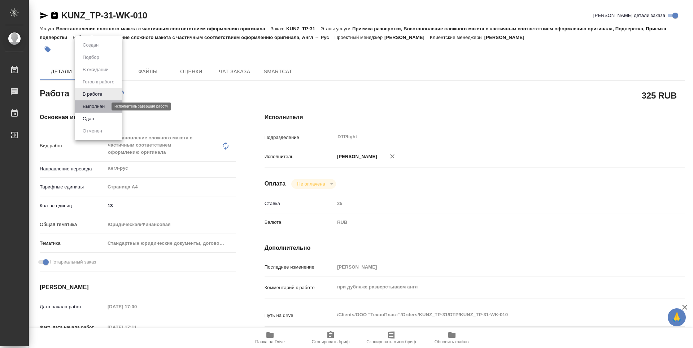
click at [101, 108] on button "Выполнен" at bounding box center [94, 107] width 26 height 8
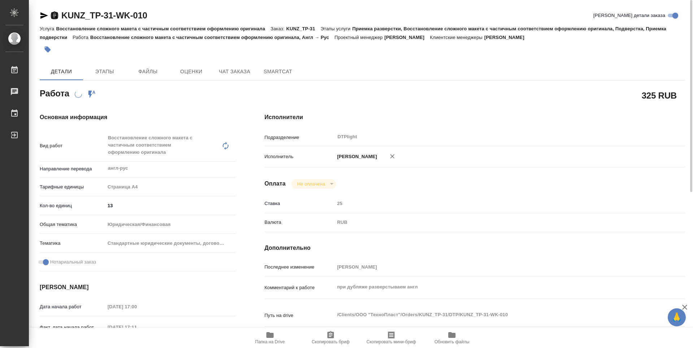
click at [54, 18] on icon "button" at bounding box center [54, 15] width 6 height 7
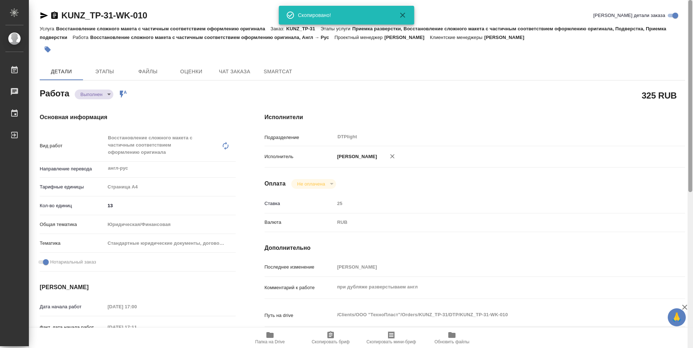
type textarea "x"
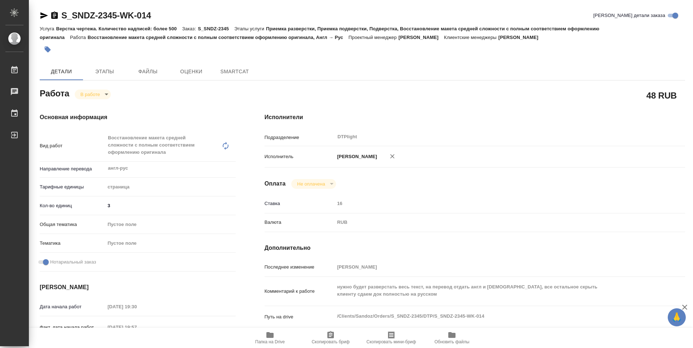
type textarea "x"
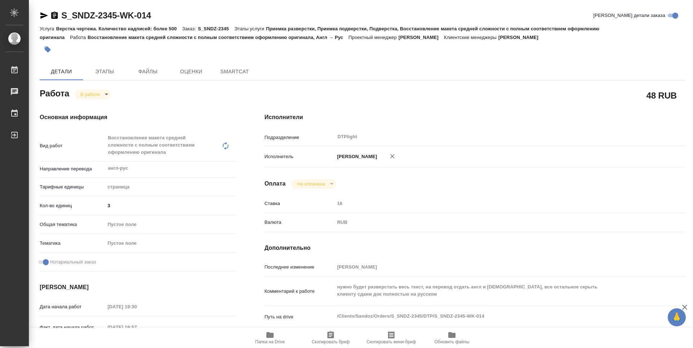
type textarea "x"
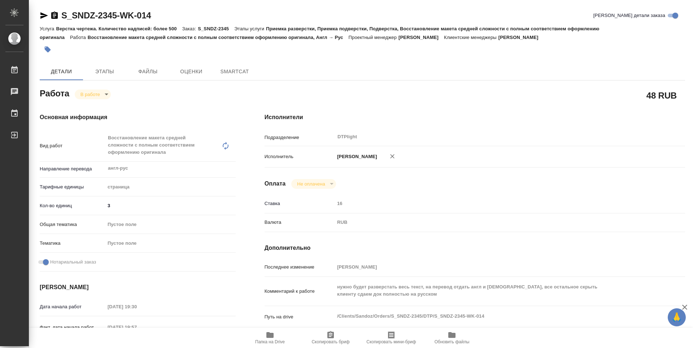
type textarea "x"
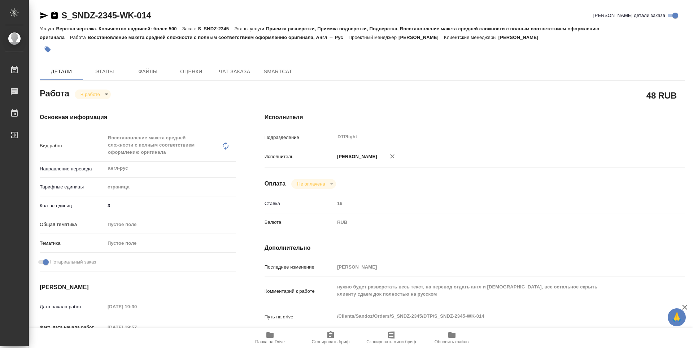
type textarea "x"
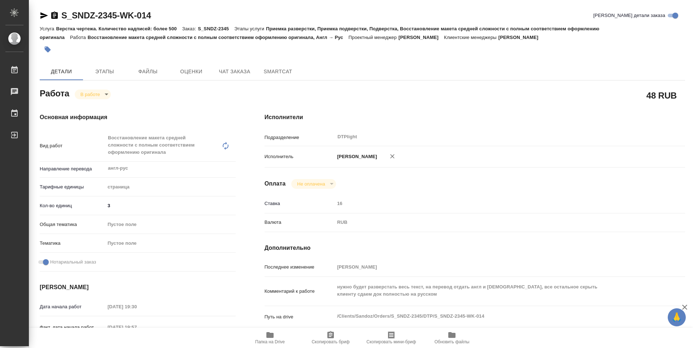
type textarea "x"
